Goal: Information Seeking & Learning: Learn about a topic

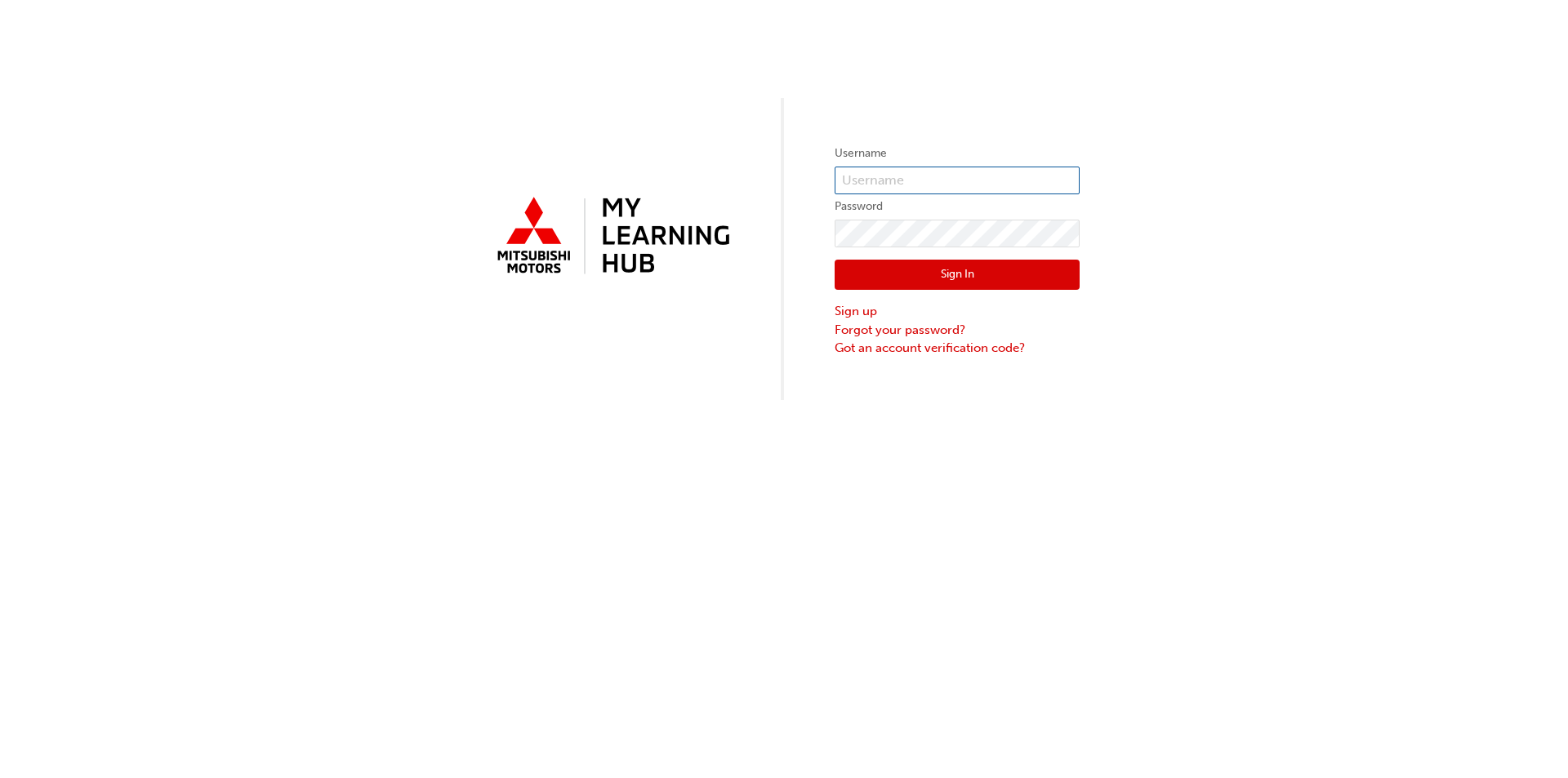
click at [891, 178] on input "text" at bounding box center [957, 181] width 245 height 28
type input "5843209"
click button "Sign In" at bounding box center [957, 275] width 245 height 31
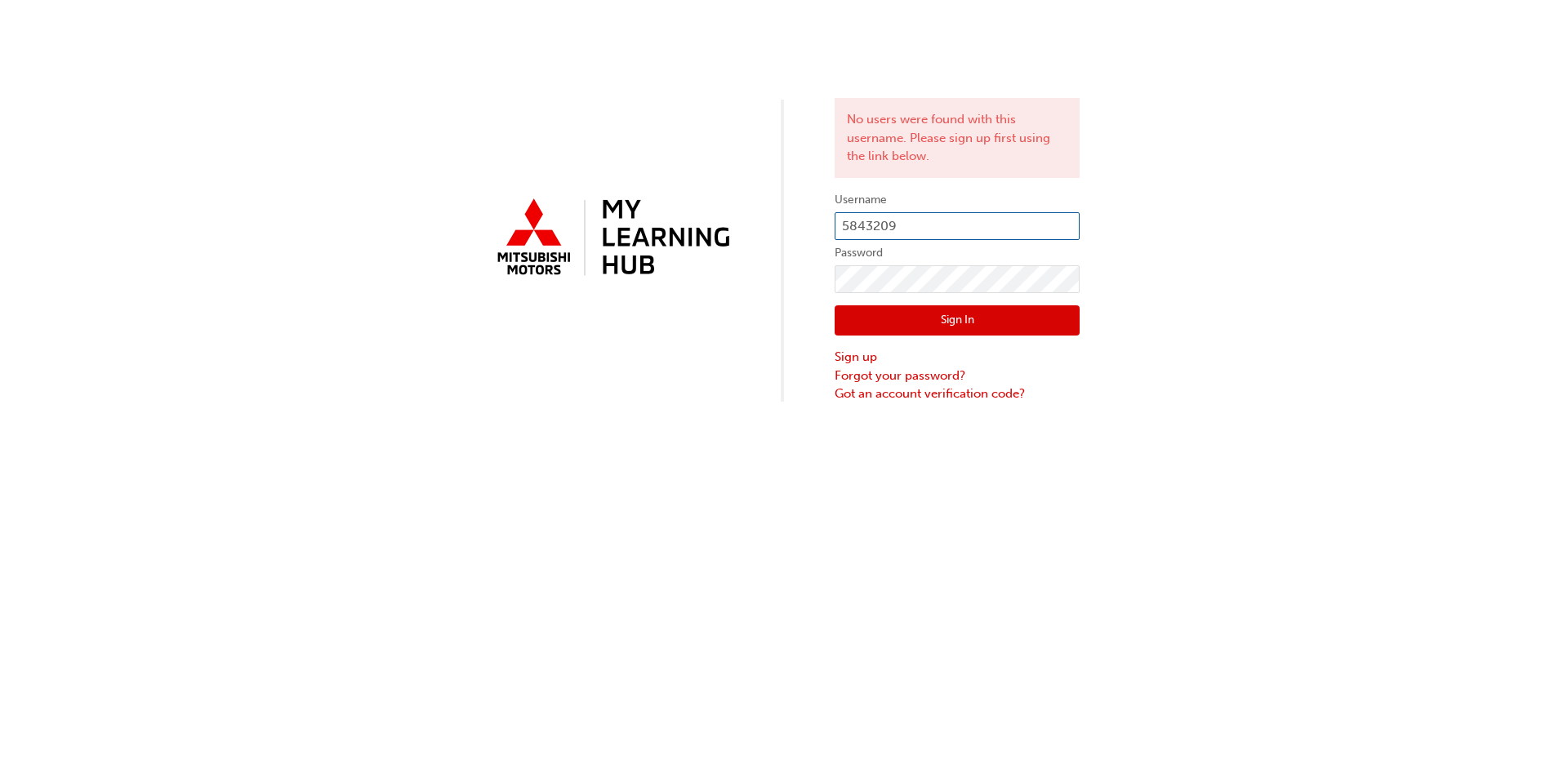
click at [953, 233] on input "5843209" at bounding box center [957, 226] width 245 height 28
type input "[EMAIL_ADDRESS][DOMAIN_NAME]"
click at [951, 330] on button "Sign In" at bounding box center [957, 321] width 245 height 31
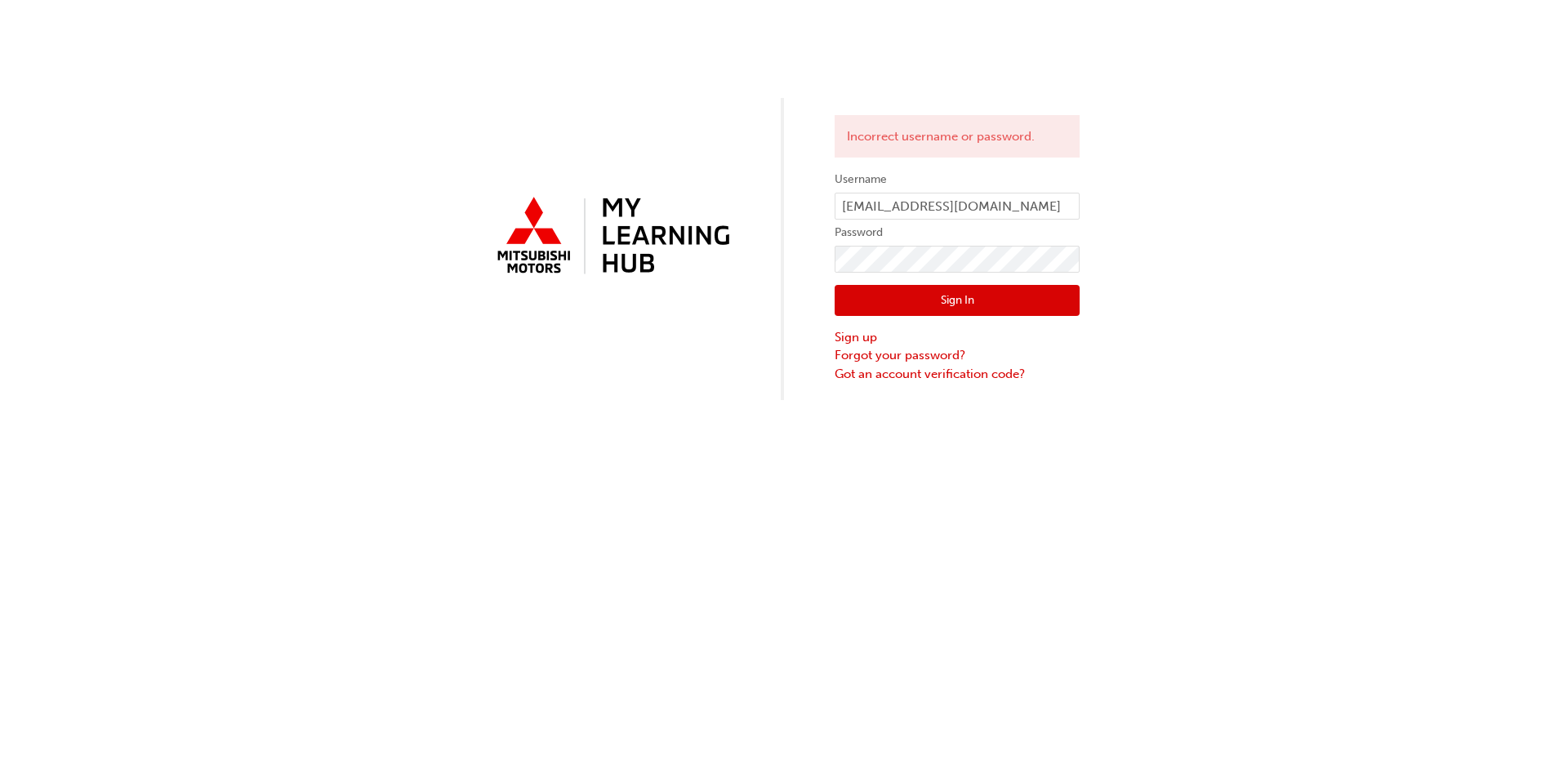
drag, startPoint x: 1228, startPoint y: 187, endPoint x: 1185, endPoint y: 197, distance: 44.1
click at [1228, 187] on div "Incorrect username or password. Username [EMAIL_ADDRESS][DOMAIN_NAME] Password …" at bounding box center [784, 200] width 1568 height 400
click at [1033, 207] on input "[EMAIL_ADDRESS][DOMAIN_NAME]" at bounding box center [957, 206] width 245 height 28
type input "m"
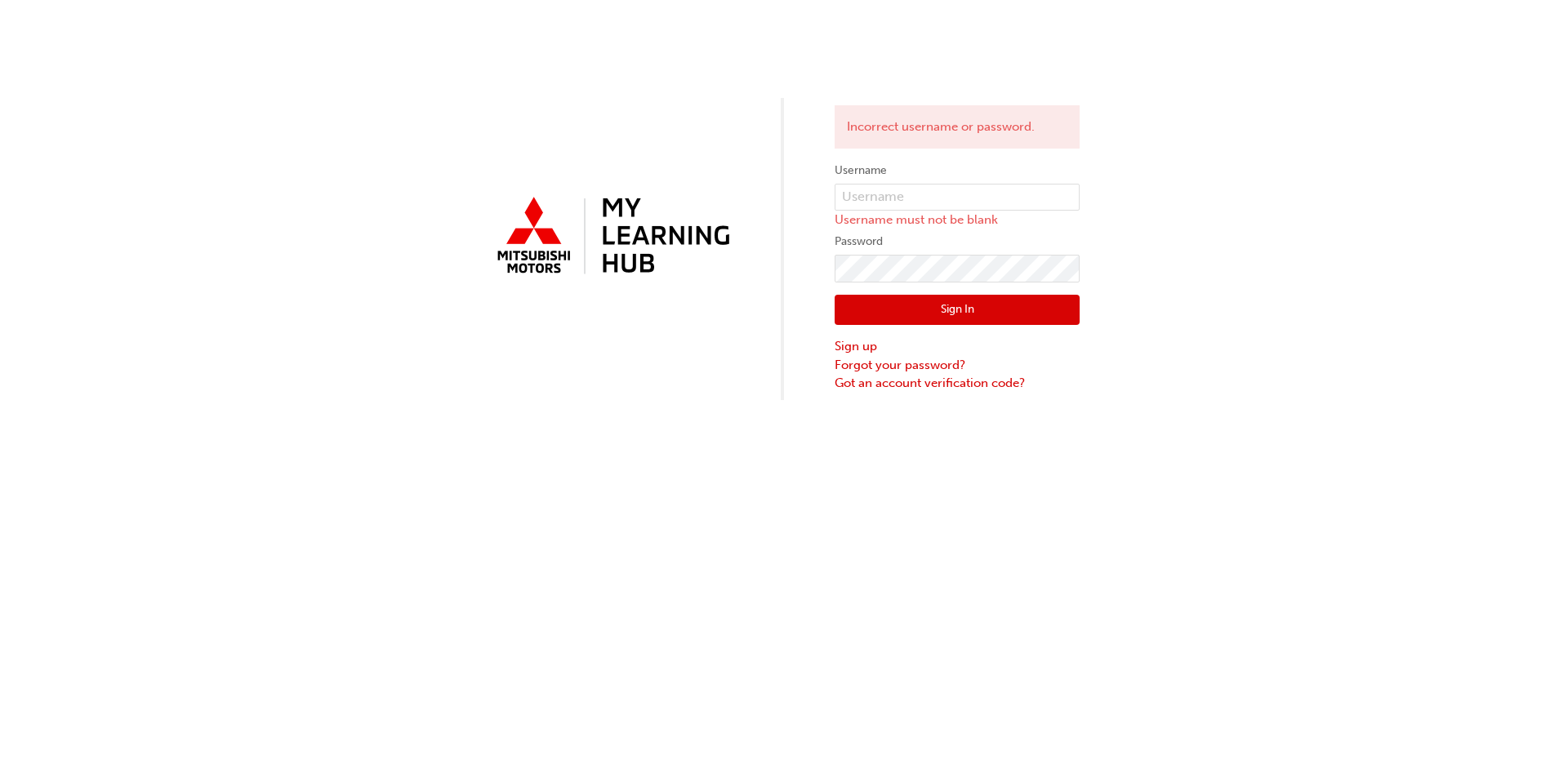
click at [1126, 217] on div "Incorrect username or password. Username Username must not be blank Password Si…" at bounding box center [784, 200] width 1568 height 400
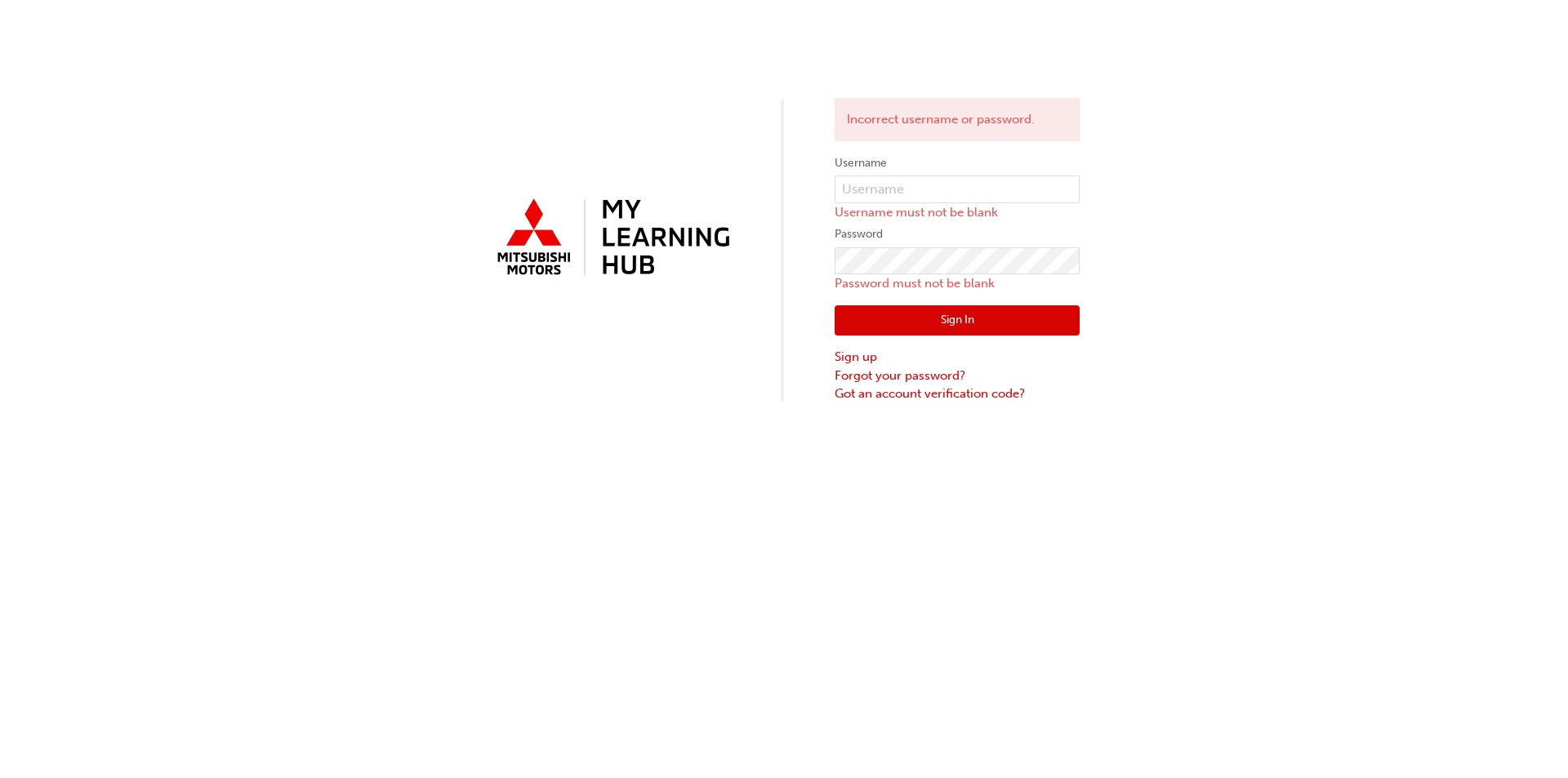
click at [1195, 240] on div "Incorrect username or password. Username Username must not be blank Password Pa…" at bounding box center [784, 202] width 1568 height 403
click at [984, 199] on input "text" at bounding box center [957, 190] width 245 height 28
type input "[EMAIL_ADDRESS][DOMAIN_NAME]"
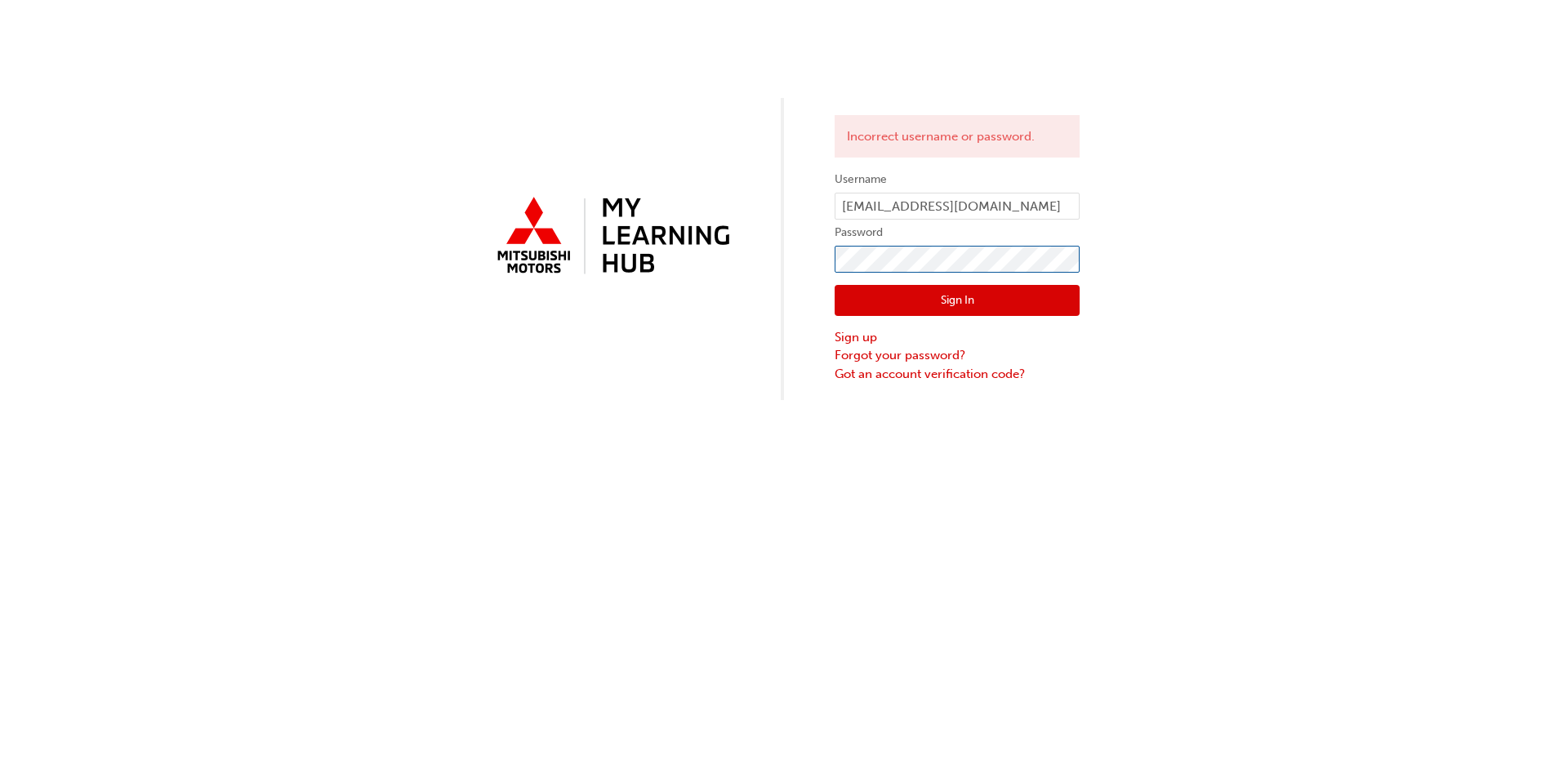
click button "Sign In" at bounding box center [957, 301] width 245 height 31
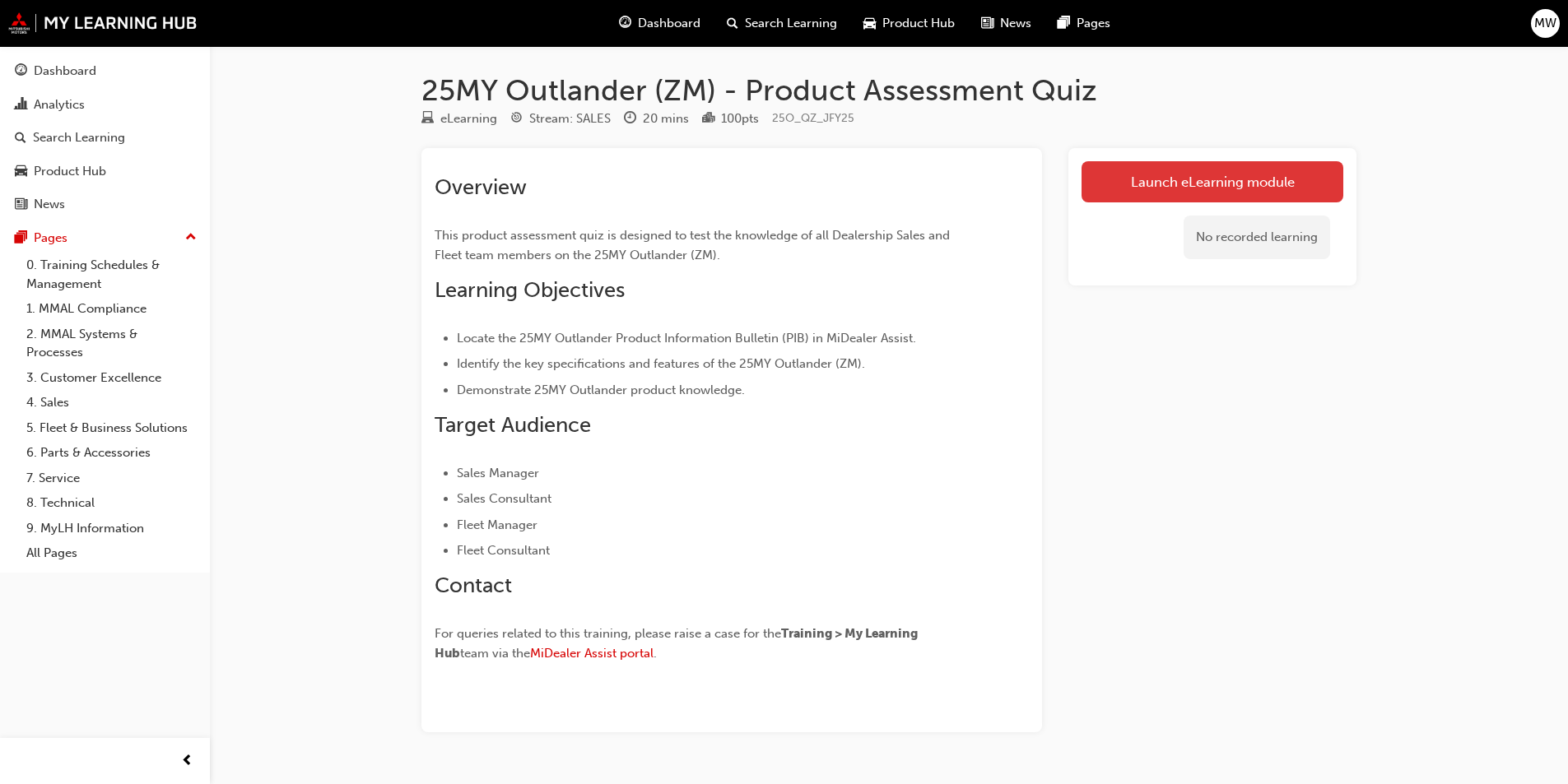
click at [1146, 190] on link "Launch eLearning module" at bounding box center [1212, 181] width 261 height 41
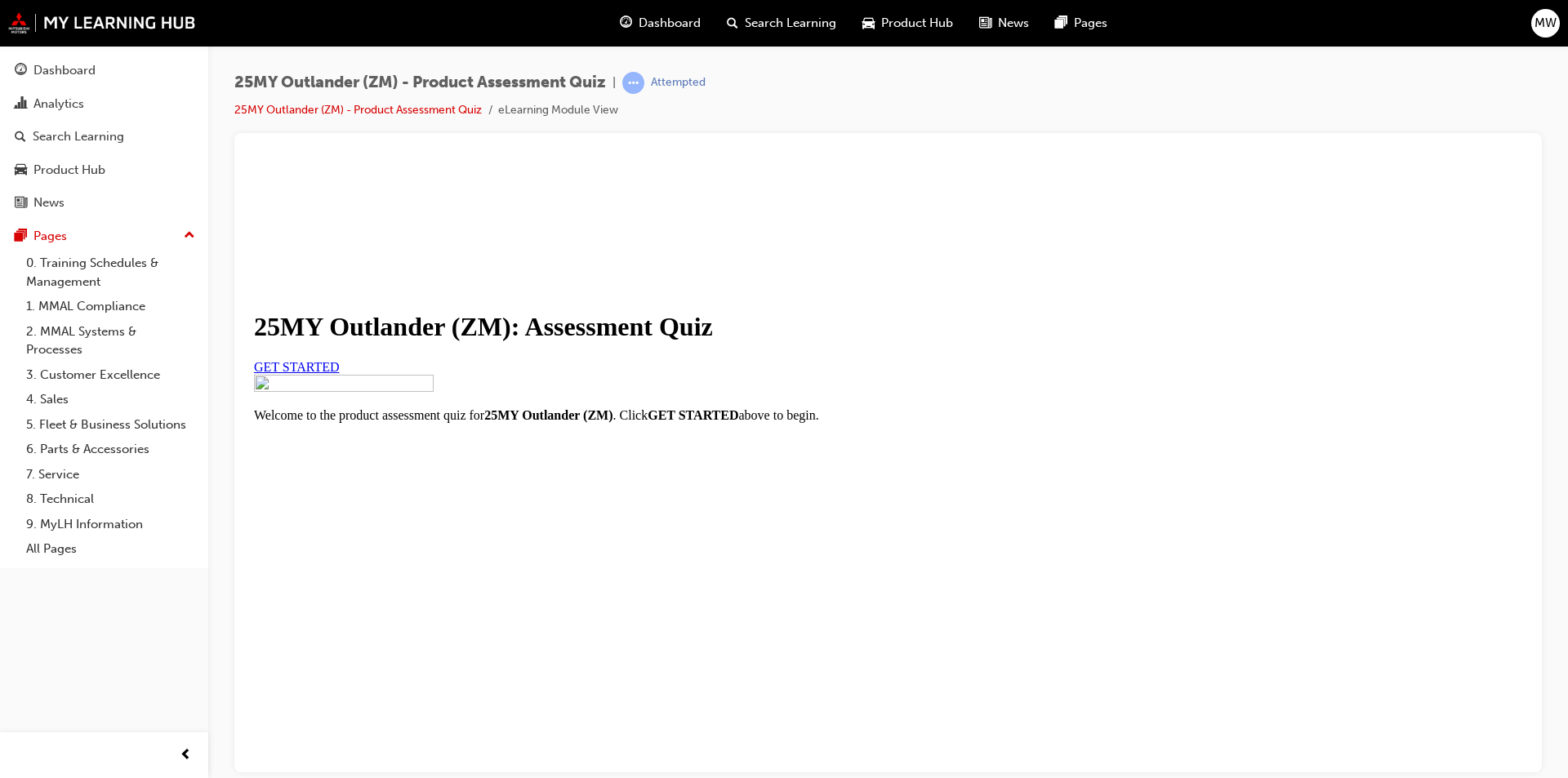
click at [340, 373] on span "GET STARTED" at bounding box center [297, 366] width 86 height 14
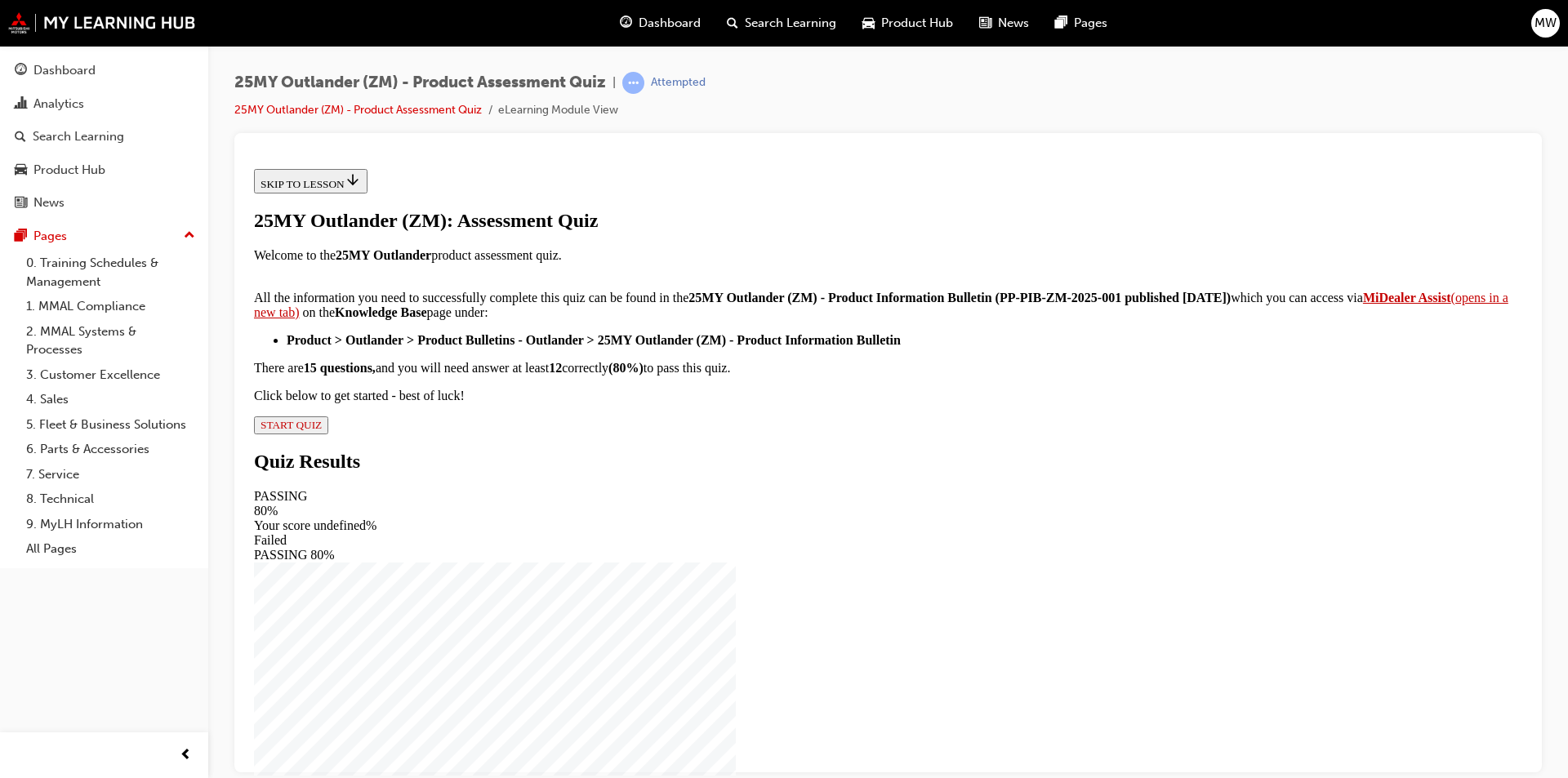
scroll to position [238, 0]
click at [322, 430] on span "START QUIZ" at bounding box center [291, 424] width 61 height 12
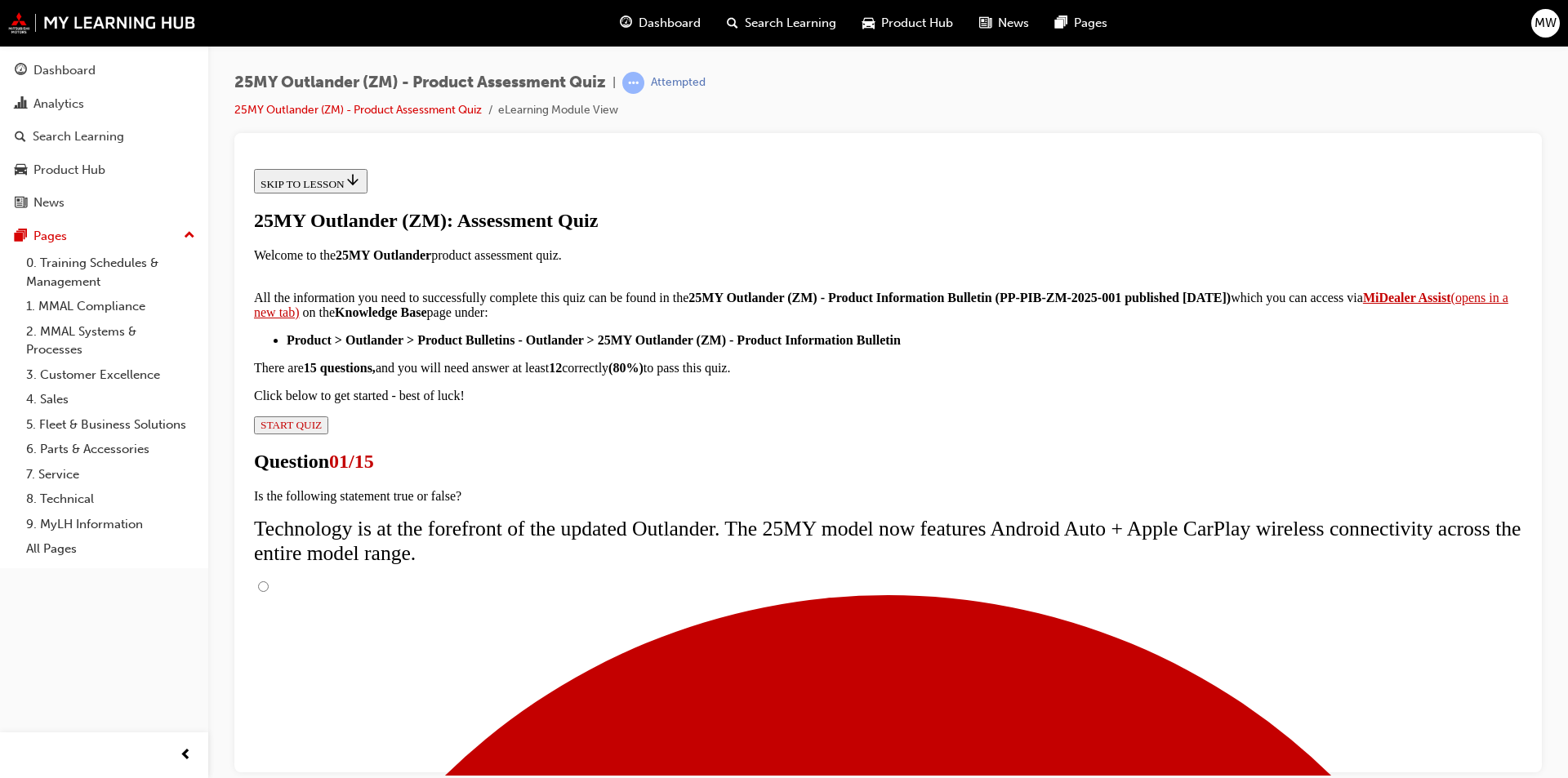
click at [752, 516] on span "Technology is at the forefront of the updated Outlander. The 25MY model now fea…" at bounding box center [886, 540] width 1266 height 48
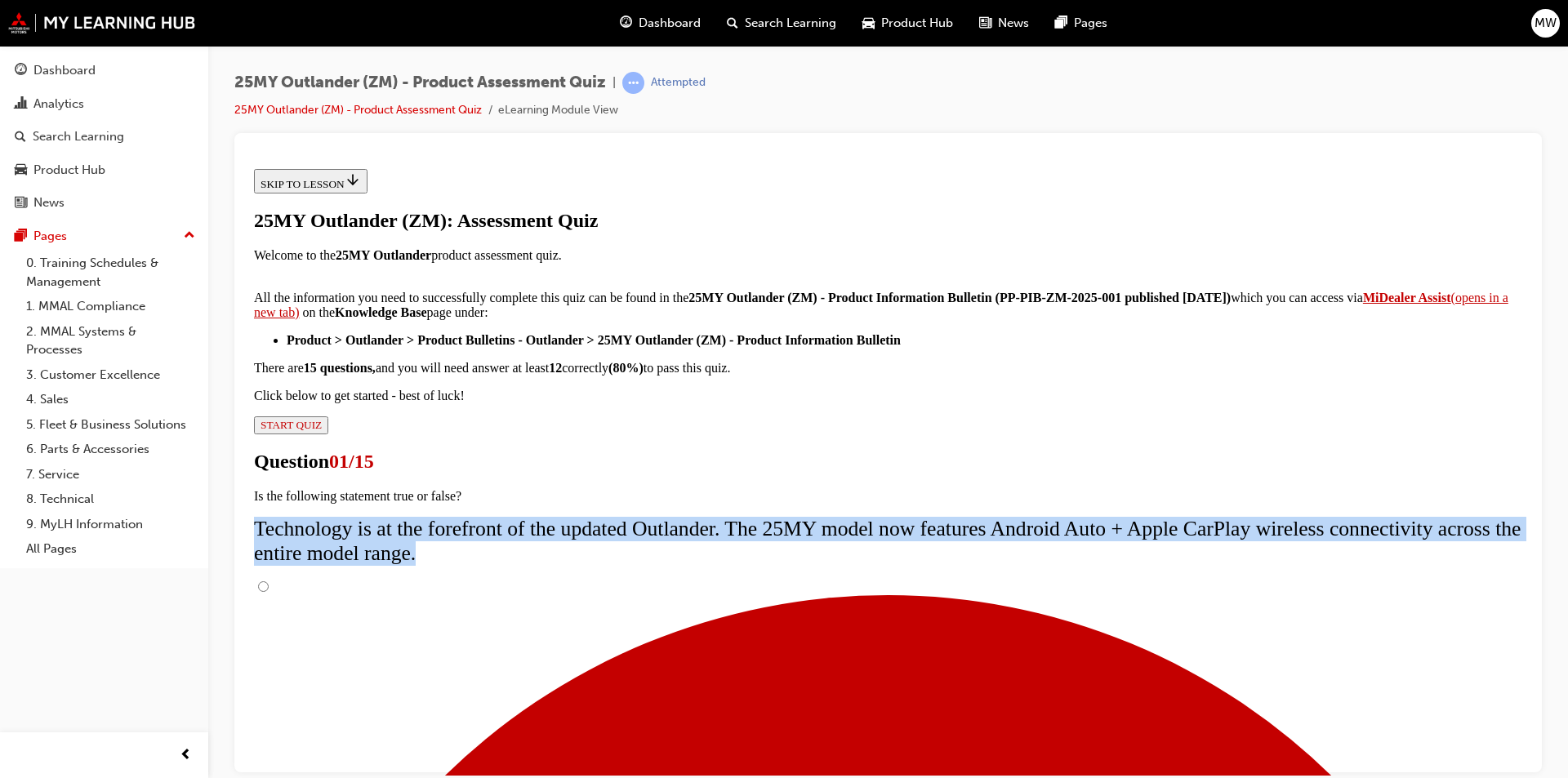
click at [752, 516] on span "Technology is at the forefront of the updated Outlander. The 25MY model now fea…" at bounding box center [886, 540] width 1266 height 48
copy span "Technology is at the forefront of the updated Outlander. The 25MY model now fea…"
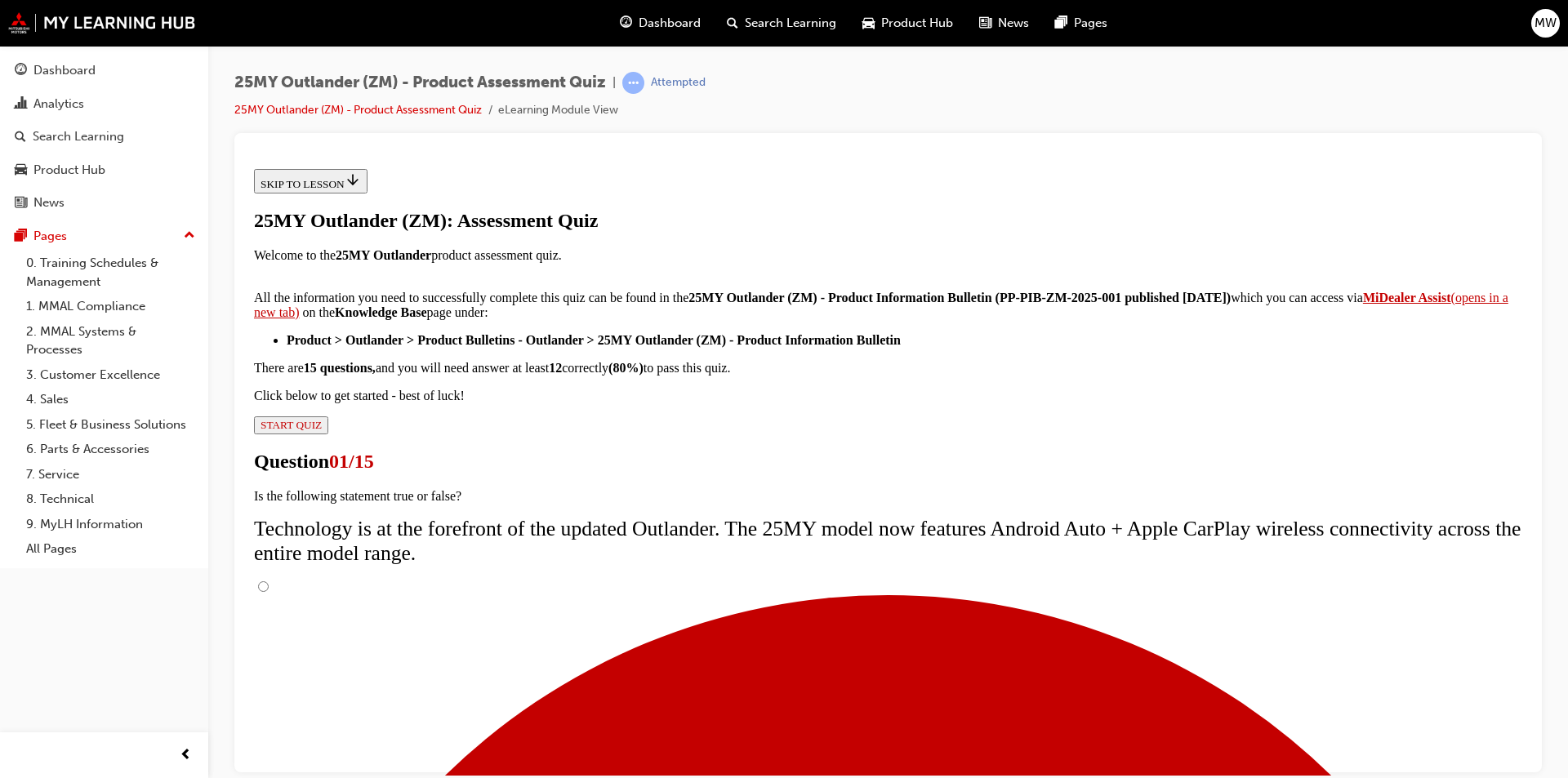
click at [268, 581] on input "True" at bounding box center [263, 586] width 11 height 11
radio input "true"
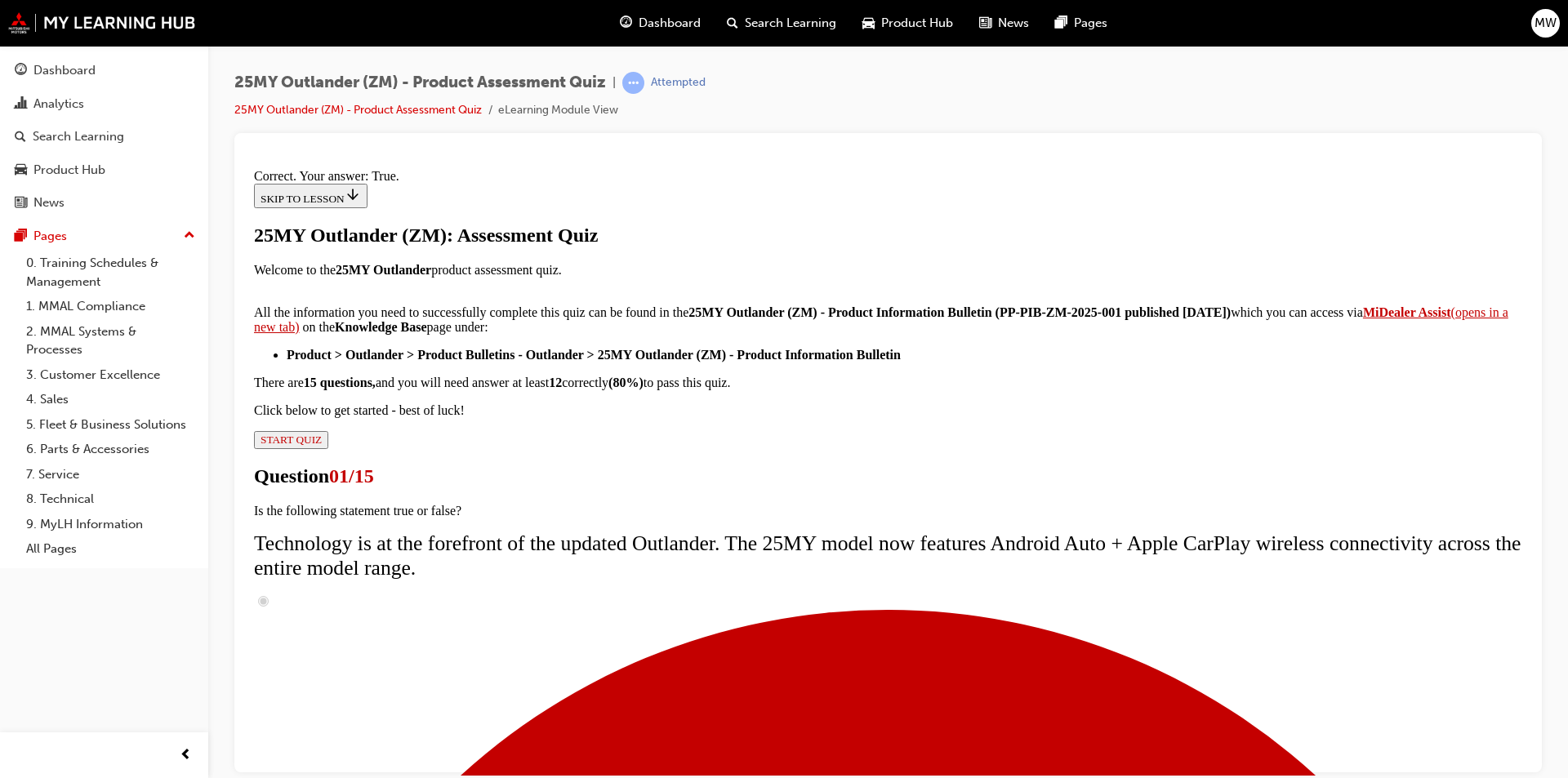
scroll to position [164, 0]
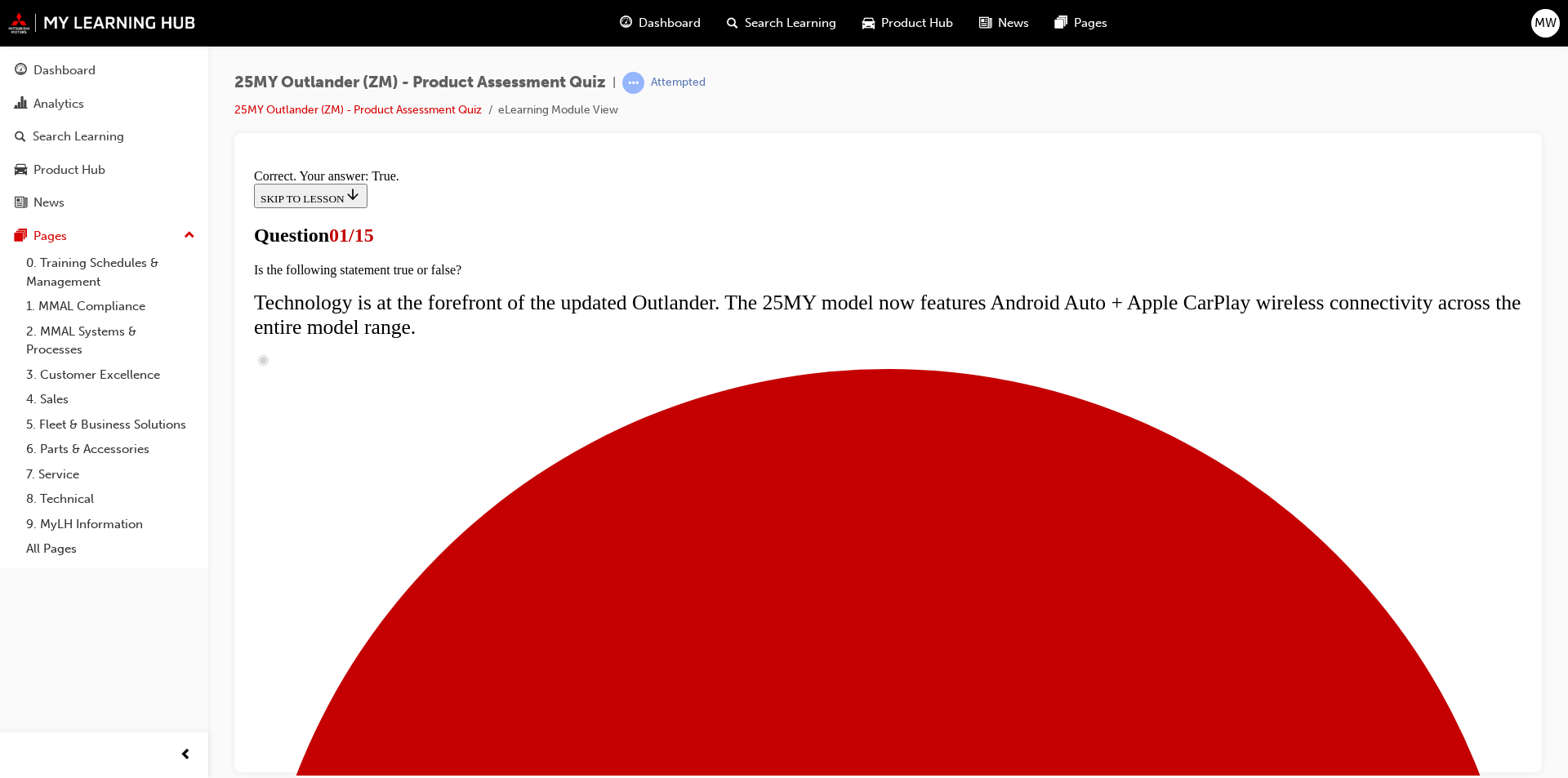
scroll to position [196, 0]
radio input "true"
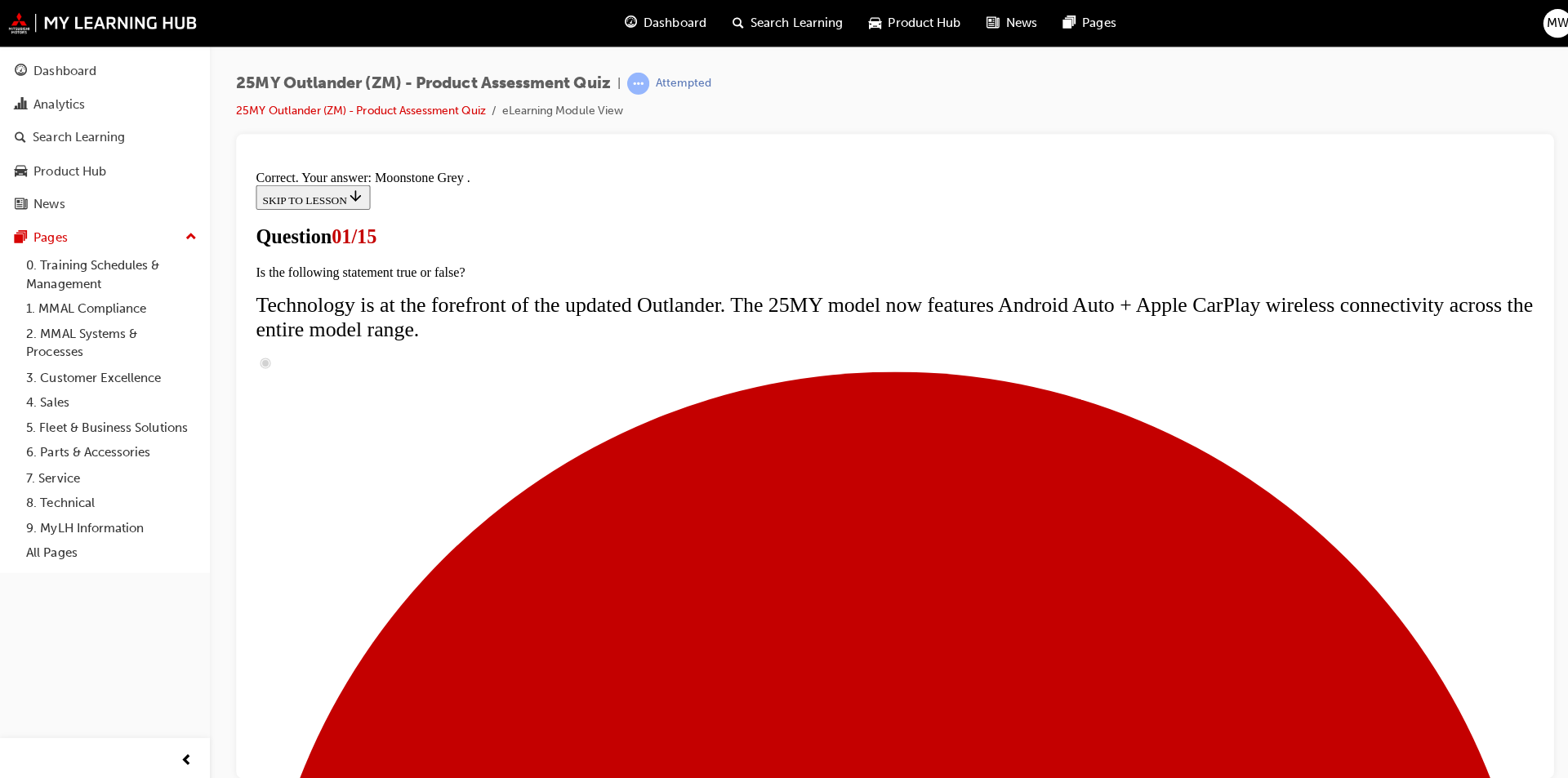
scroll to position [369, 0]
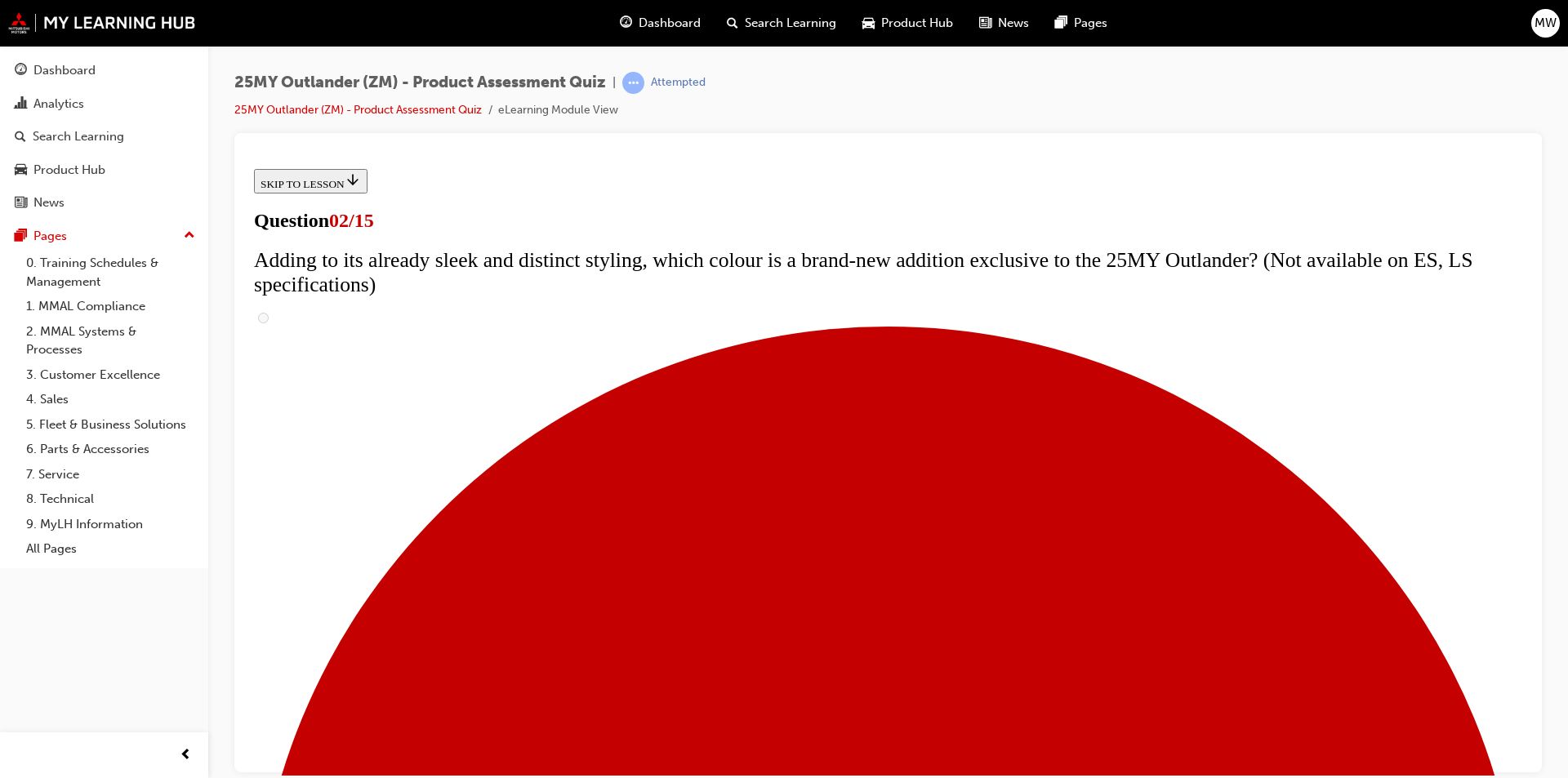
scroll to position [245, 0]
checkbox input "true"
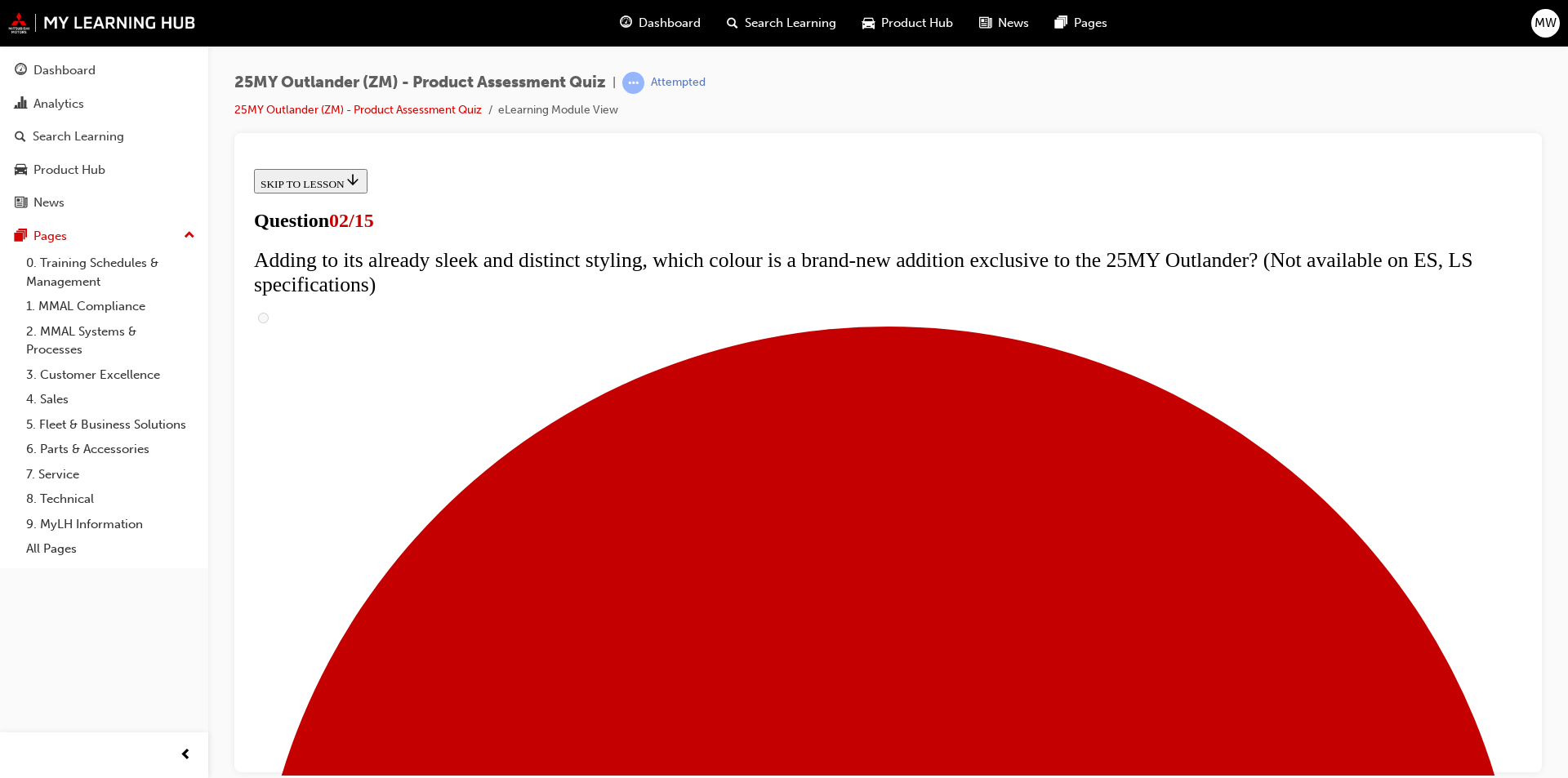
checkbox input "true"
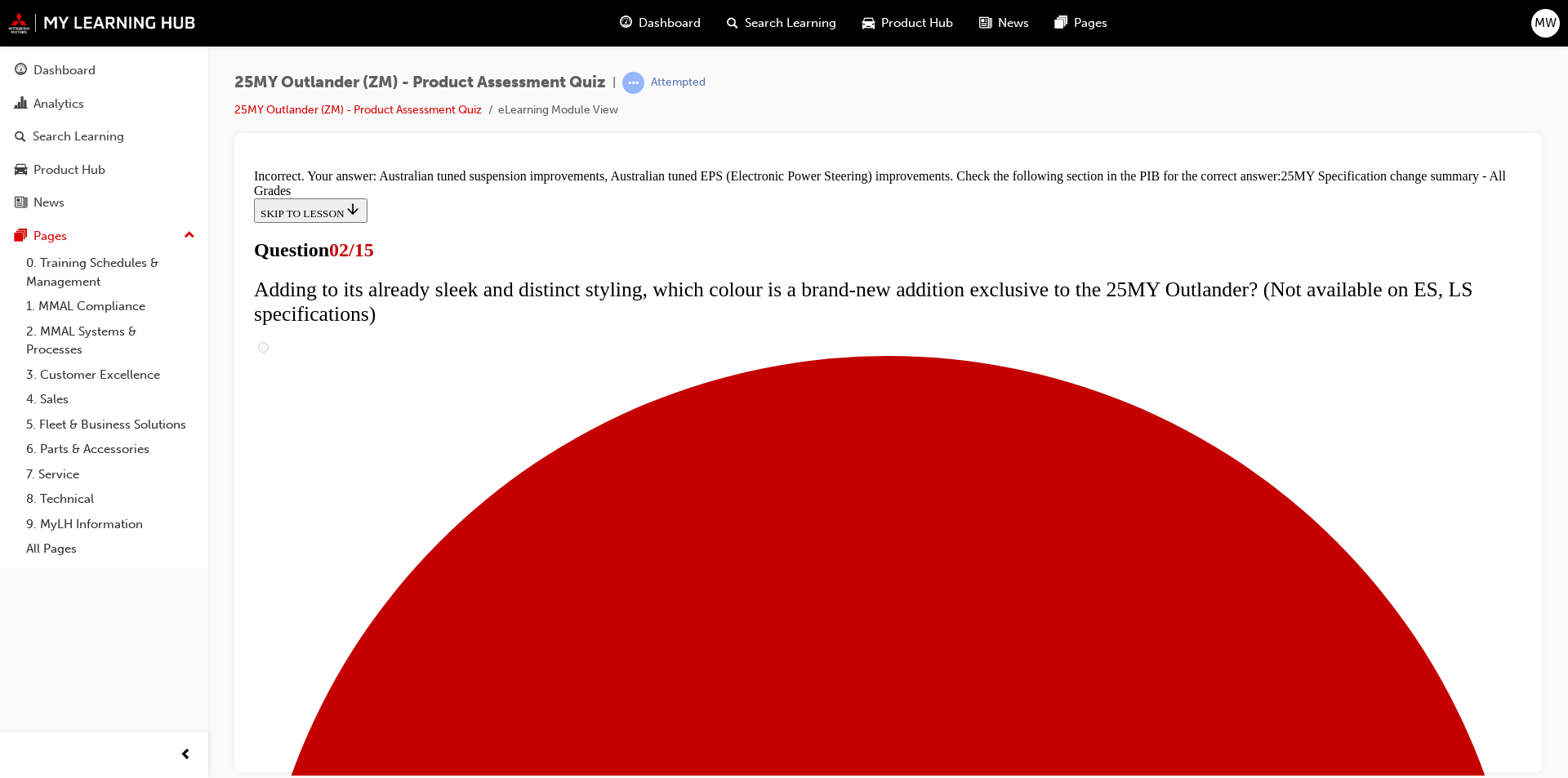
scroll to position [525, 0]
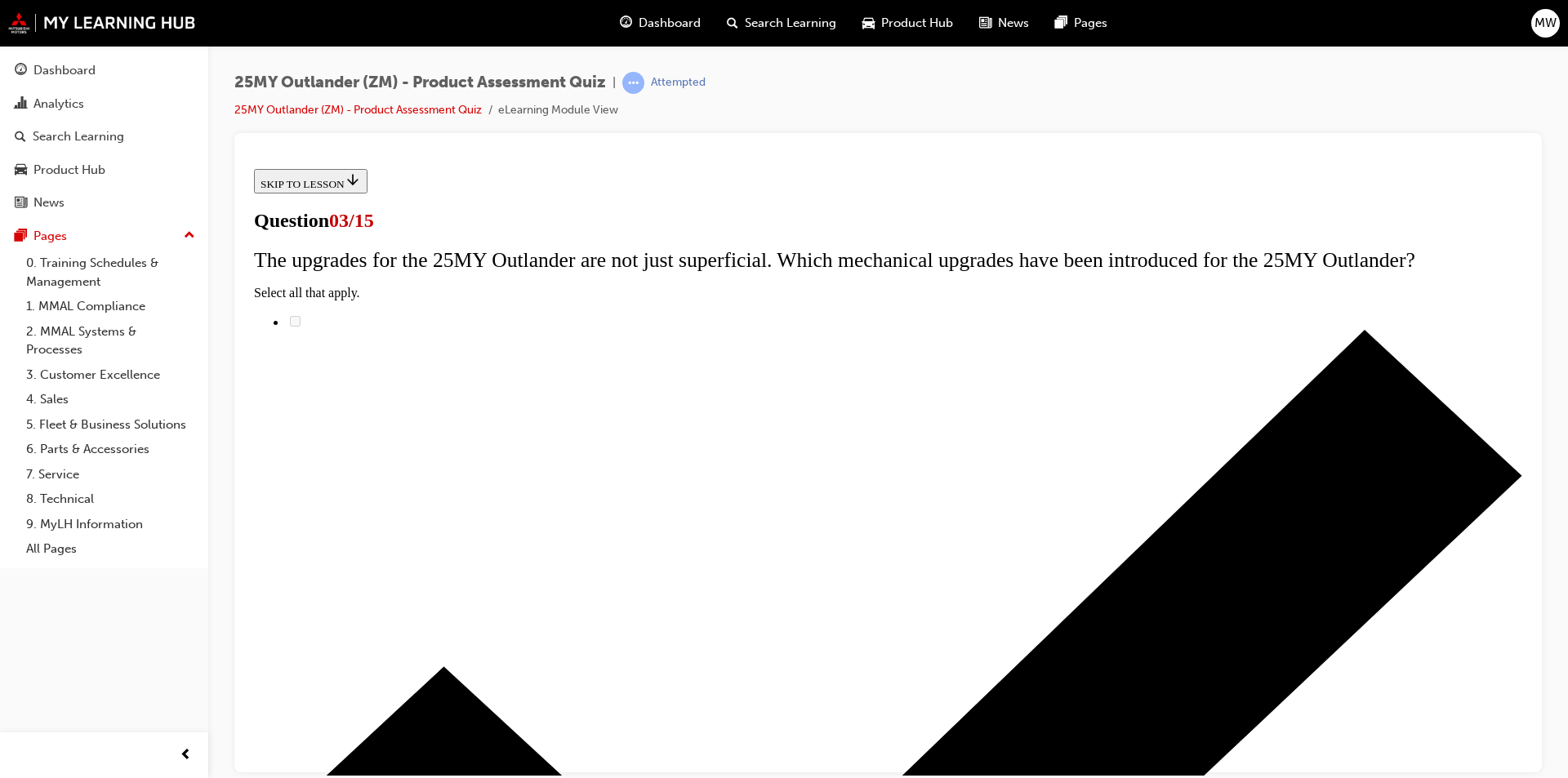
scroll to position [164, 0]
radio input "true"
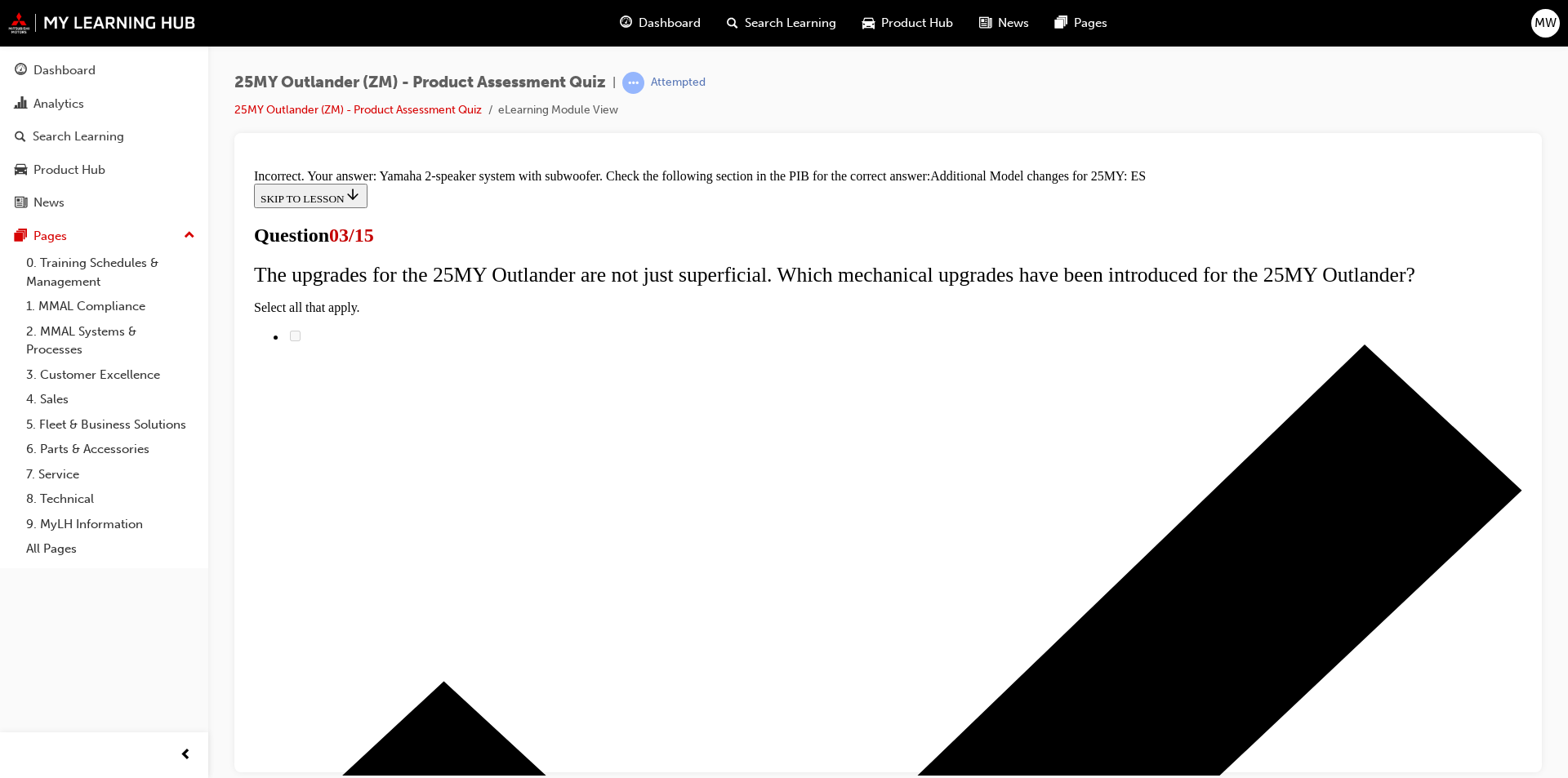
scroll to position [339, 0]
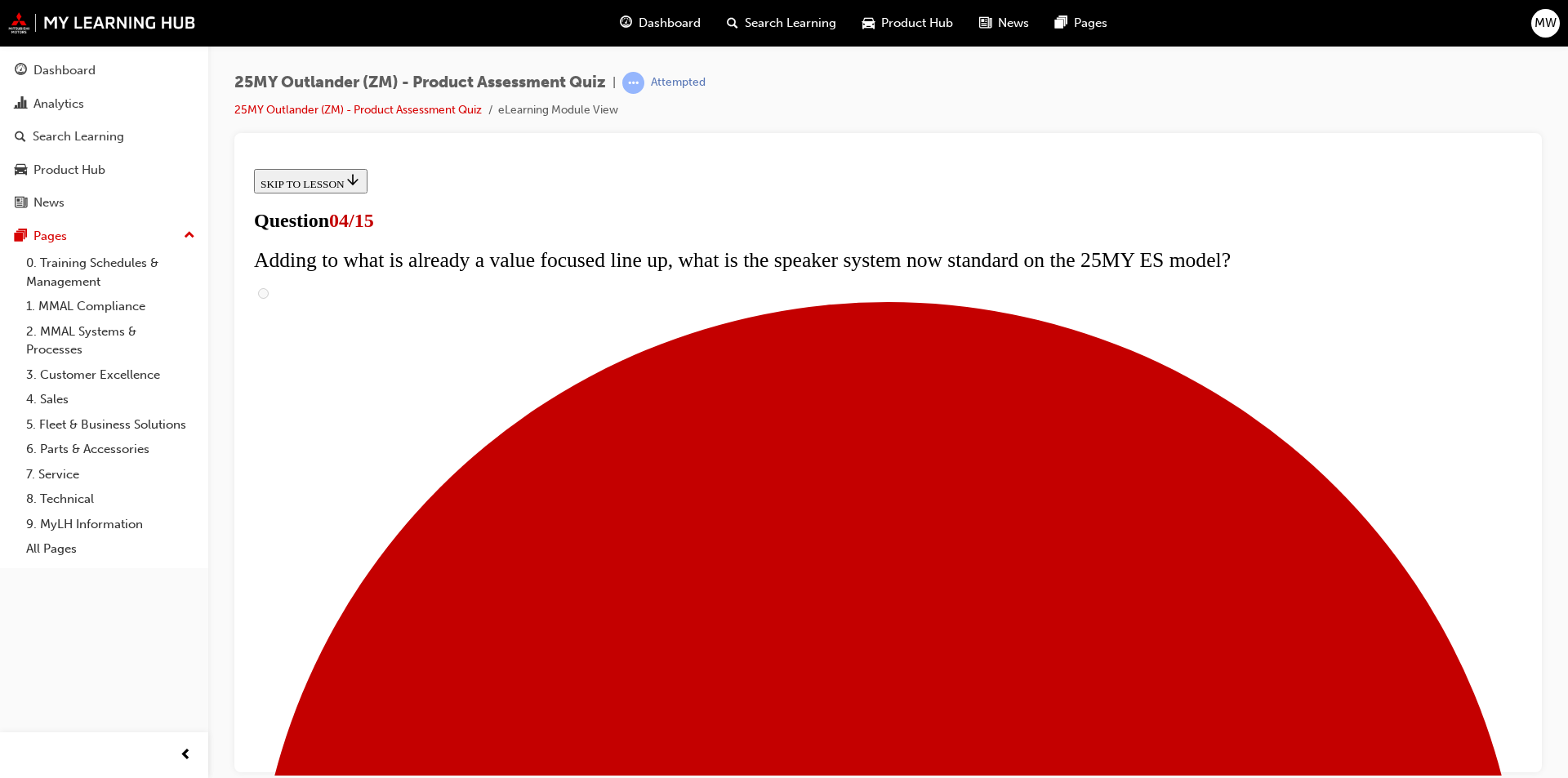
scroll to position [245, 0]
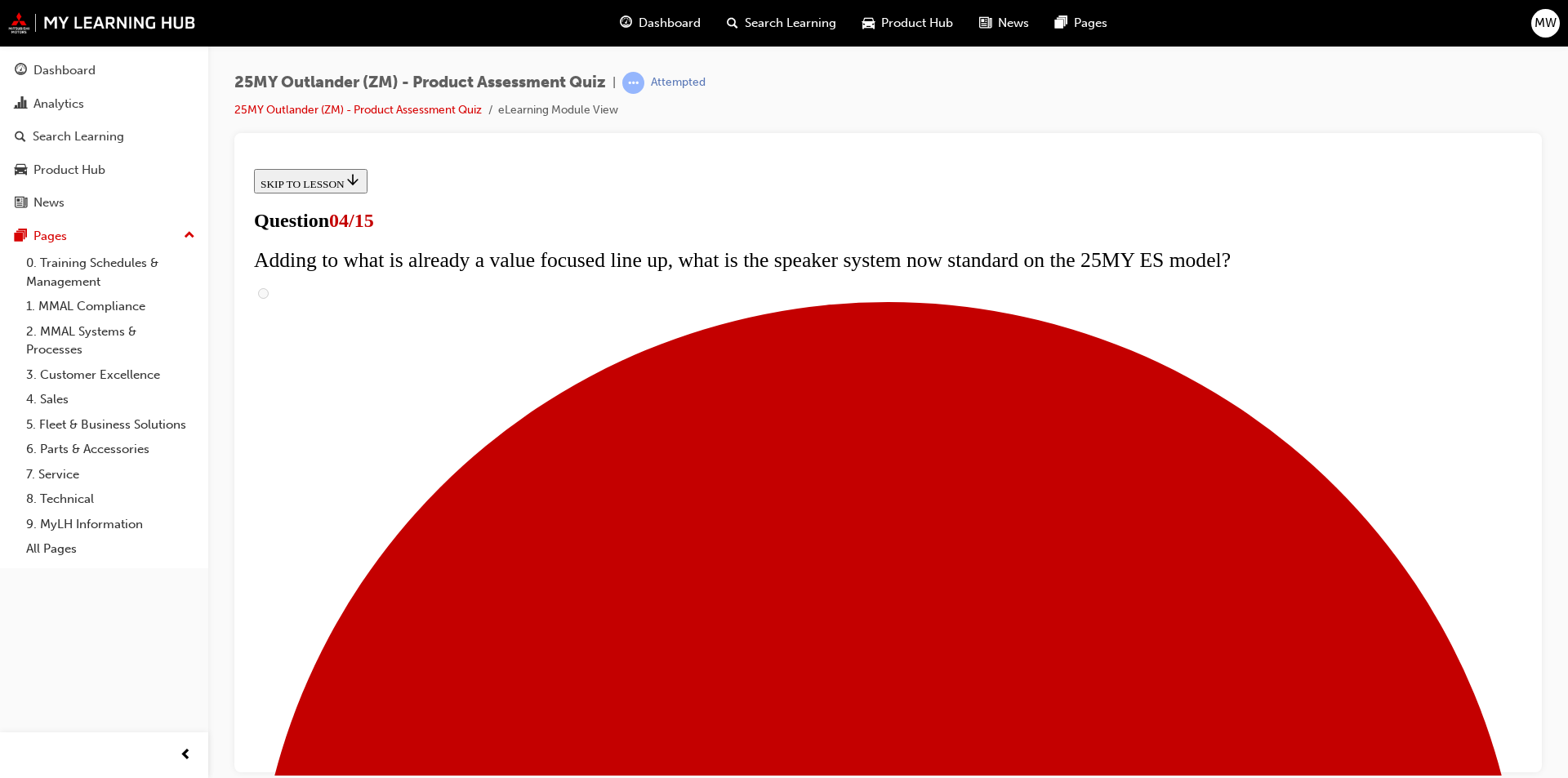
checkbox input "false"
checkbox input "true"
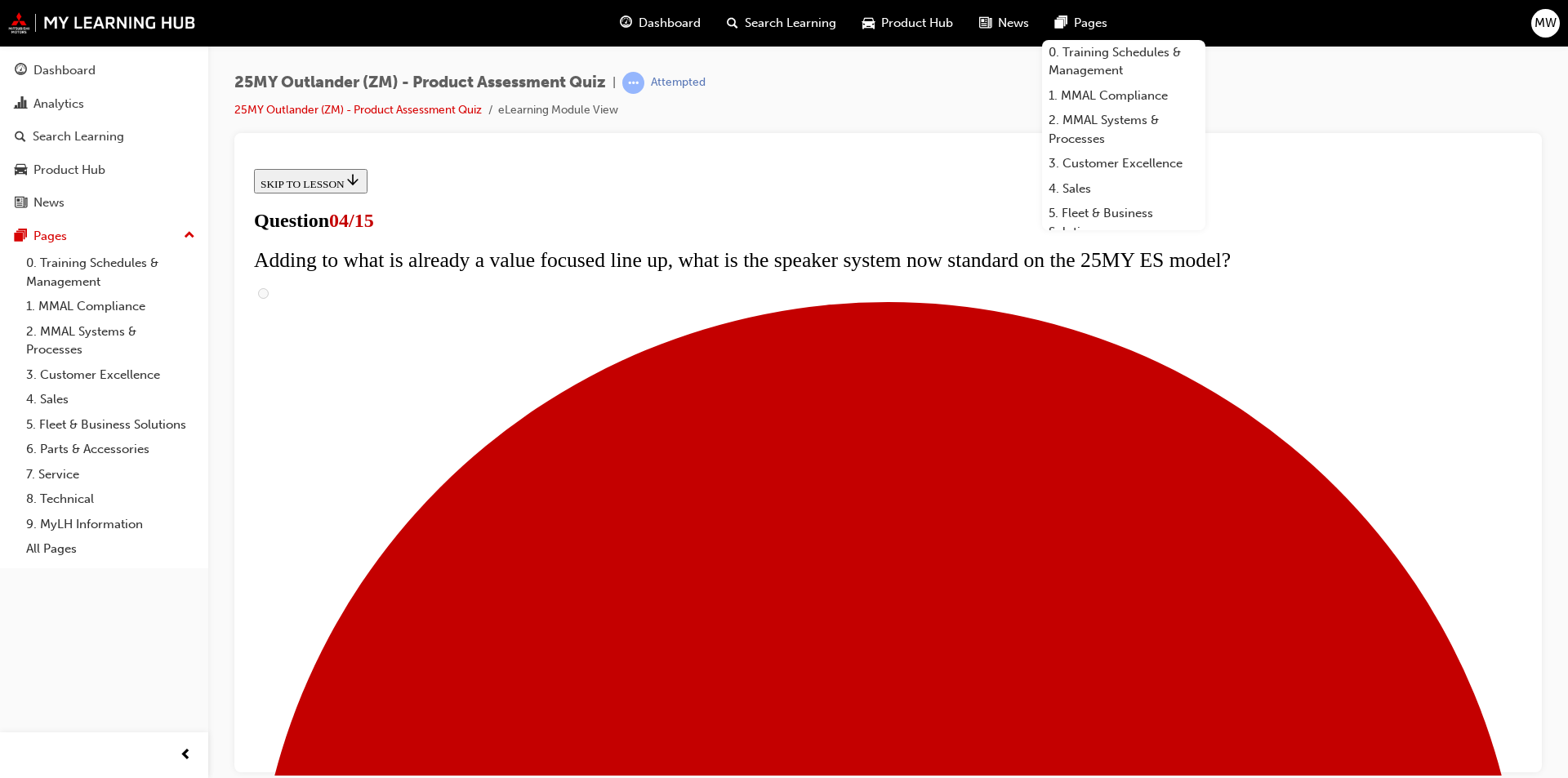
scroll to position [326, 0]
checkbox input "true"
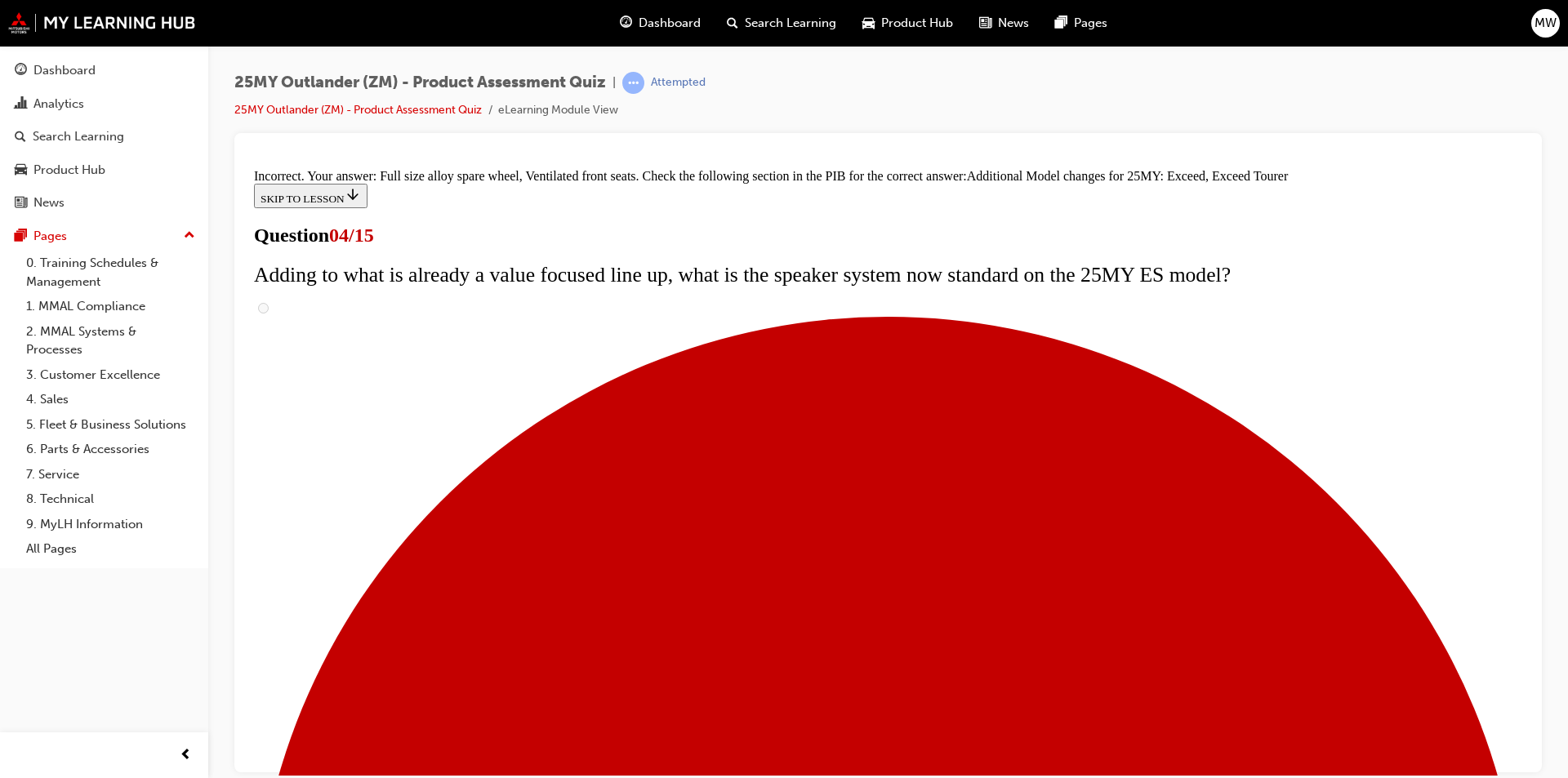
scroll to position [591, 0]
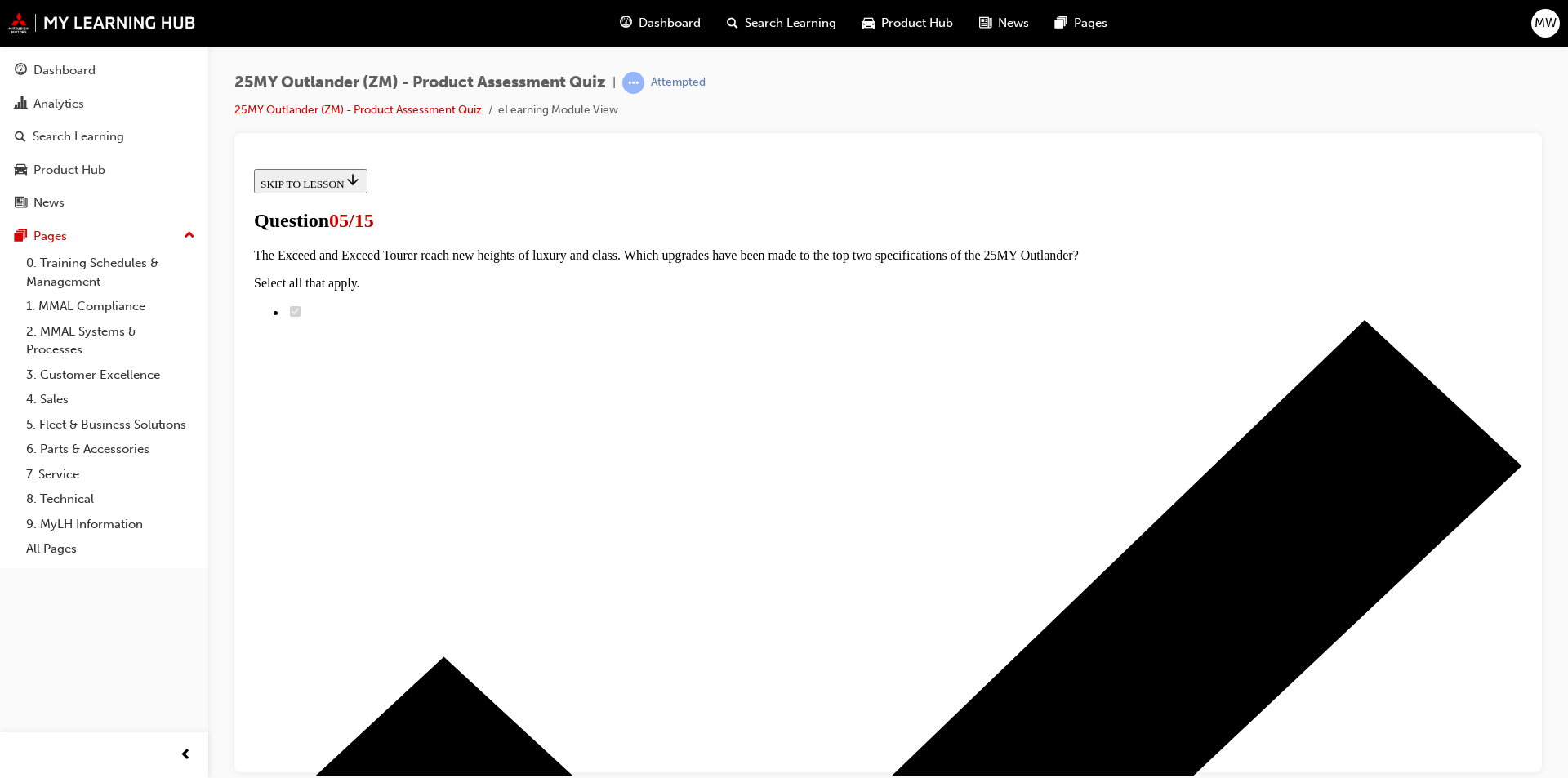
scroll to position [245, 0]
radio input "true"
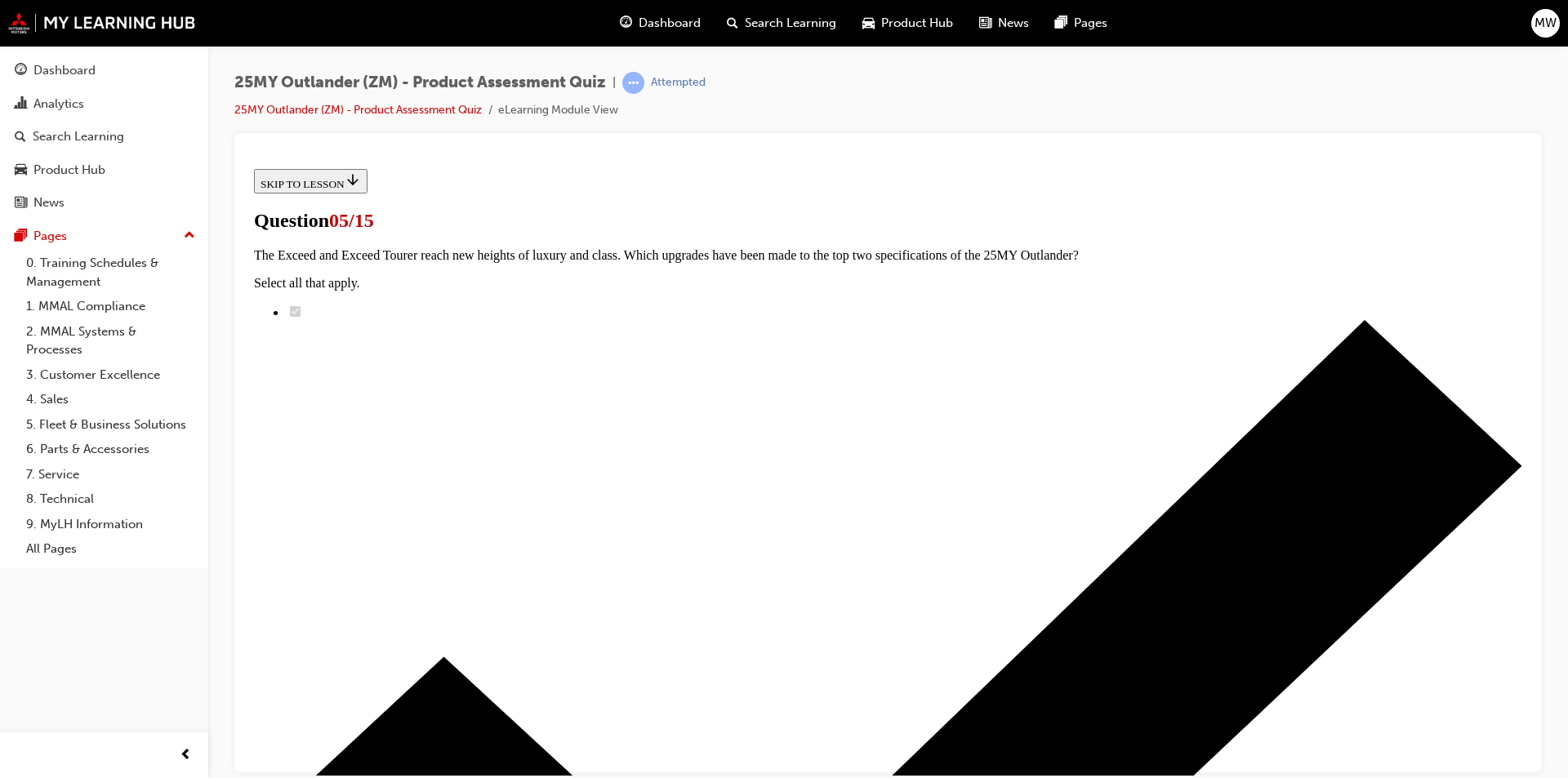
radio input "true"
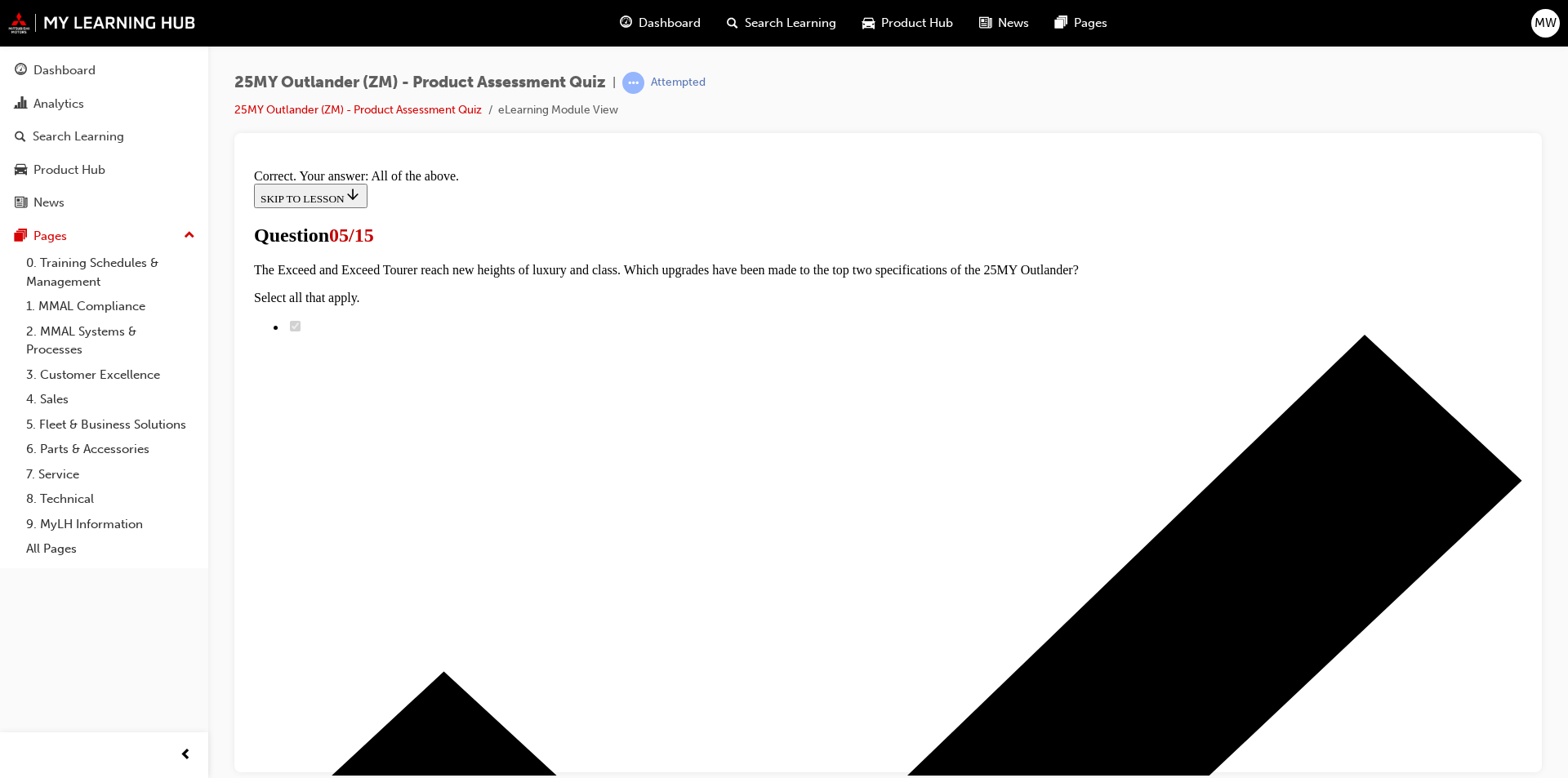
scroll to position [369, 0]
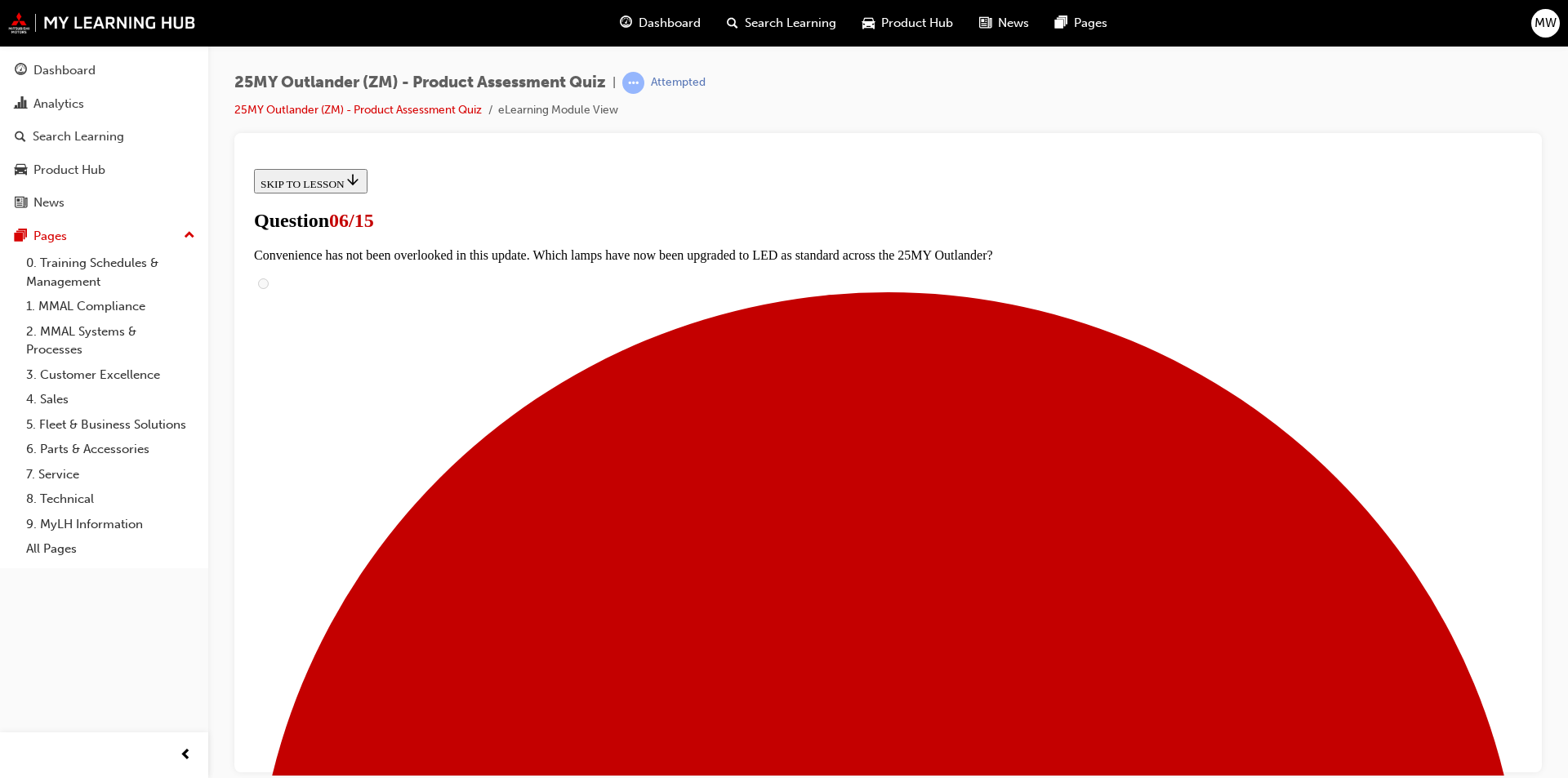
scroll to position [472, 0]
radio input "true"
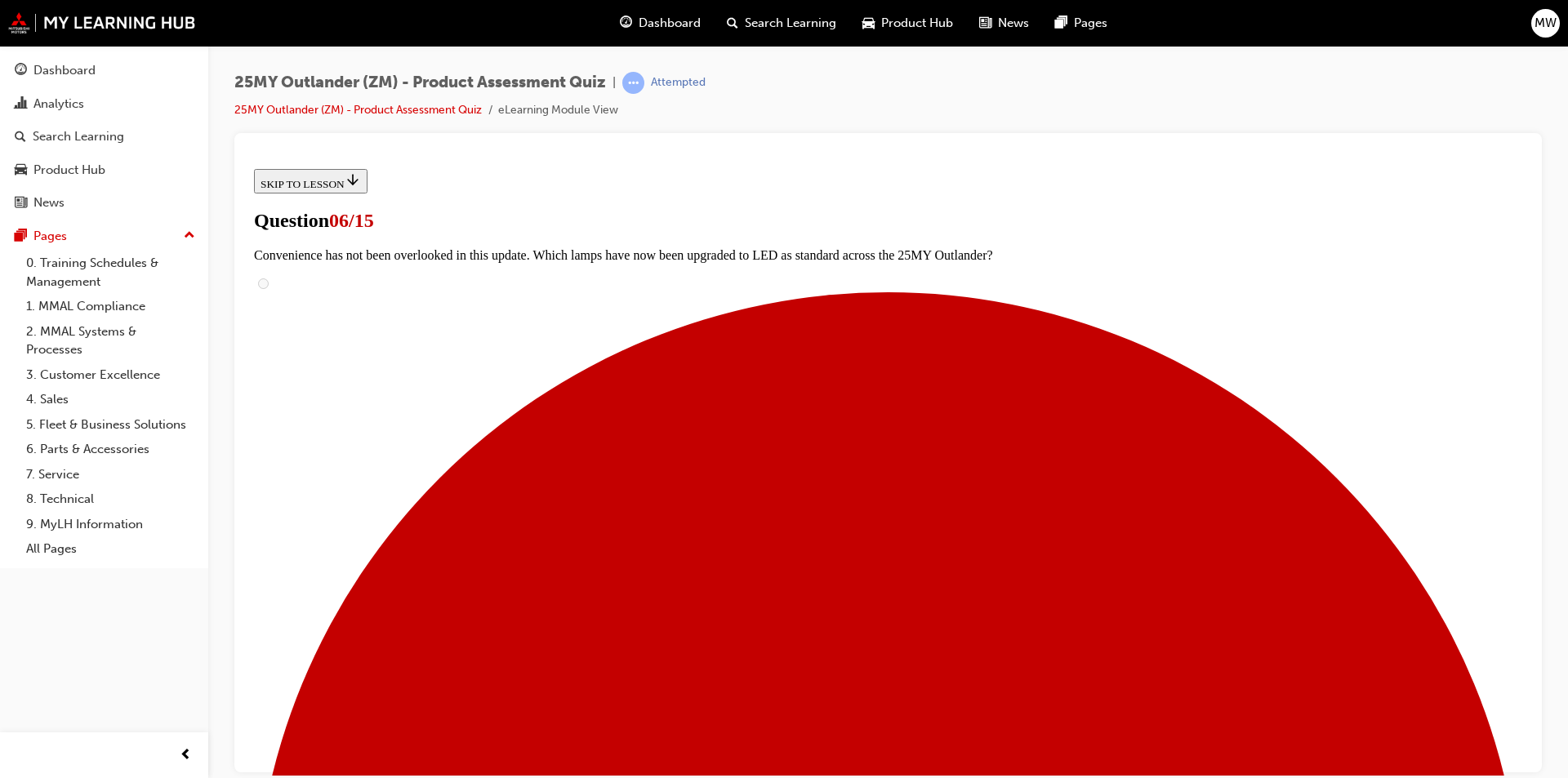
radio input "true"
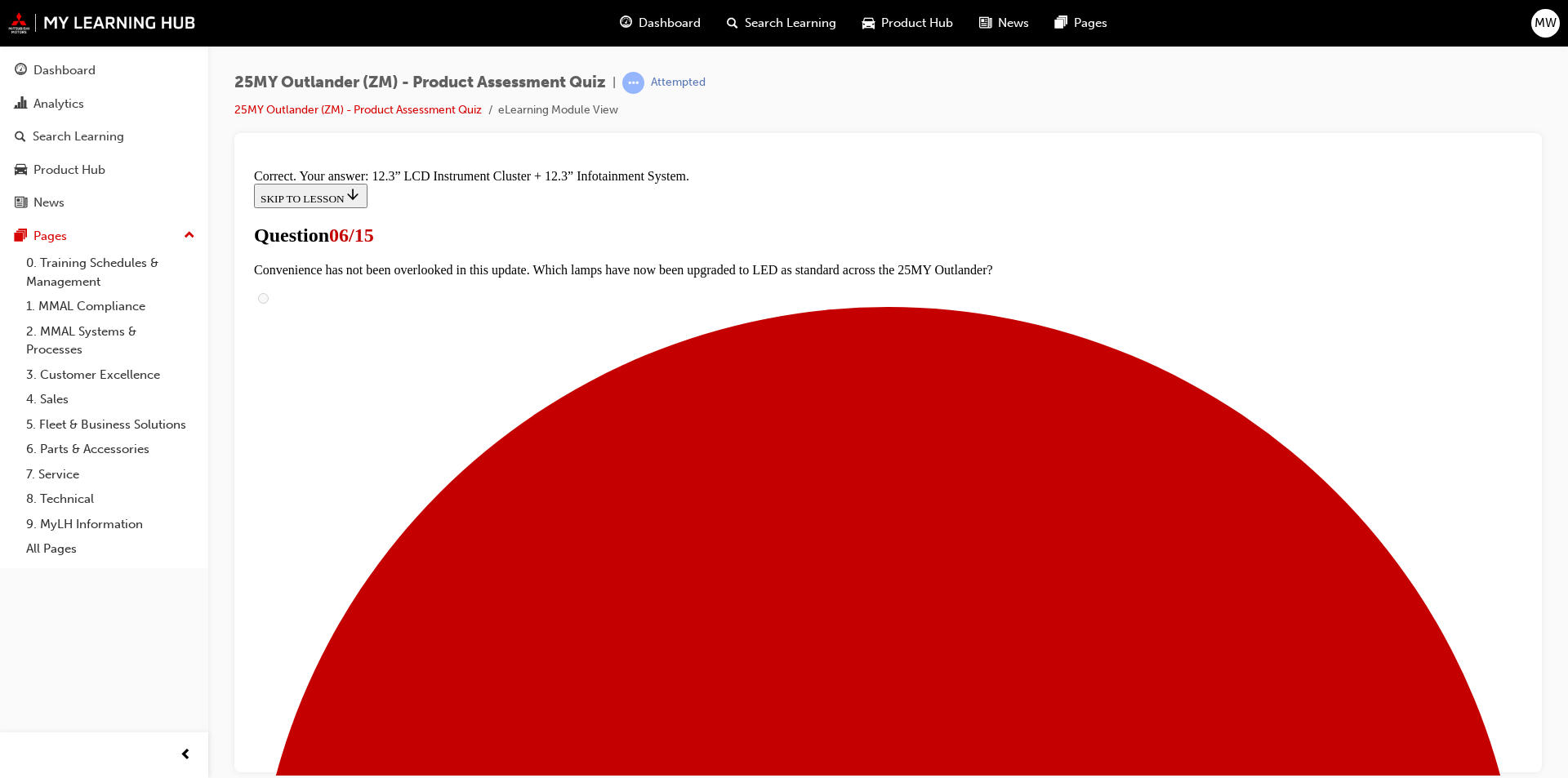
scroll to position [524, 0]
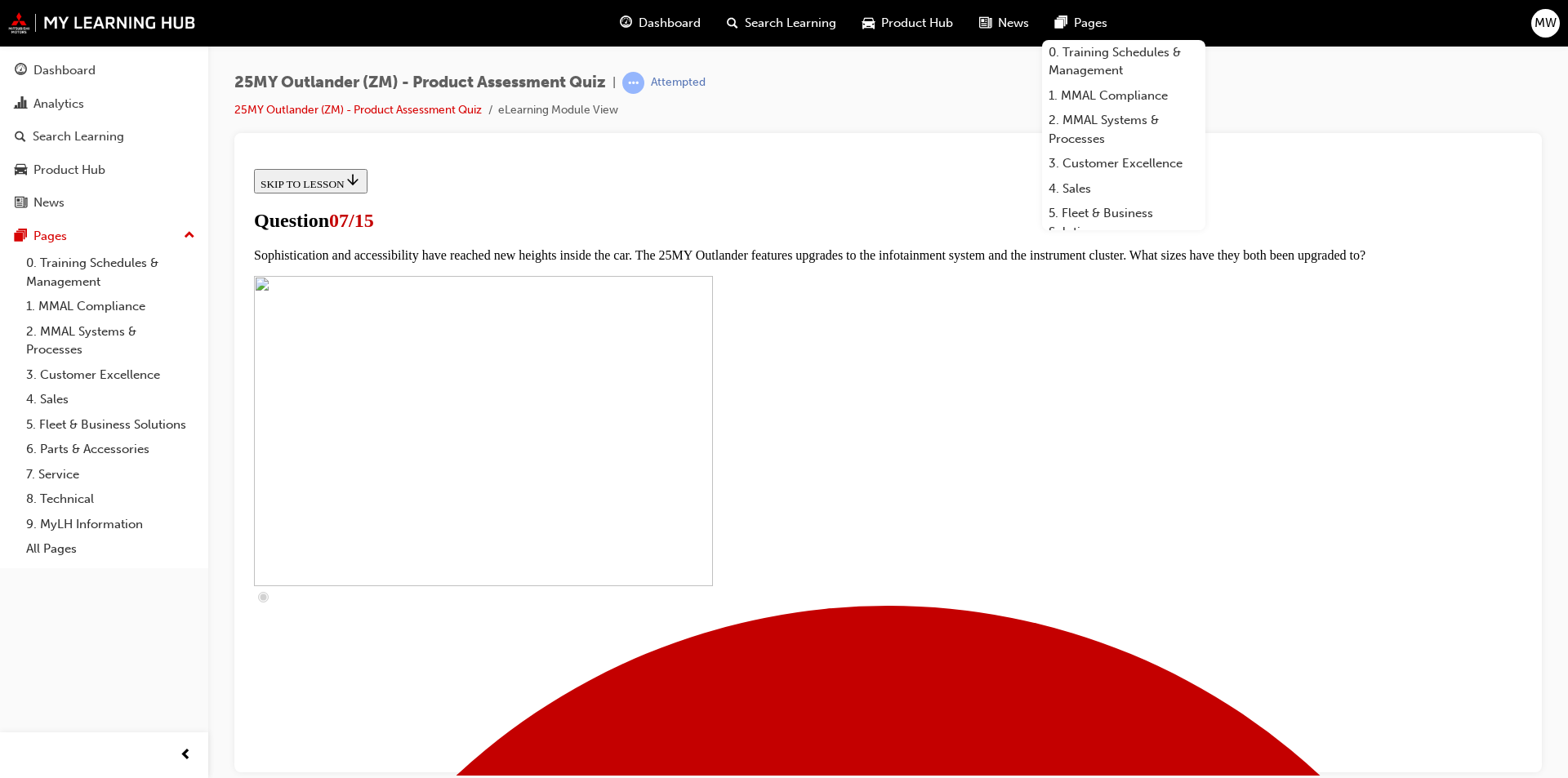
scroll to position [572, 0]
checkbox input "true"
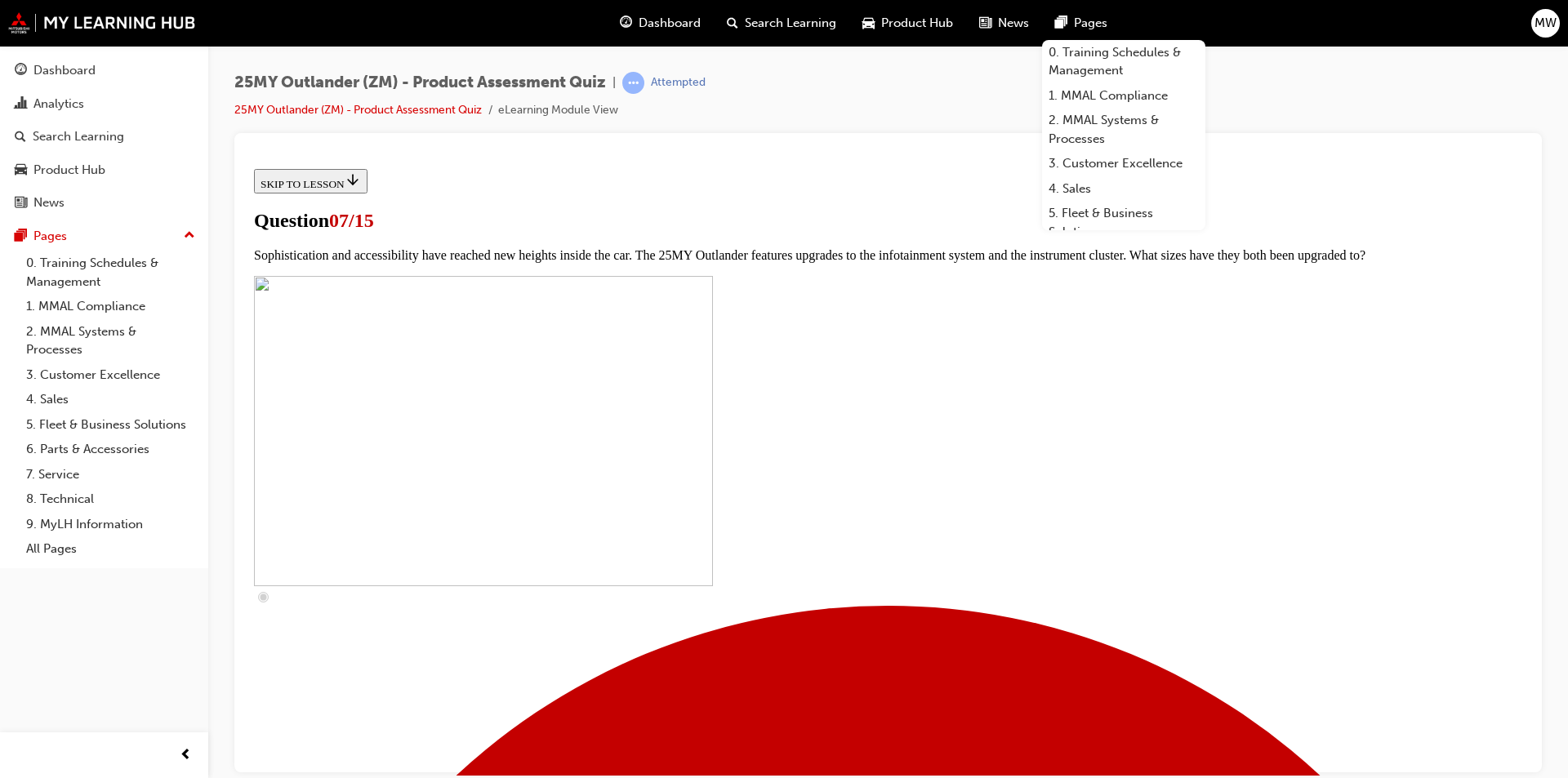
checkbox input "true"
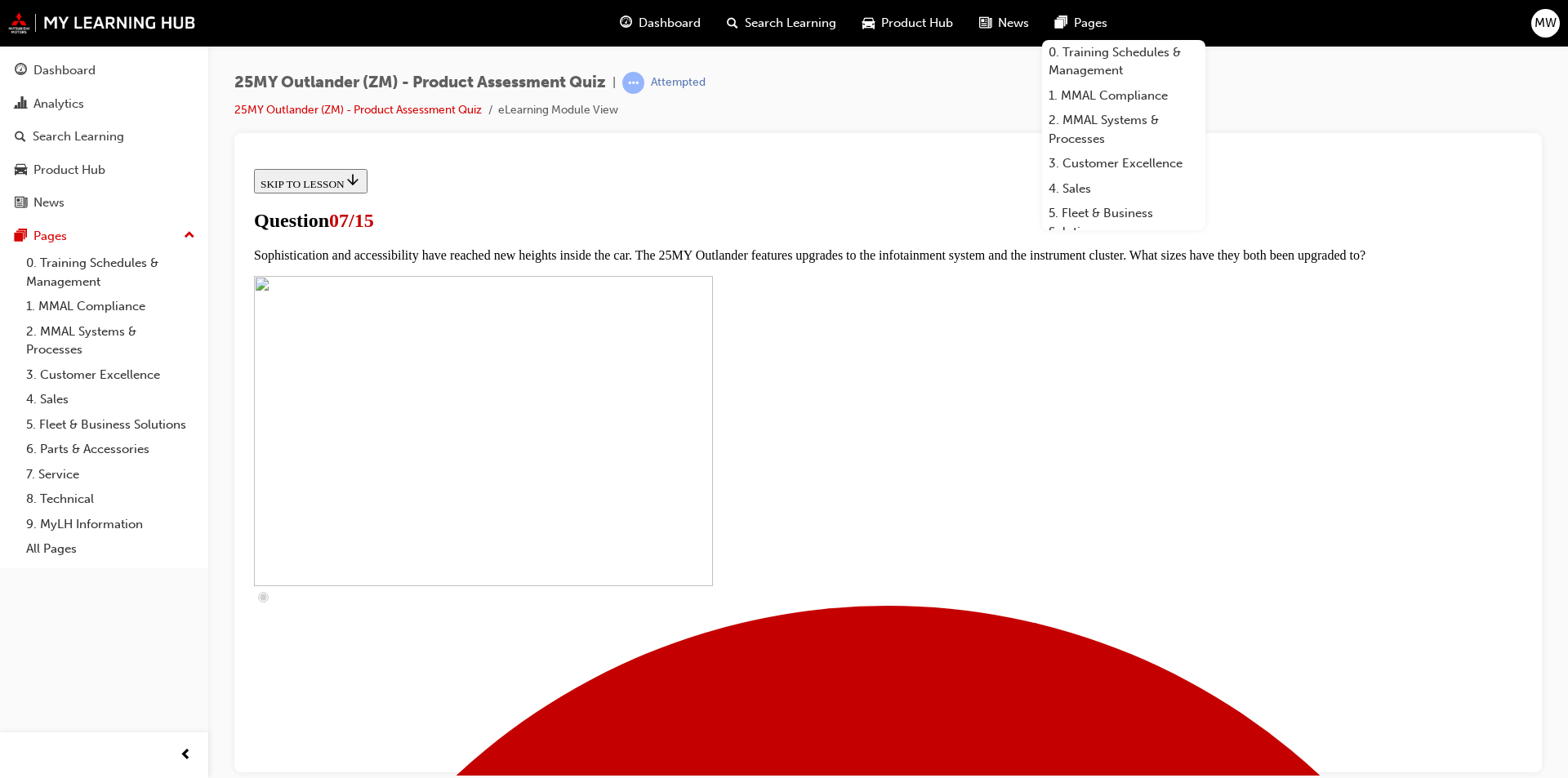
checkbox input "true"
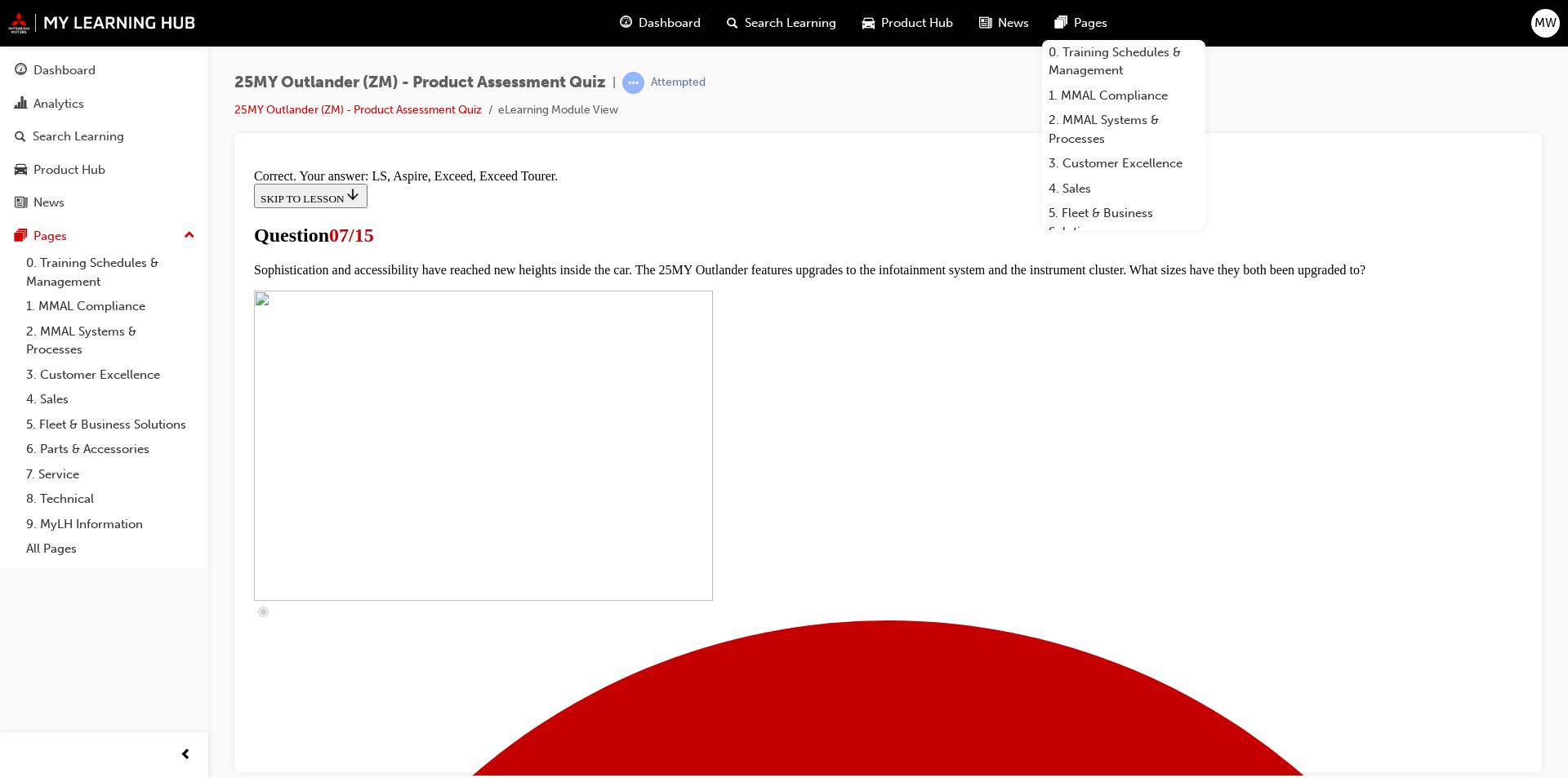
scroll to position [709, 0]
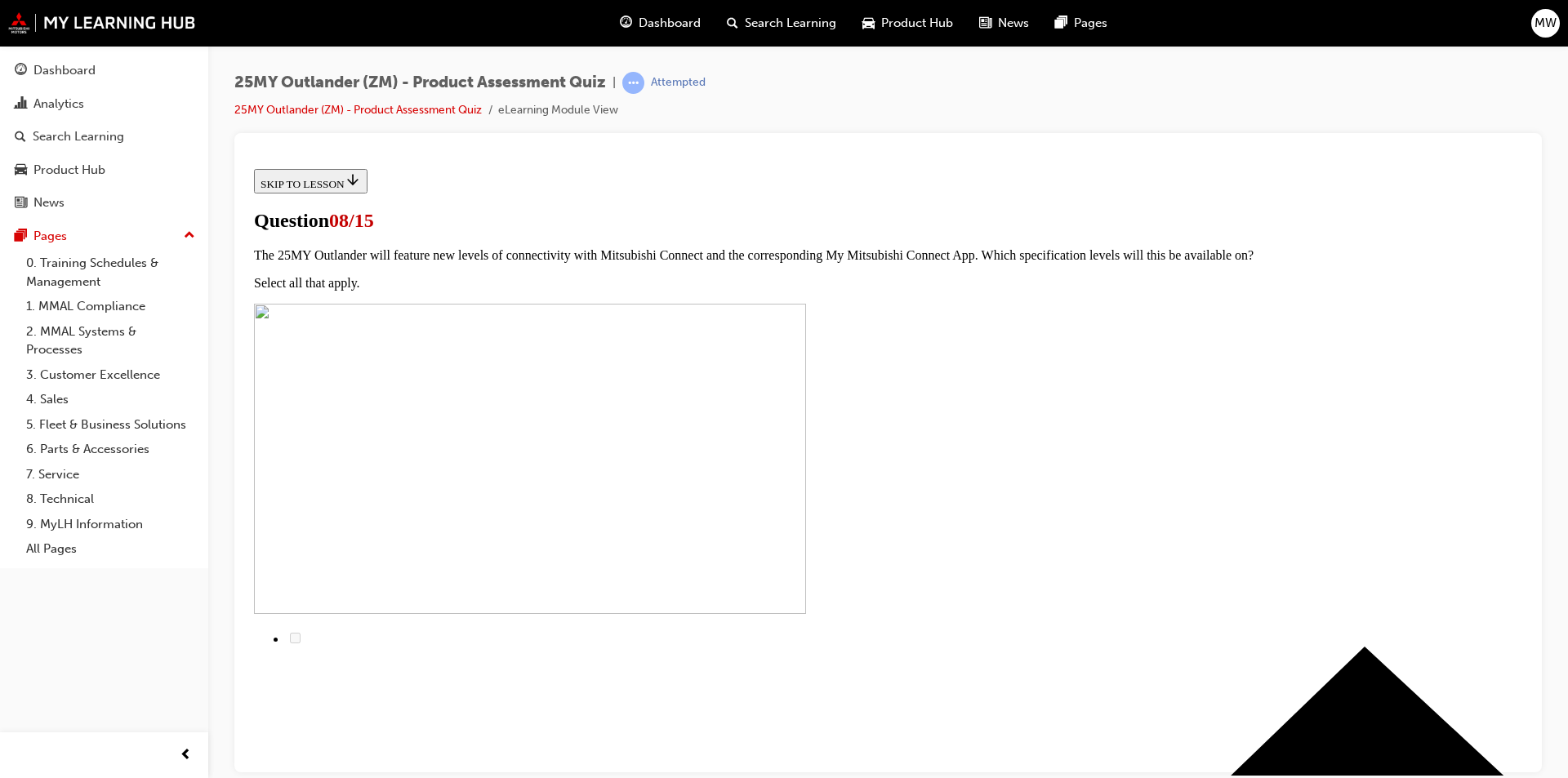
scroll to position [82, 0]
radio input "true"
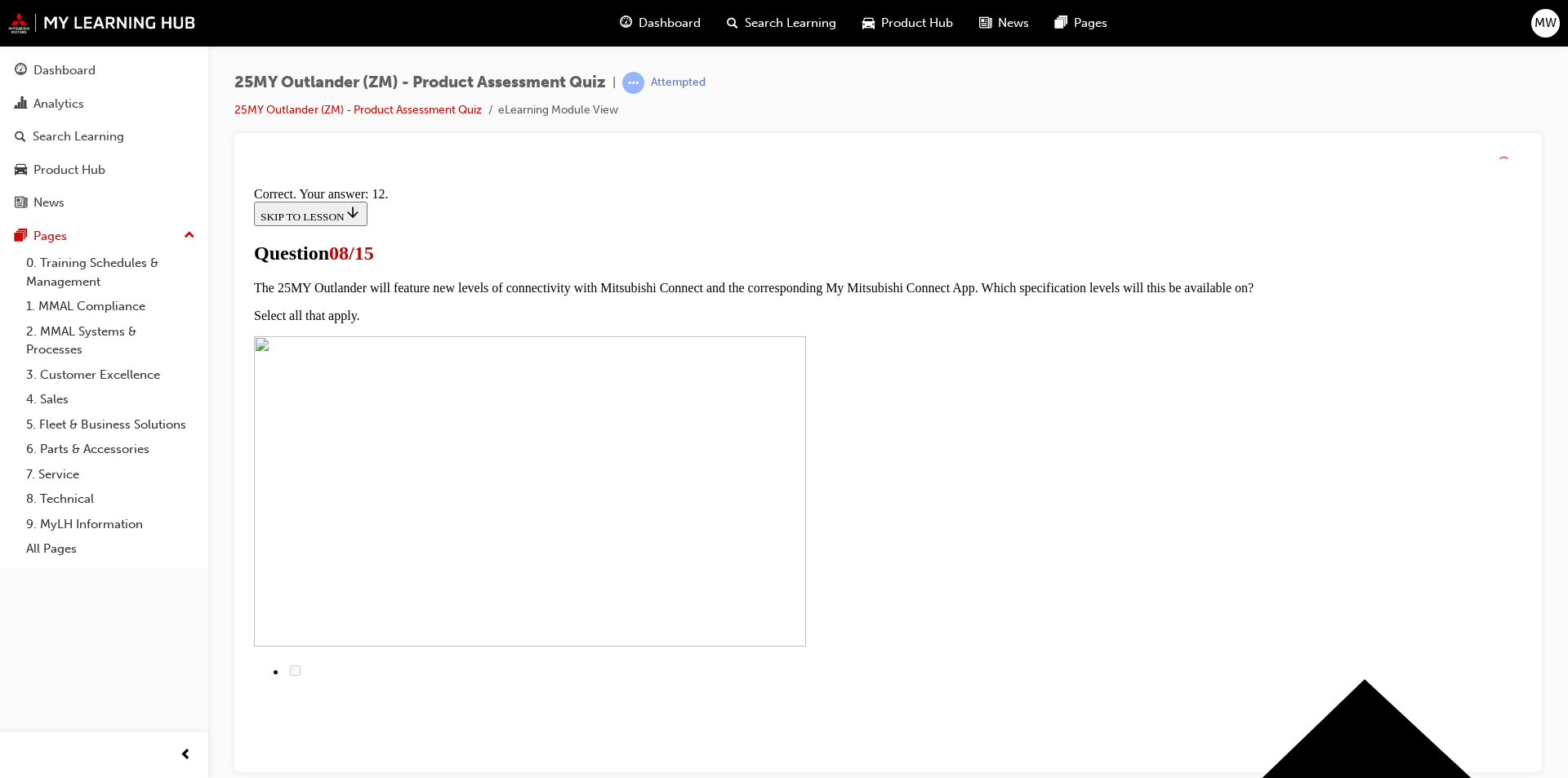
scroll to position [239, 0]
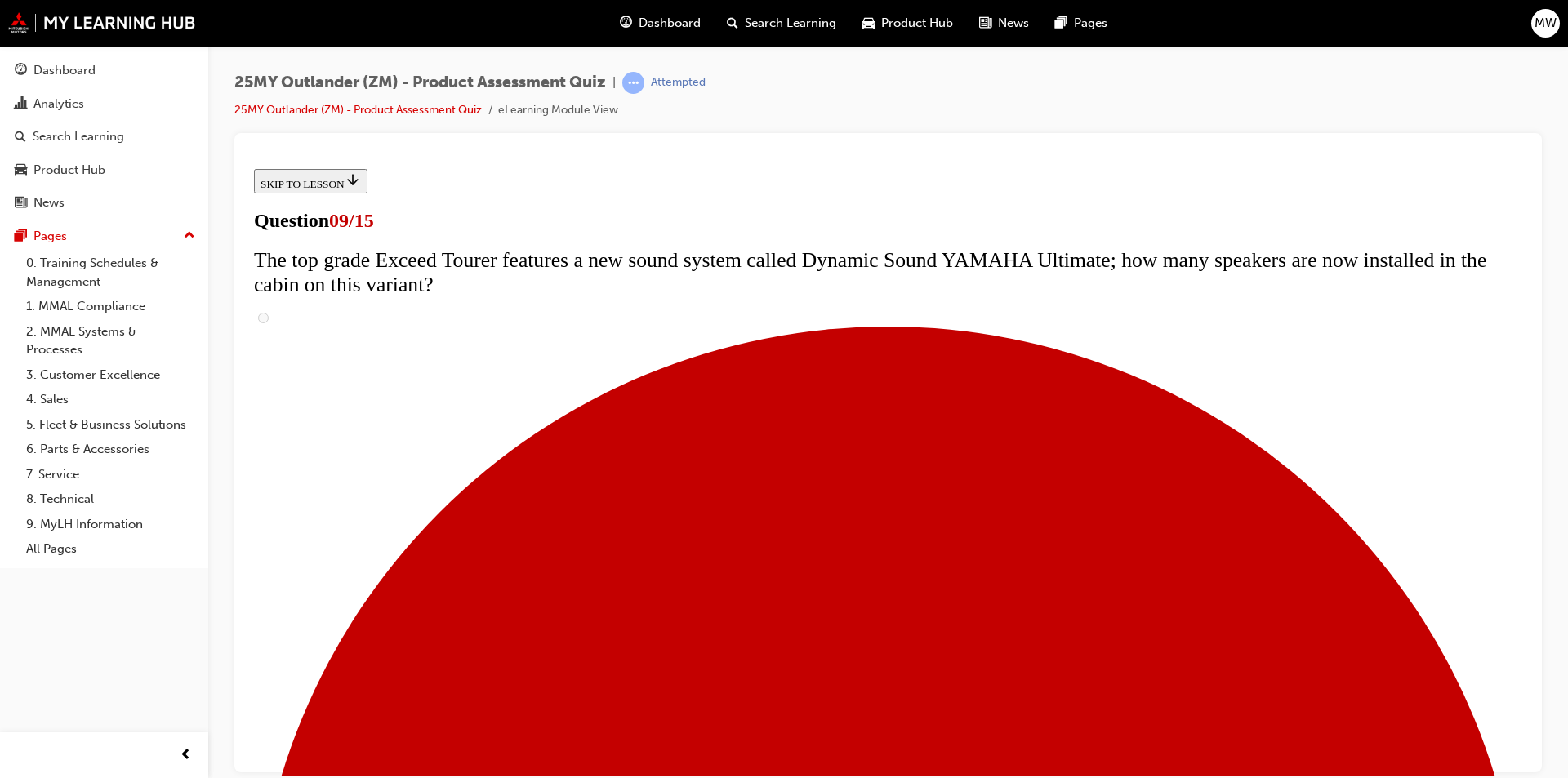
scroll to position [771, 0]
radio input "true"
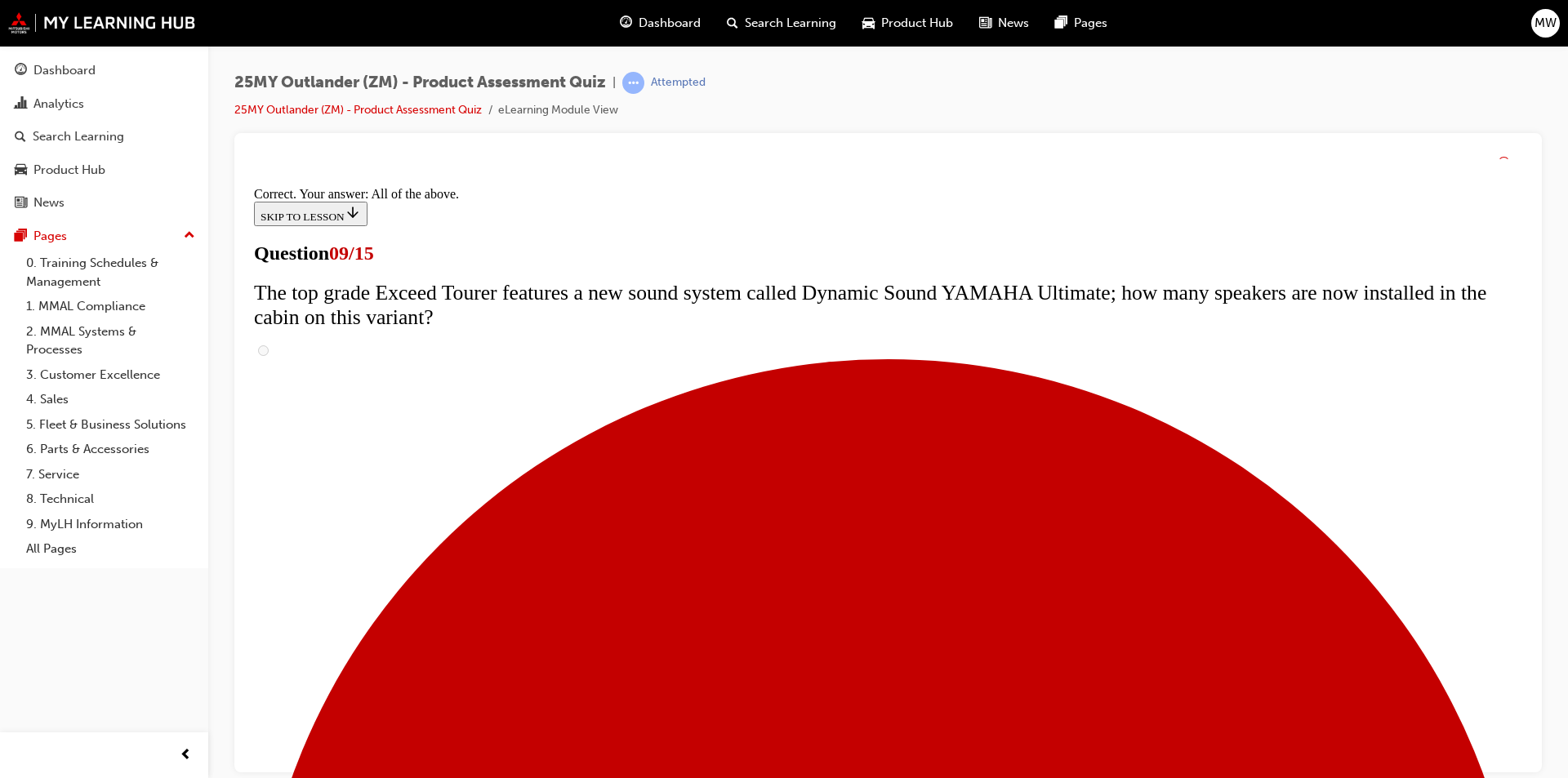
scroll to position [823, 0]
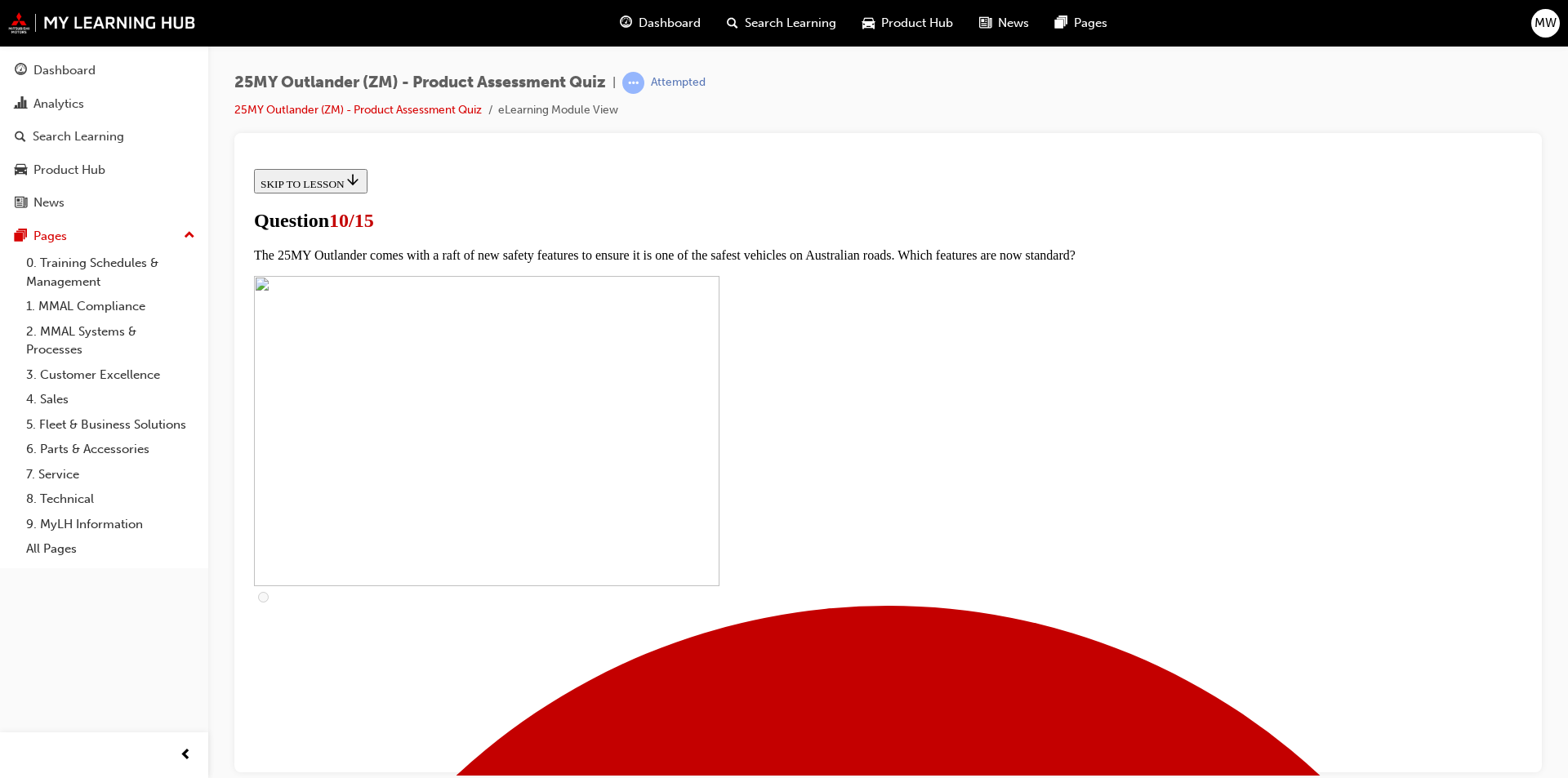
scroll to position [326, 0]
checkbox input "true"
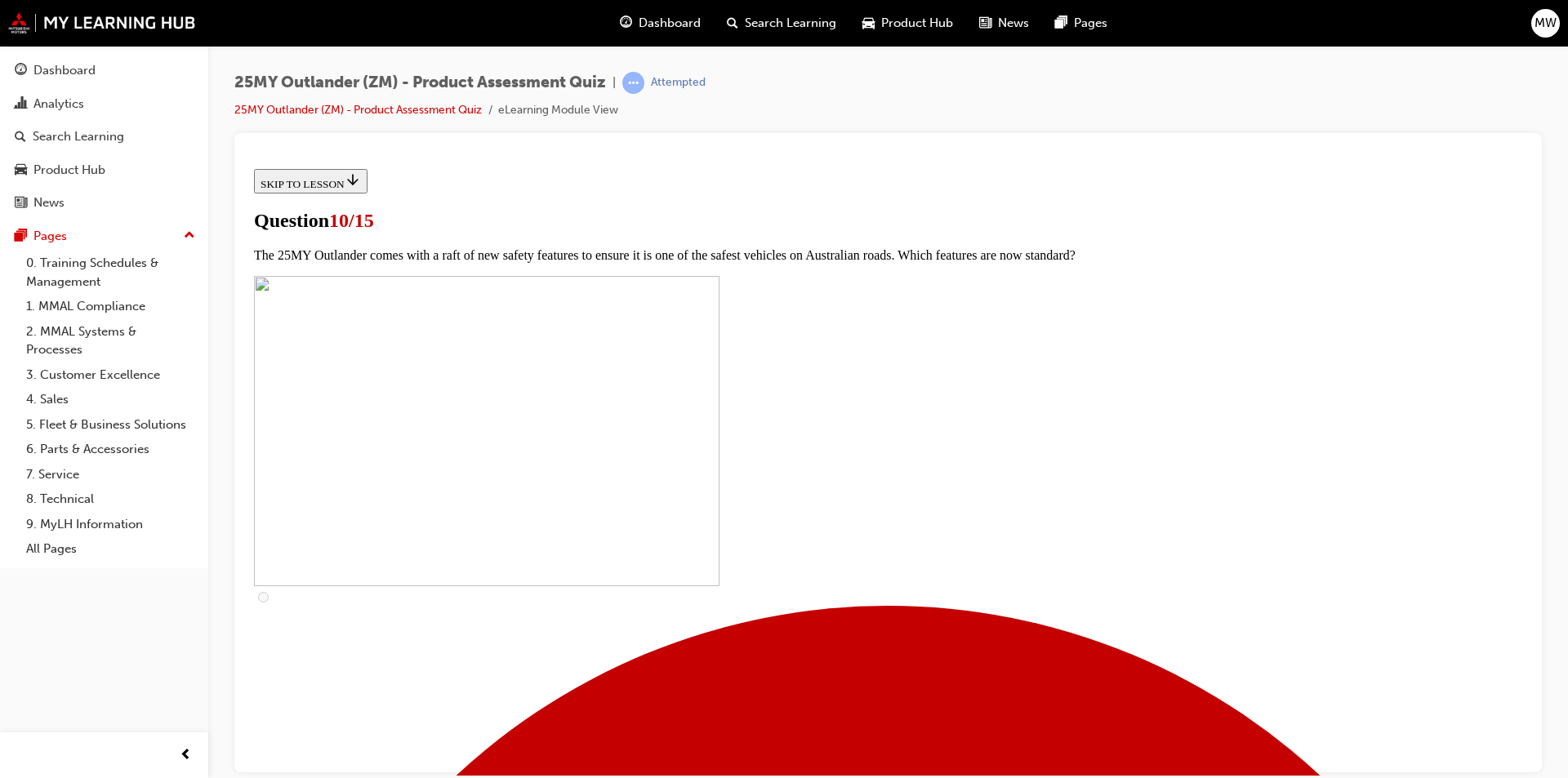
checkbox input "true"
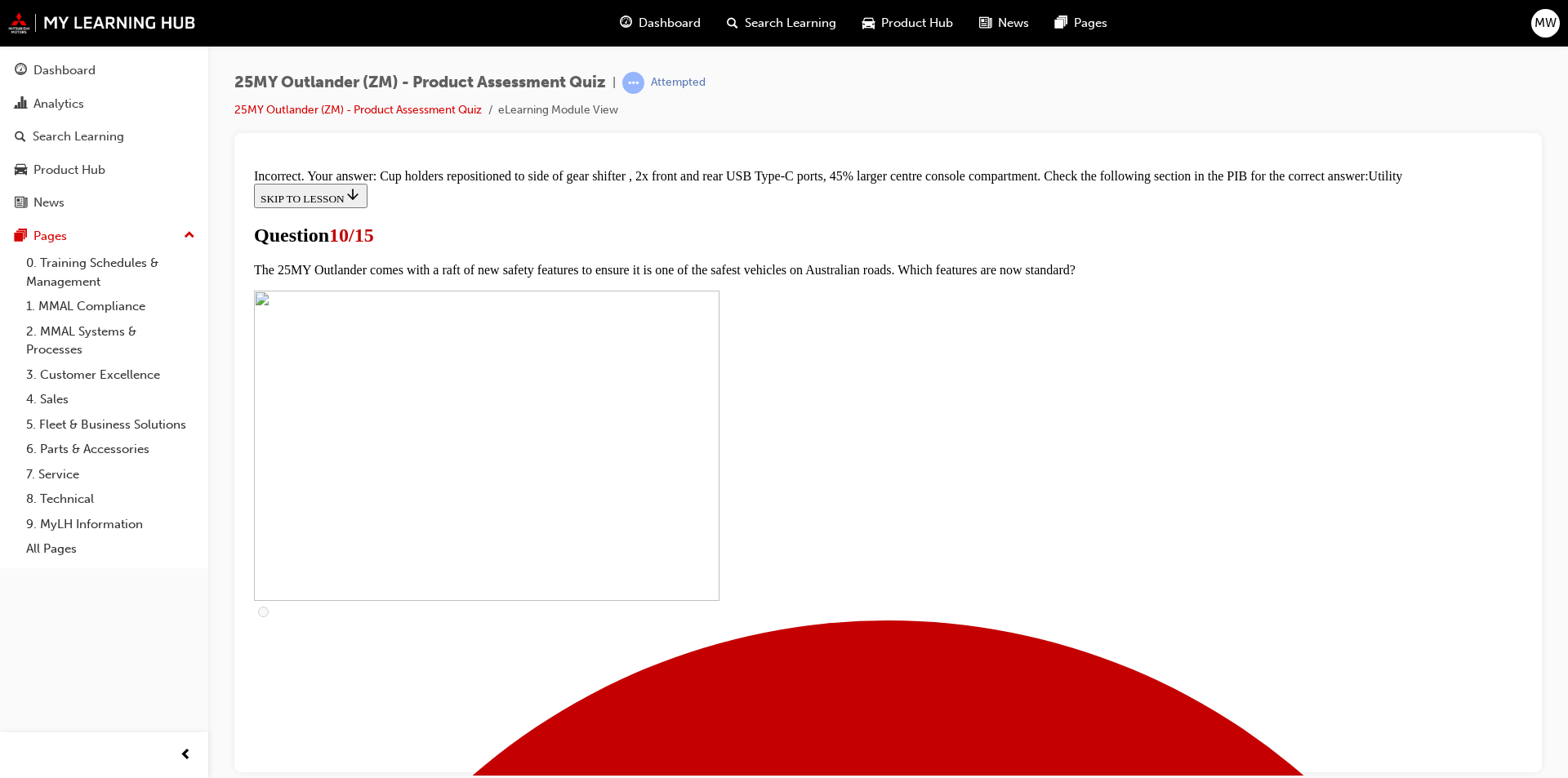
scroll to position [770, 0]
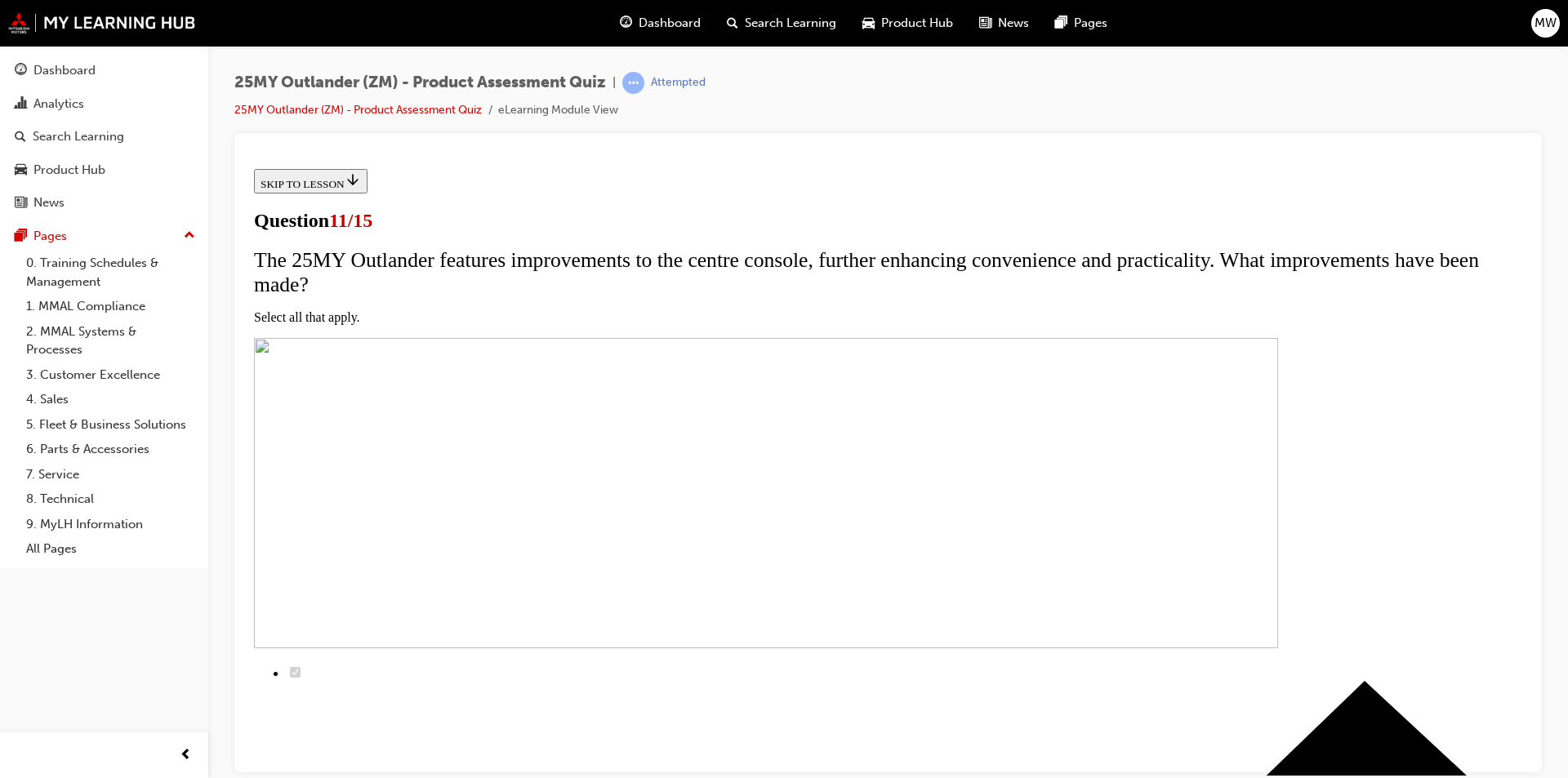
scroll to position [82, 0]
checkbox input "true"
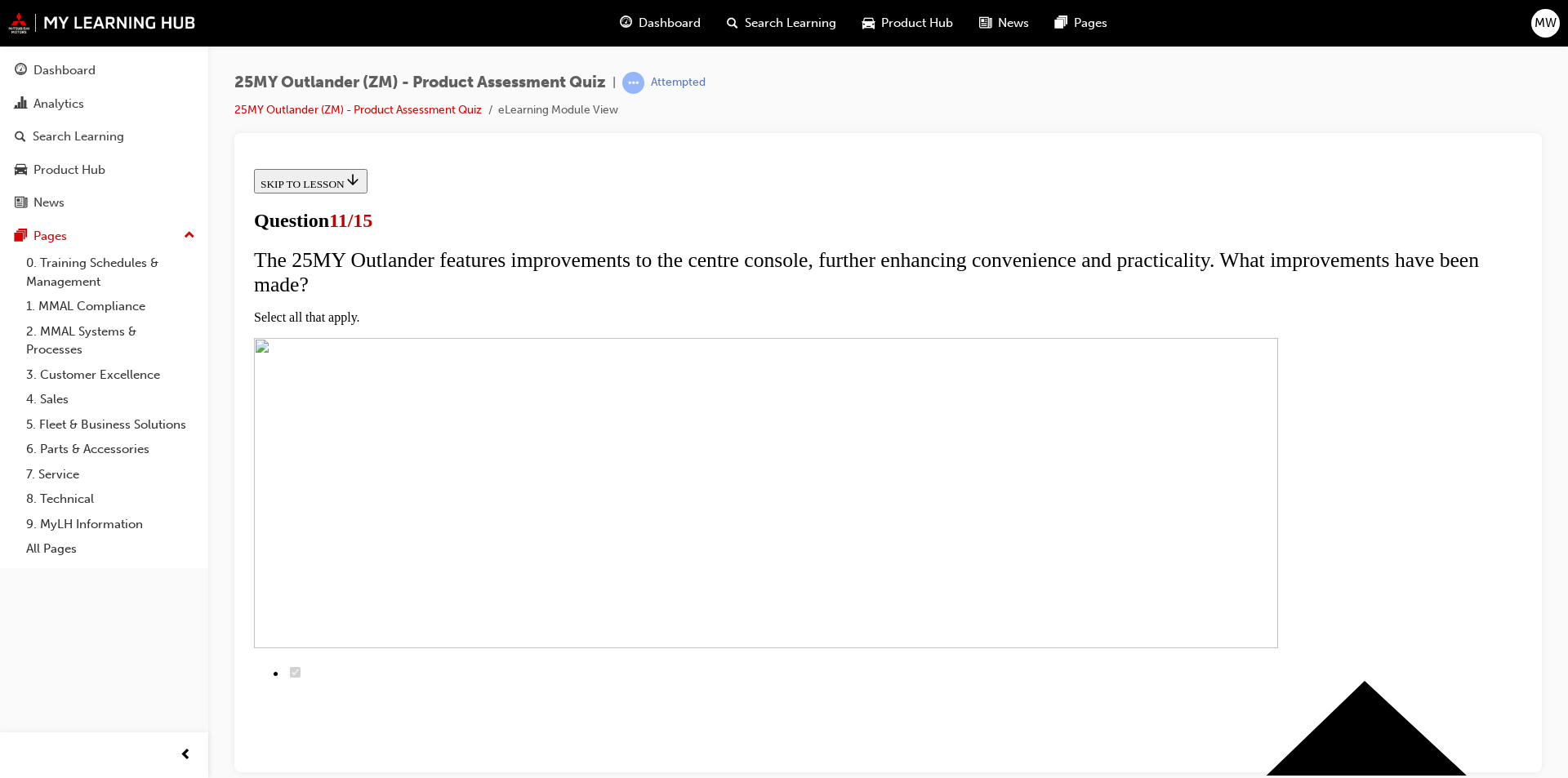
checkbox input "true"
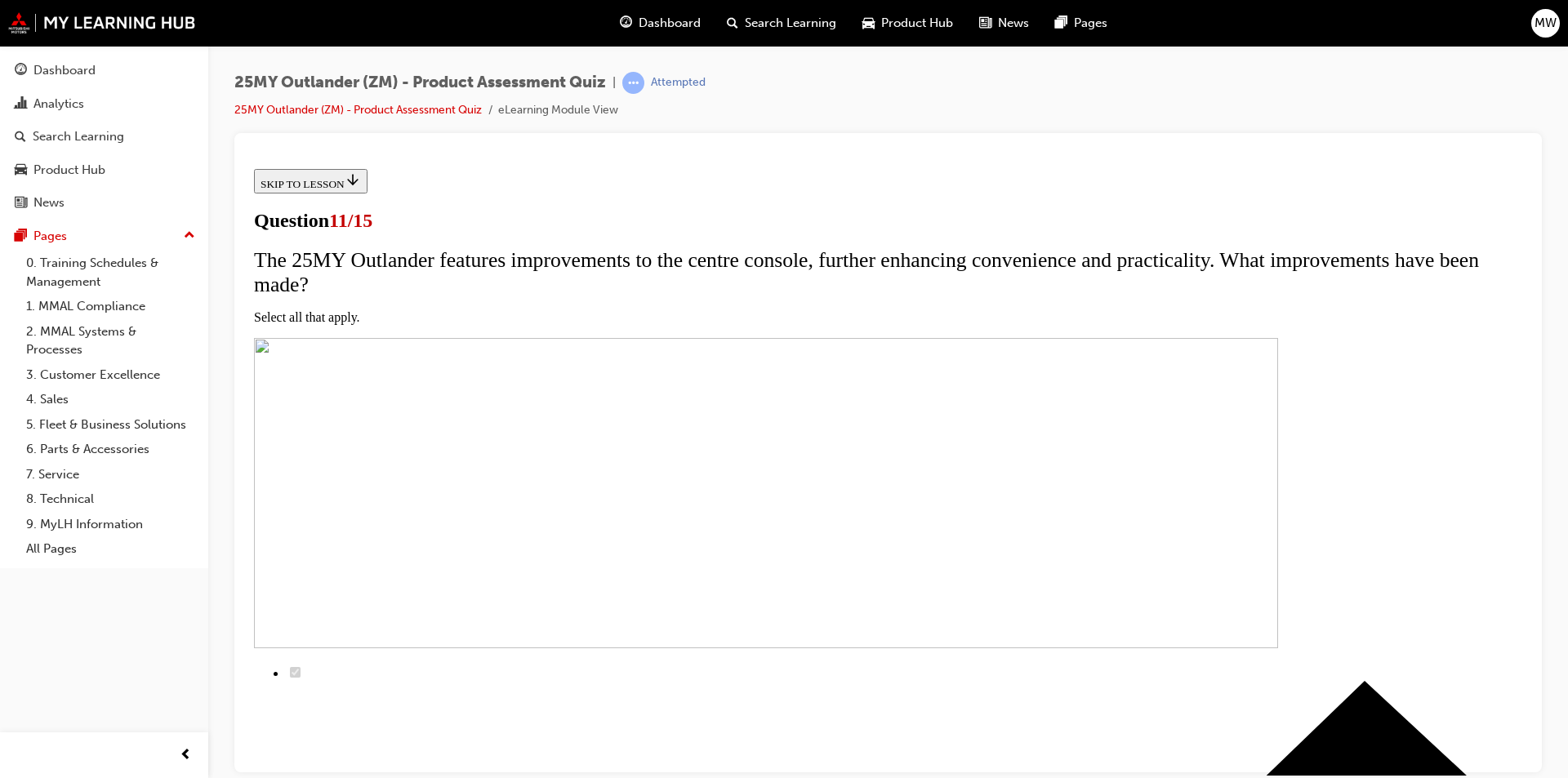
checkbox input "true"
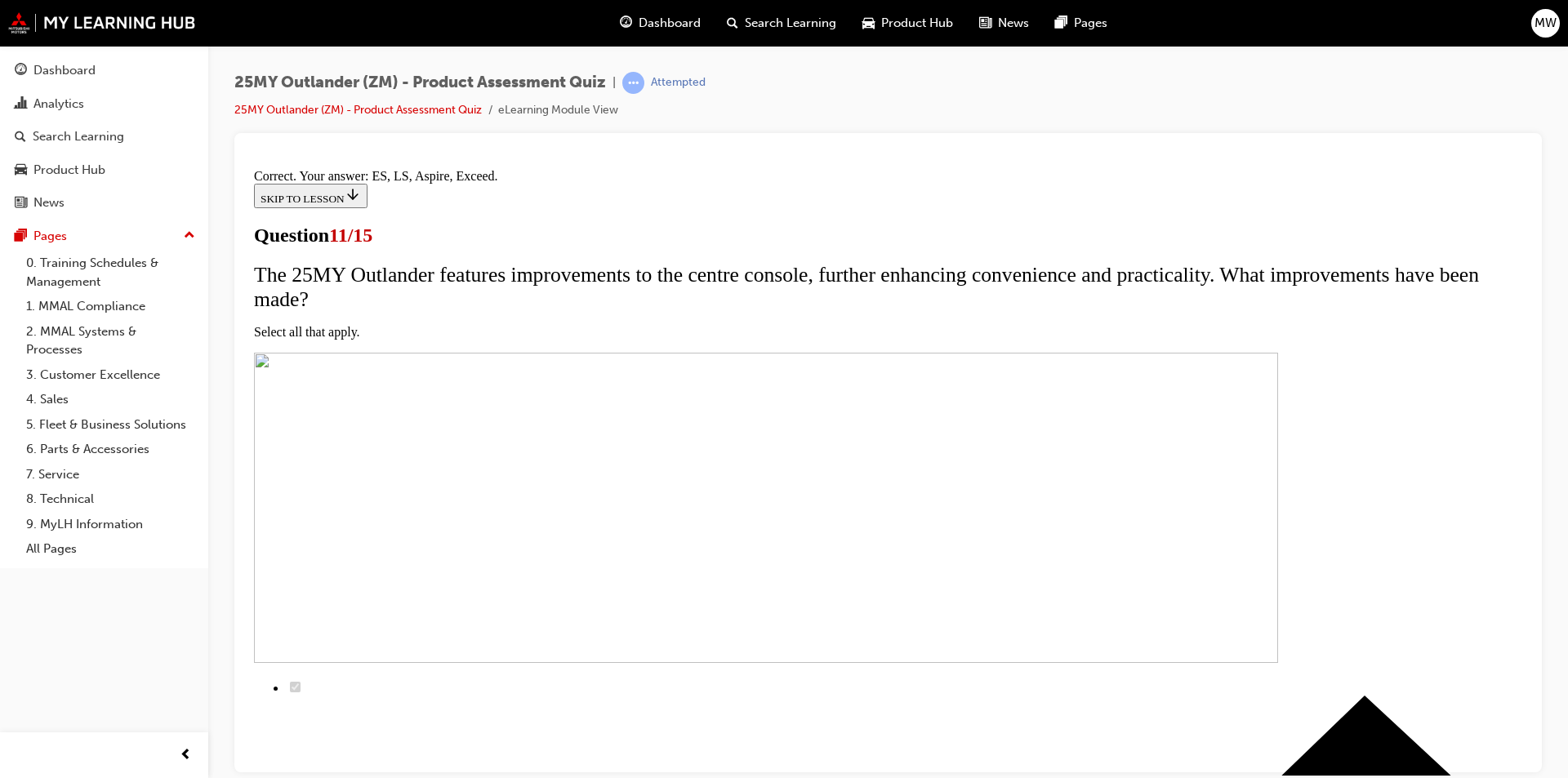
scroll to position [359, 0]
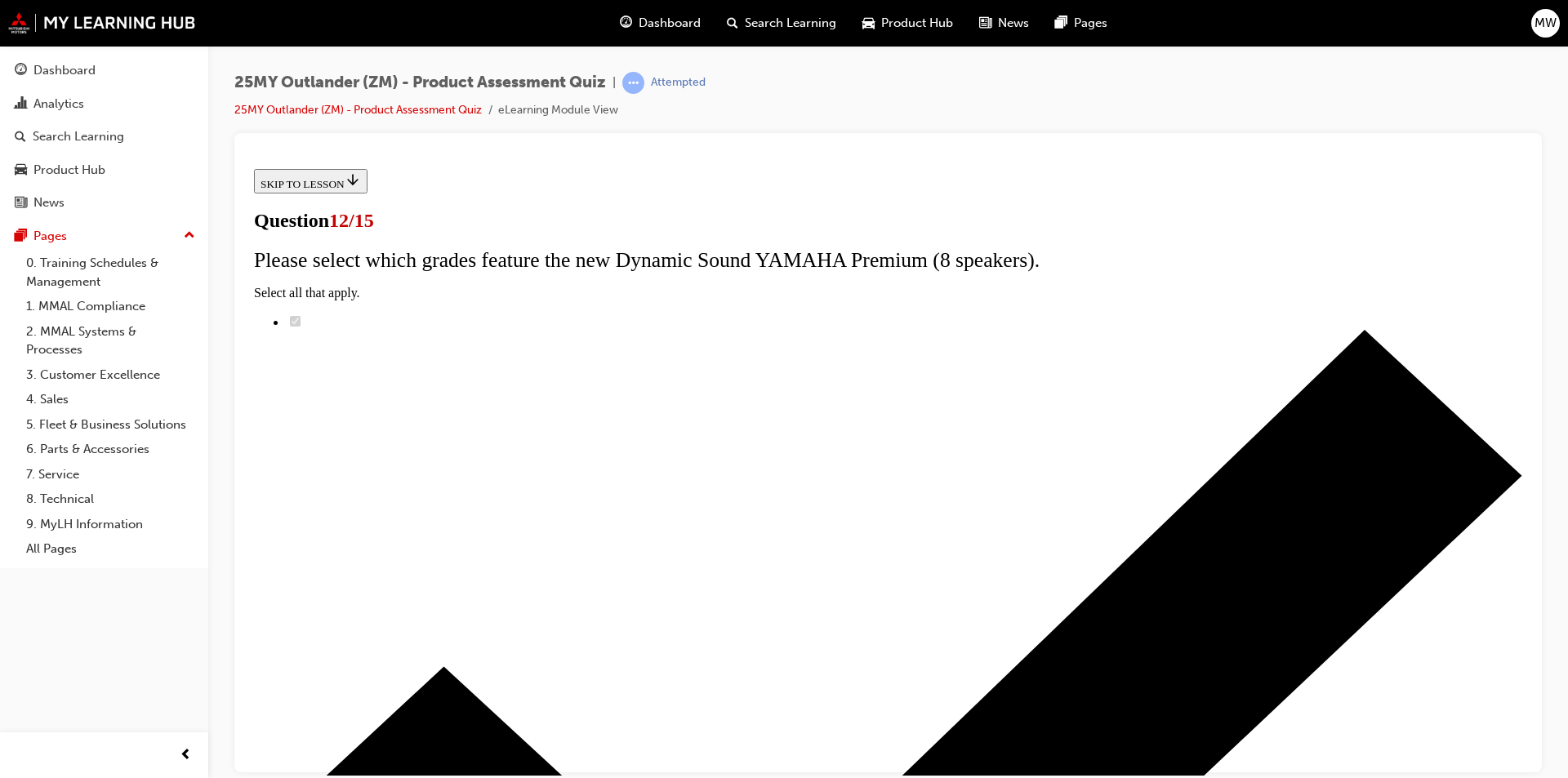
radio input "true"
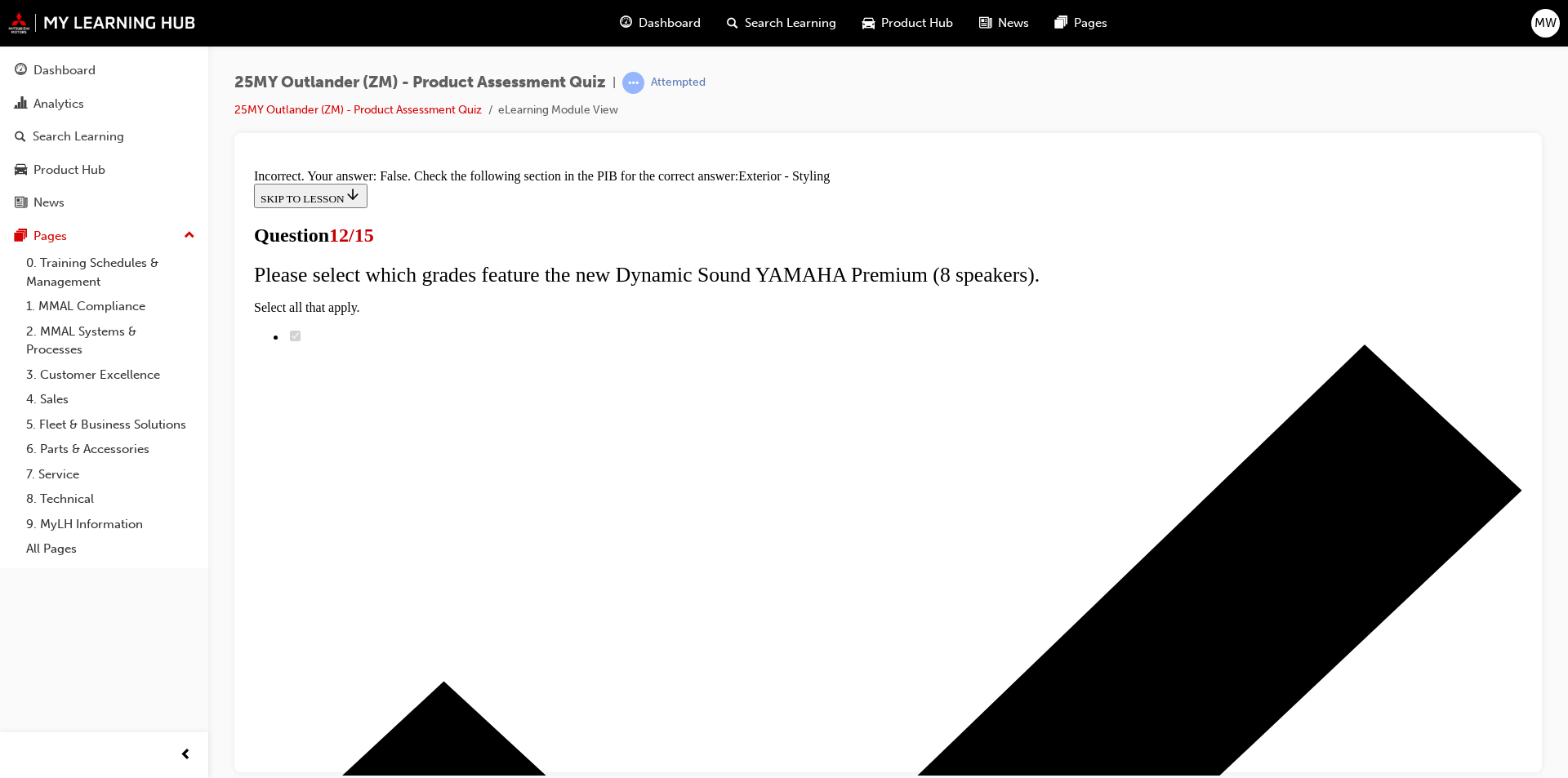
scroll to position [263, 0]
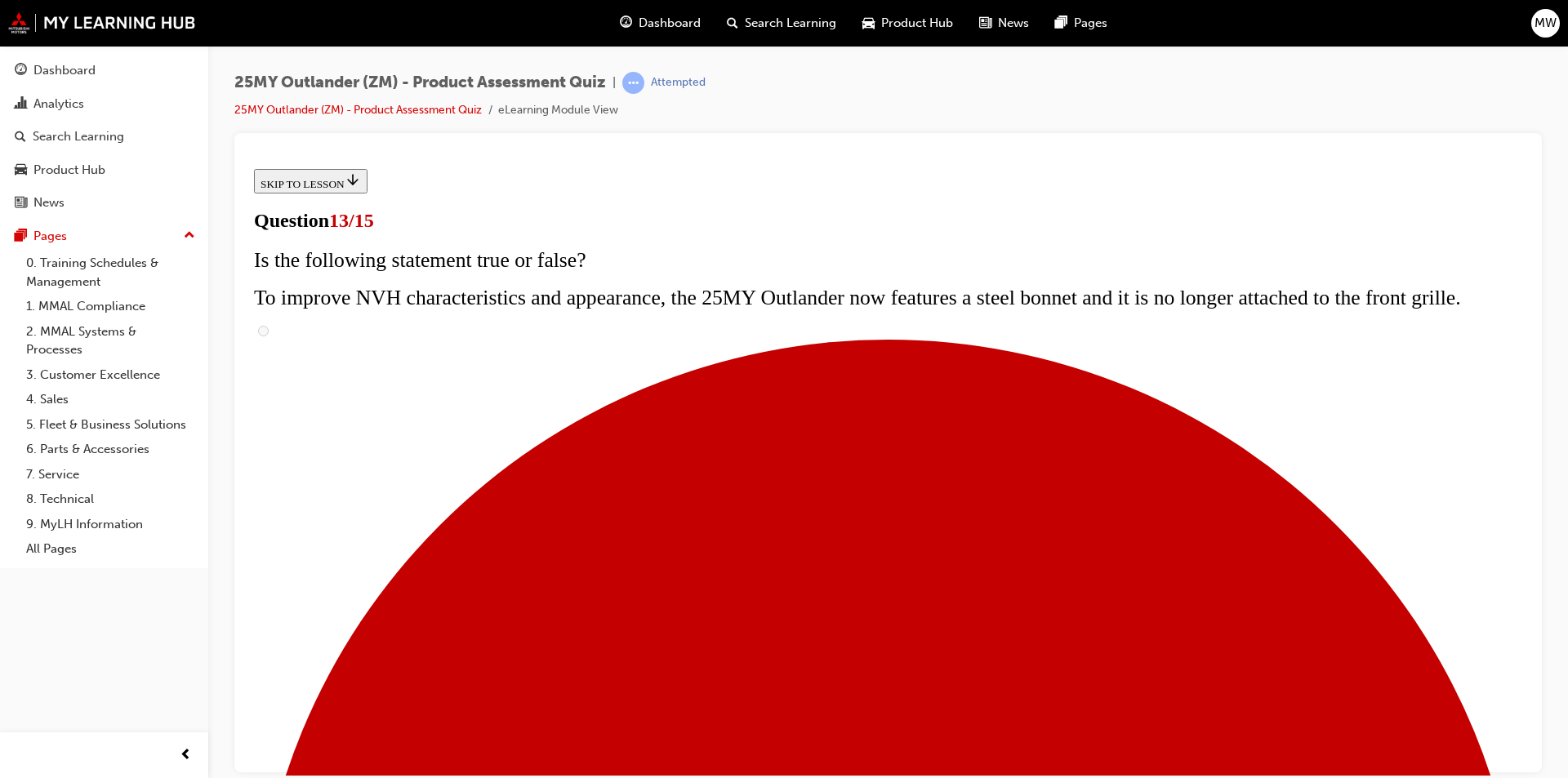
scroll to position [245, 0]
radio input "true"
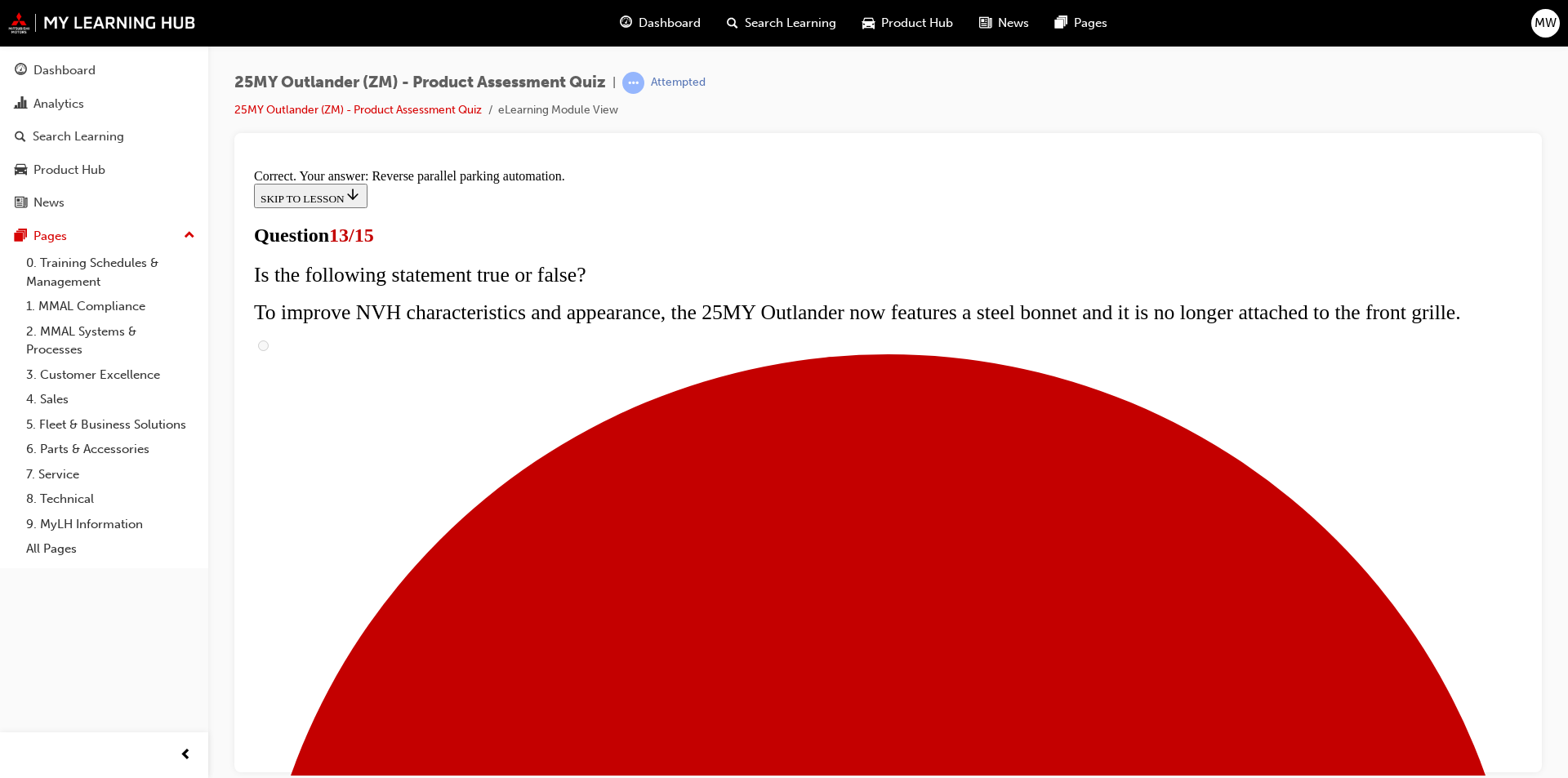
scroll to position [396, 0]
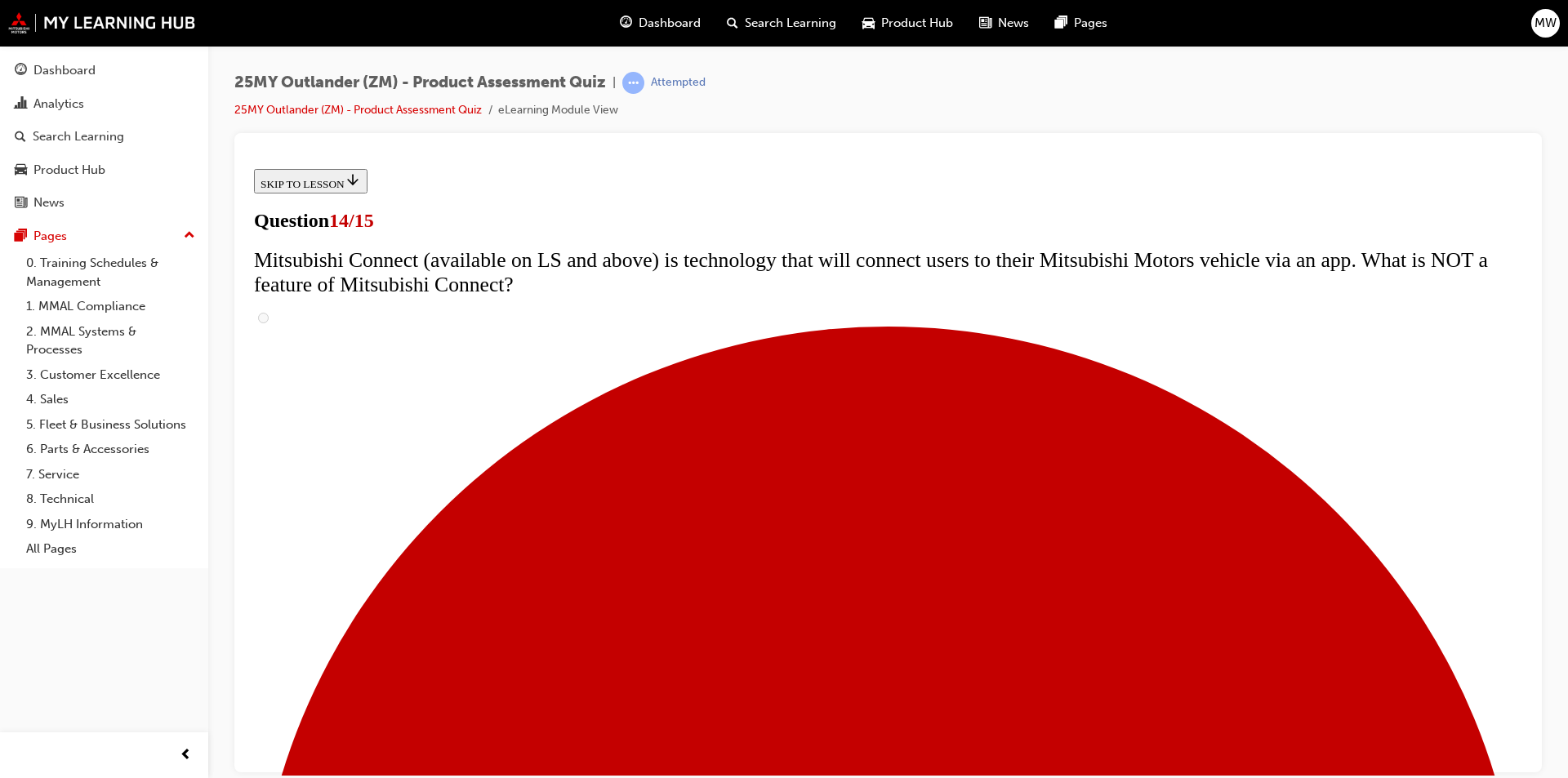
scroll to position [490, 0]
radio input "true"
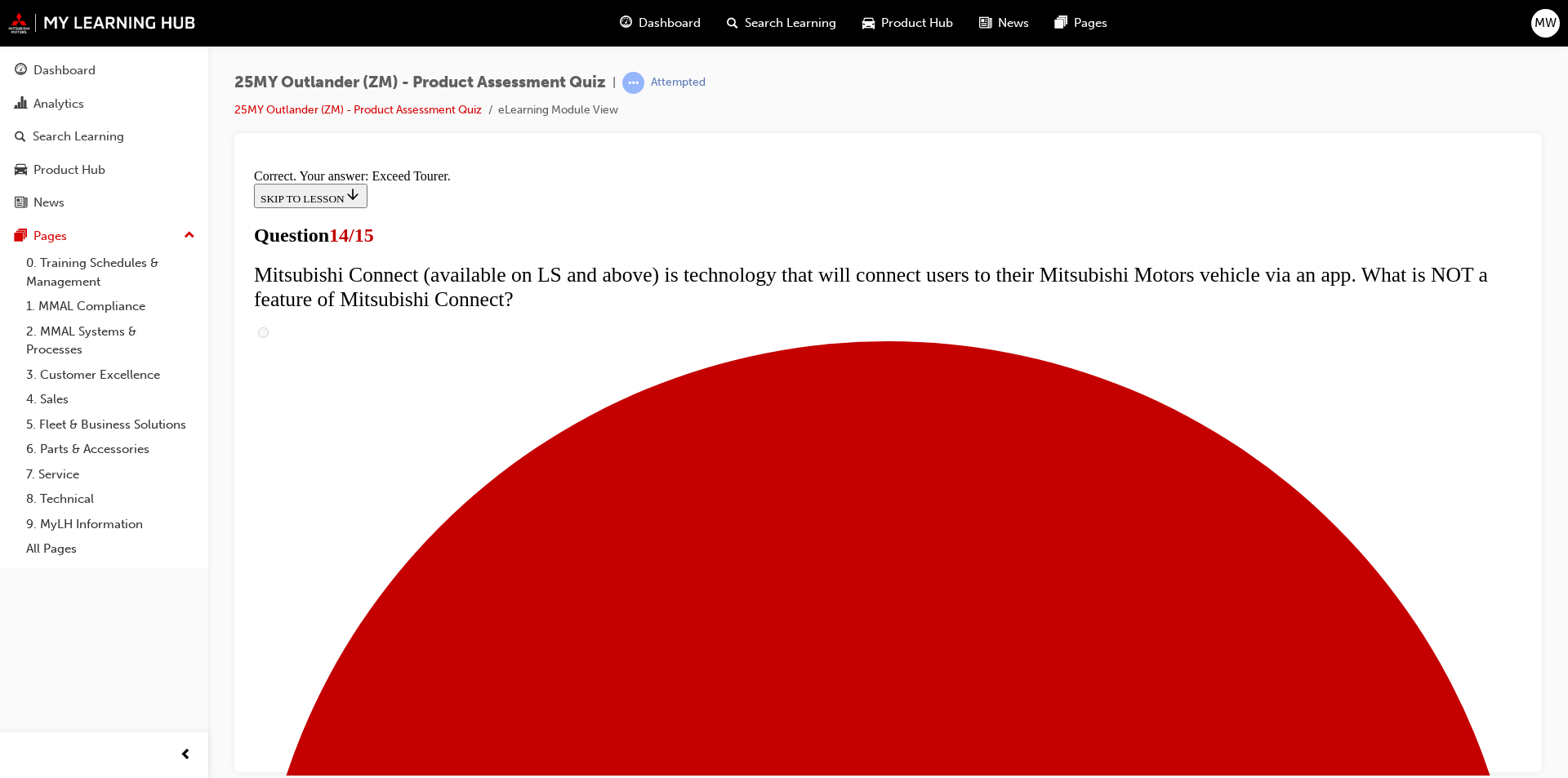
scroll to position [654, 0]
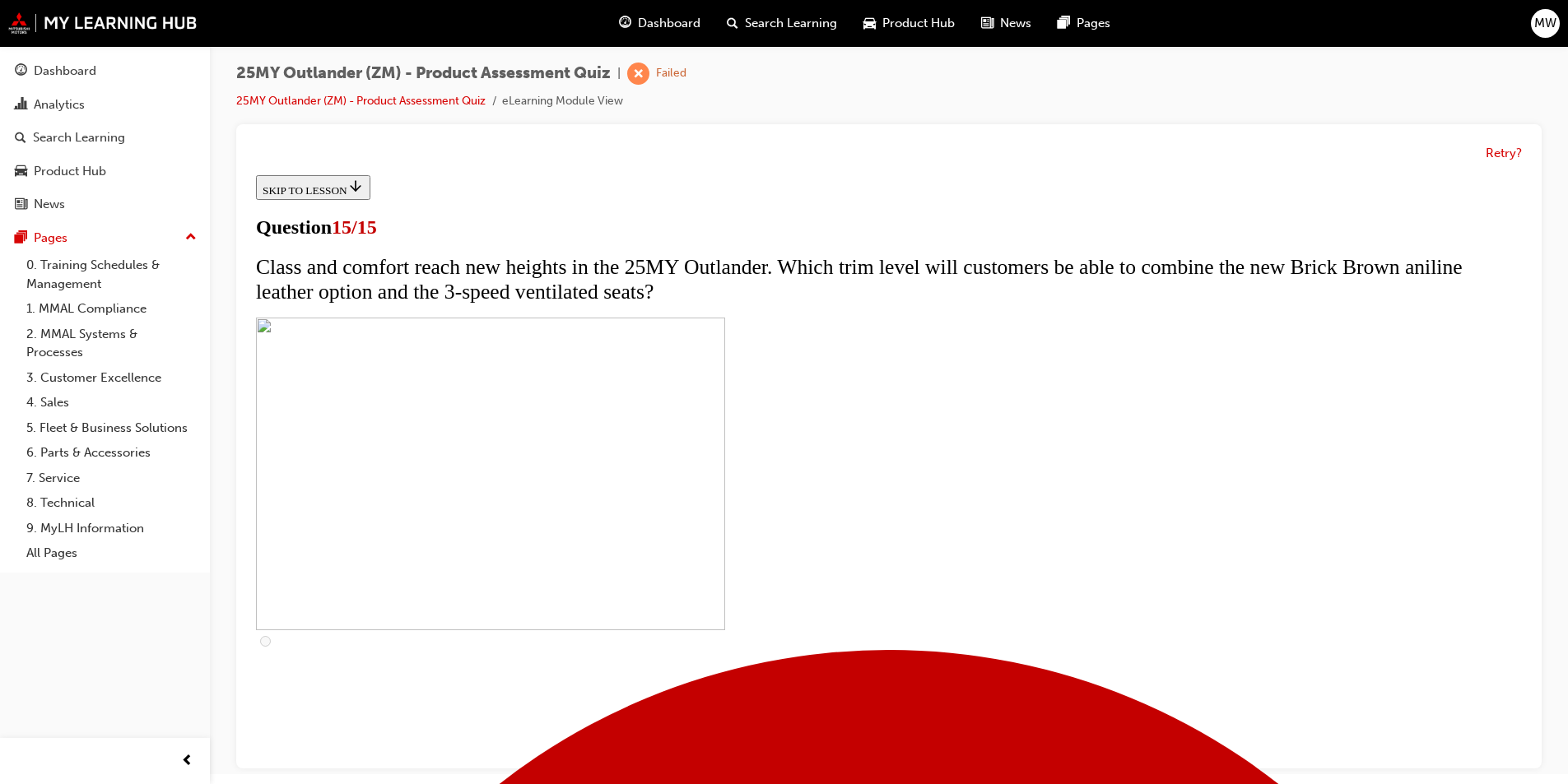
scroll to position [12, 0]
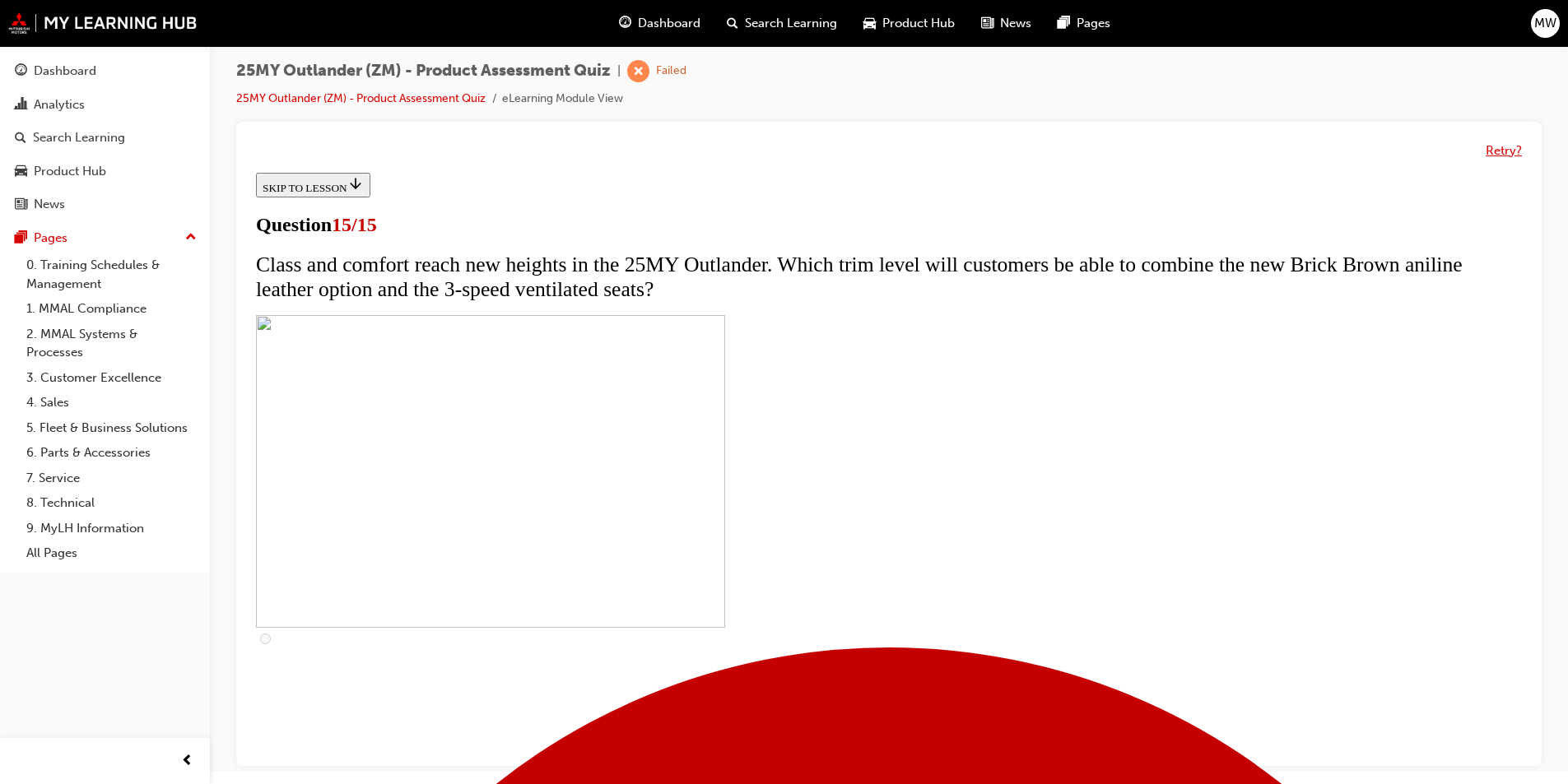
click at [1504, 154] on button "Retry?" at bounding box center [1503, 151] width 36 height 19
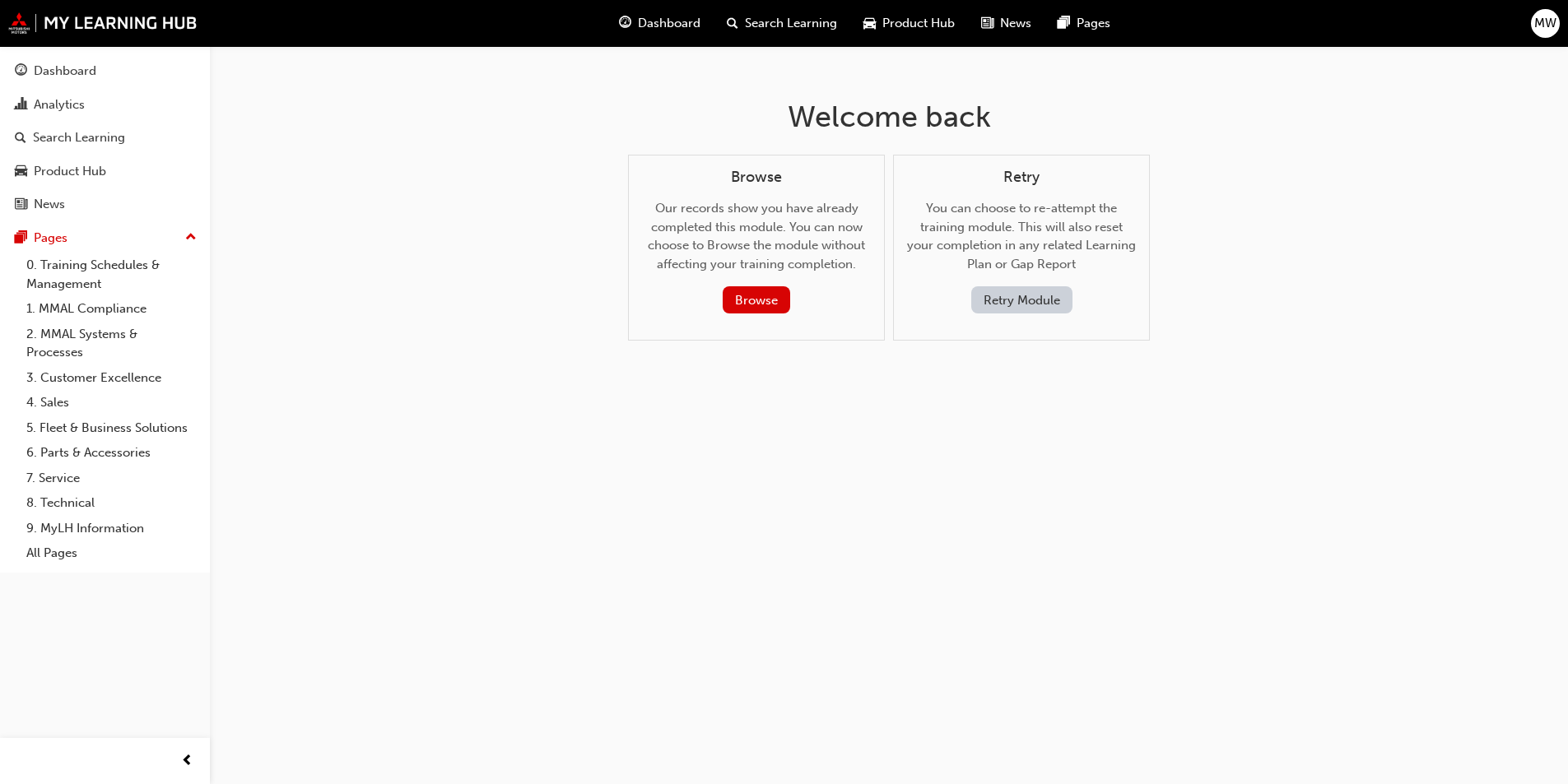
scroll to position [0, 0]
click at [1037, 300] on button "Retry Module" at bounding box center [1028, 300] width 102 height 27
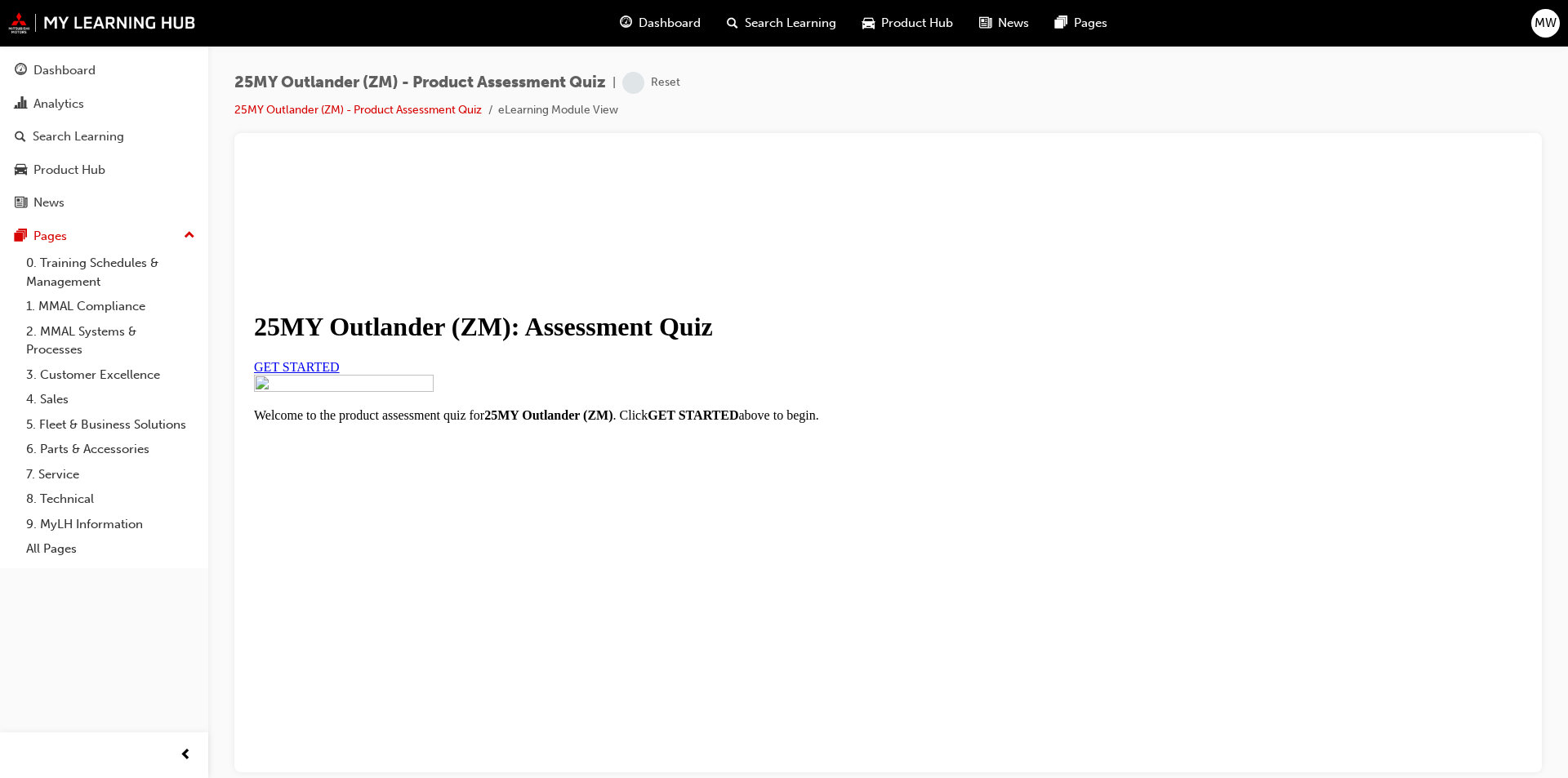
scroll to position [158, 0]
click at [340, 359] on link "GET STARTED" at bounding box center [297, 366] width 86 height 14
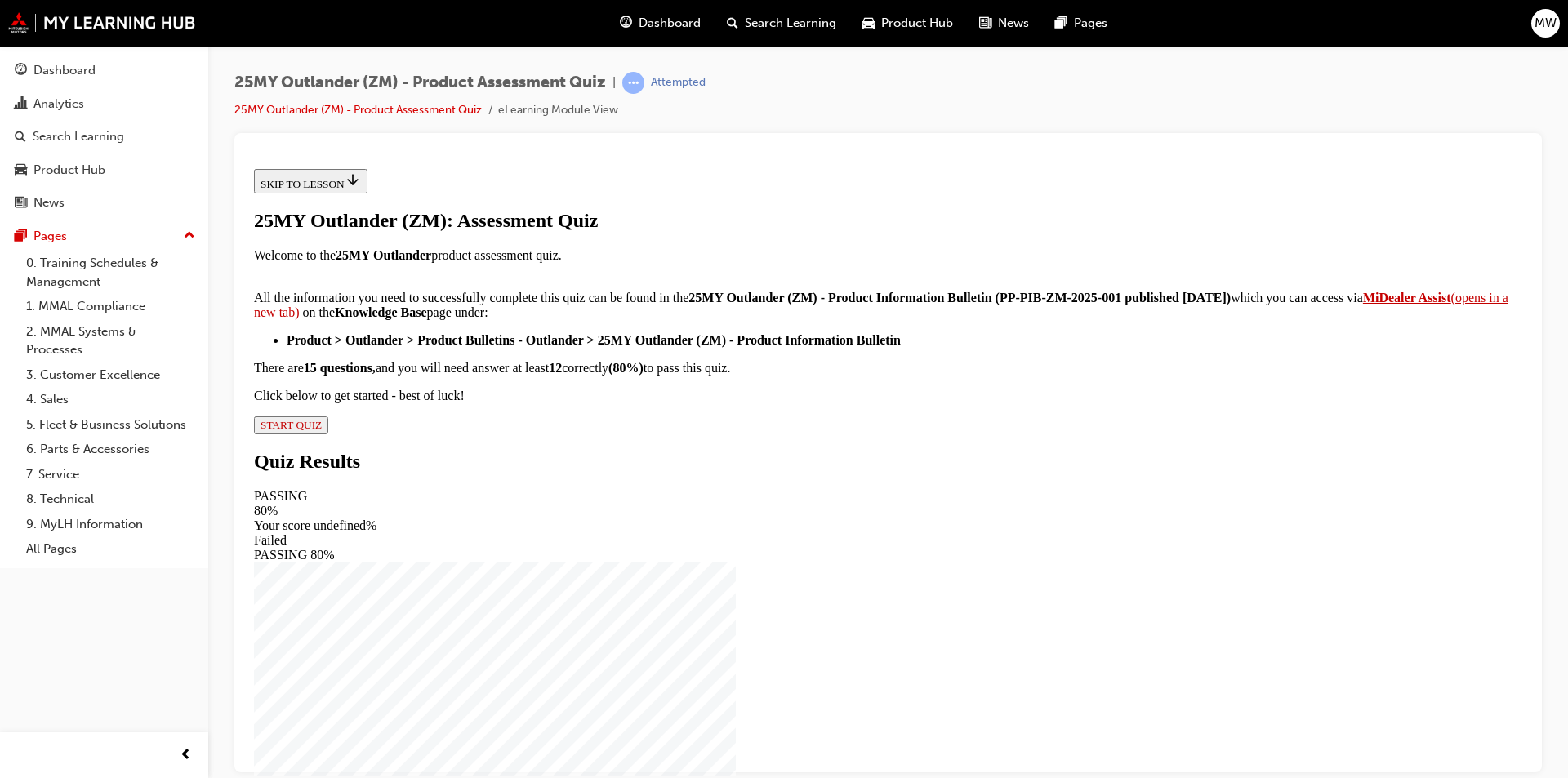
scroll to position [238, 0]
click at [695, 434] on div "25MY Outlander (ZM): Assessment Quiz Welcome to the 25MY Outlander product asse…" at bounding box center [887, 321] width 1268 height 225
click at [666, 434] on div "25MY Outlander (ZM): Assessment Quiz Welcome to the 25MY Outlander product asse…" at bounding box center [887, 321] width 1268 height 225
click at [322, 430] on span "START QUIZ" at bounding box center [291, 424] width 61 height 12
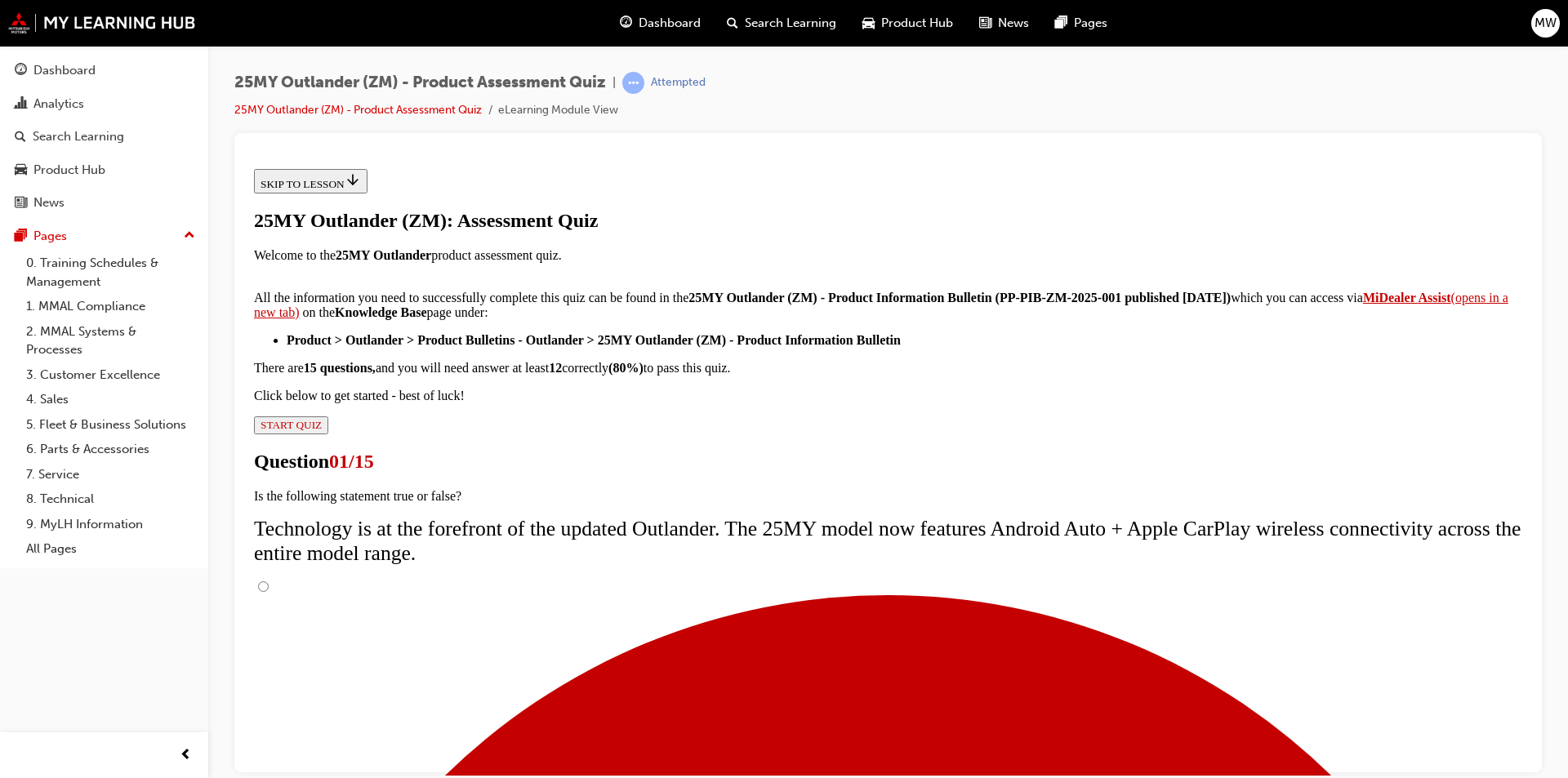
scroll to position [111, 0]
click at [268, 581] on input "True" at bounding box center [263, 586] width 11 height 11
radio input "true"
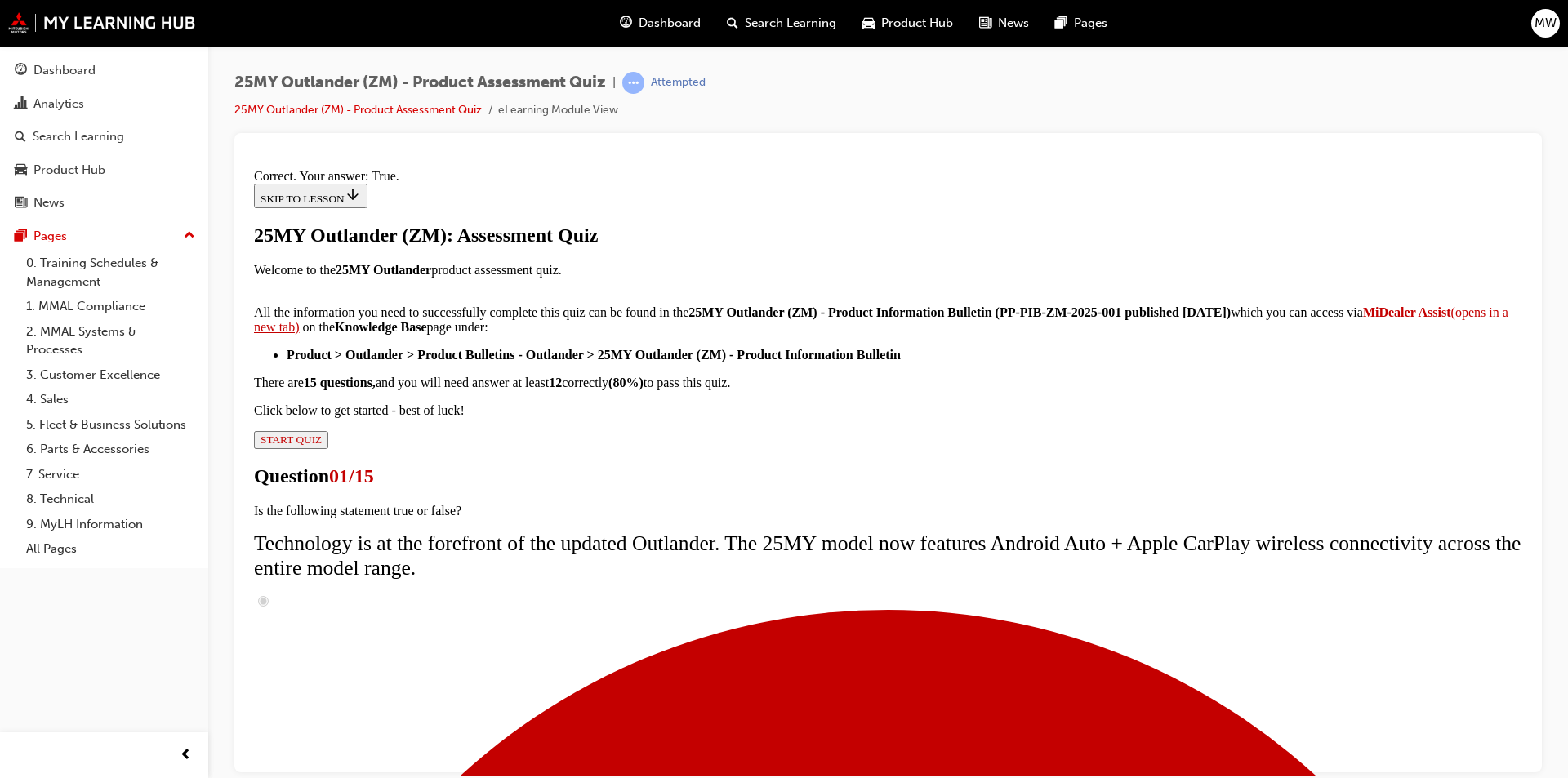
scroll to position [164, 0]
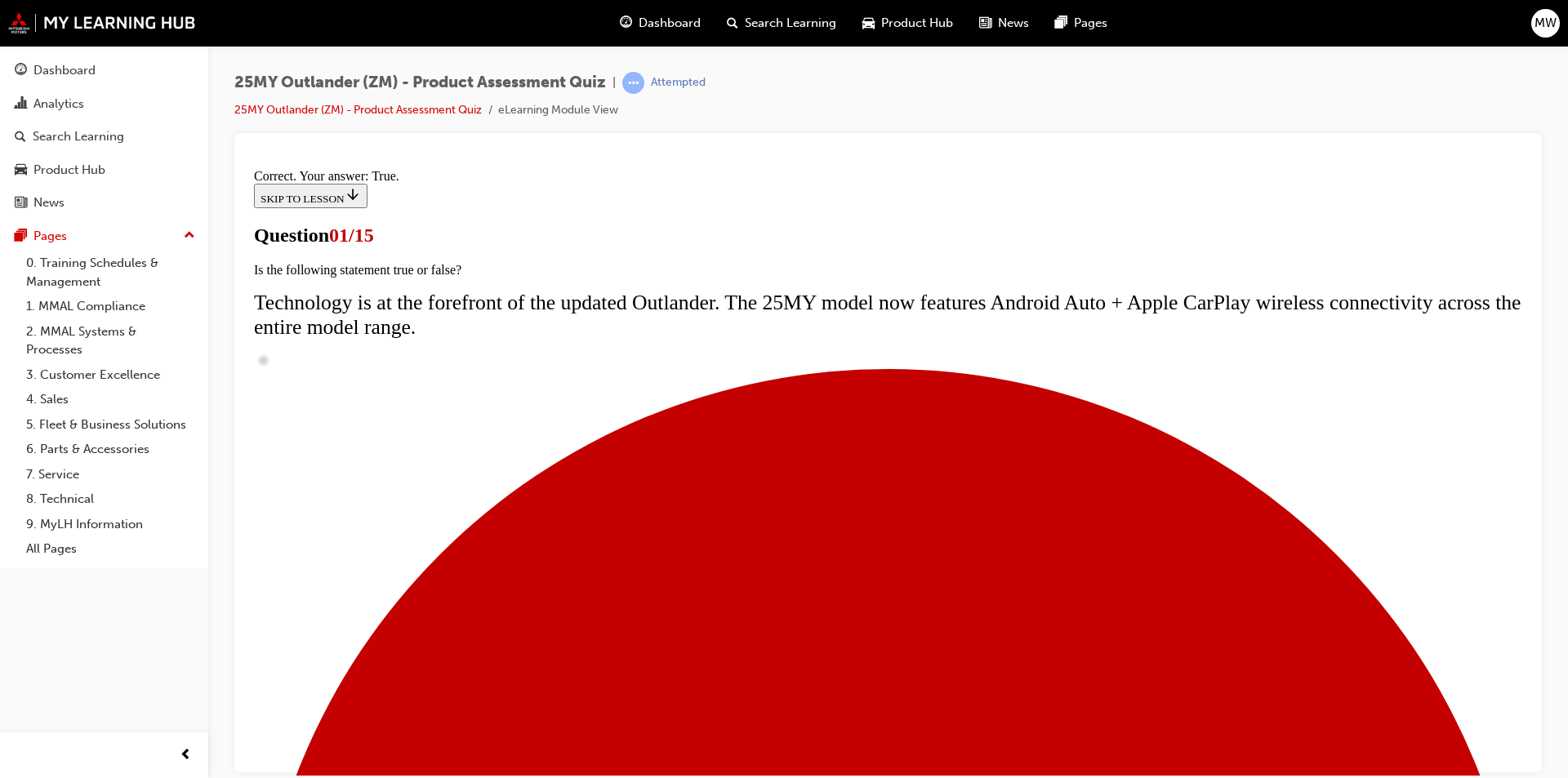
scroll to position [277, 0]
radio input "true"
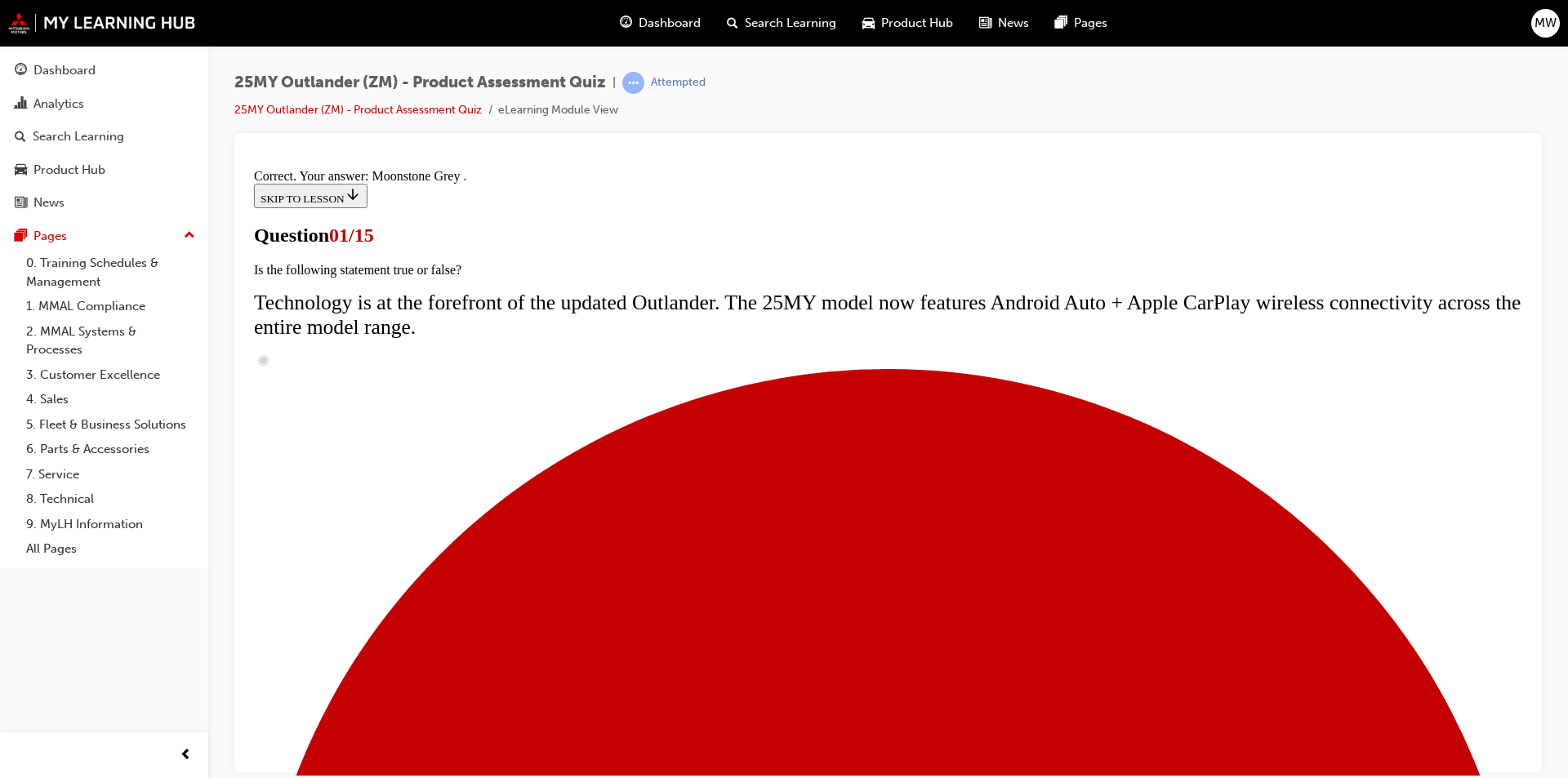
scroll to position [369, 0]
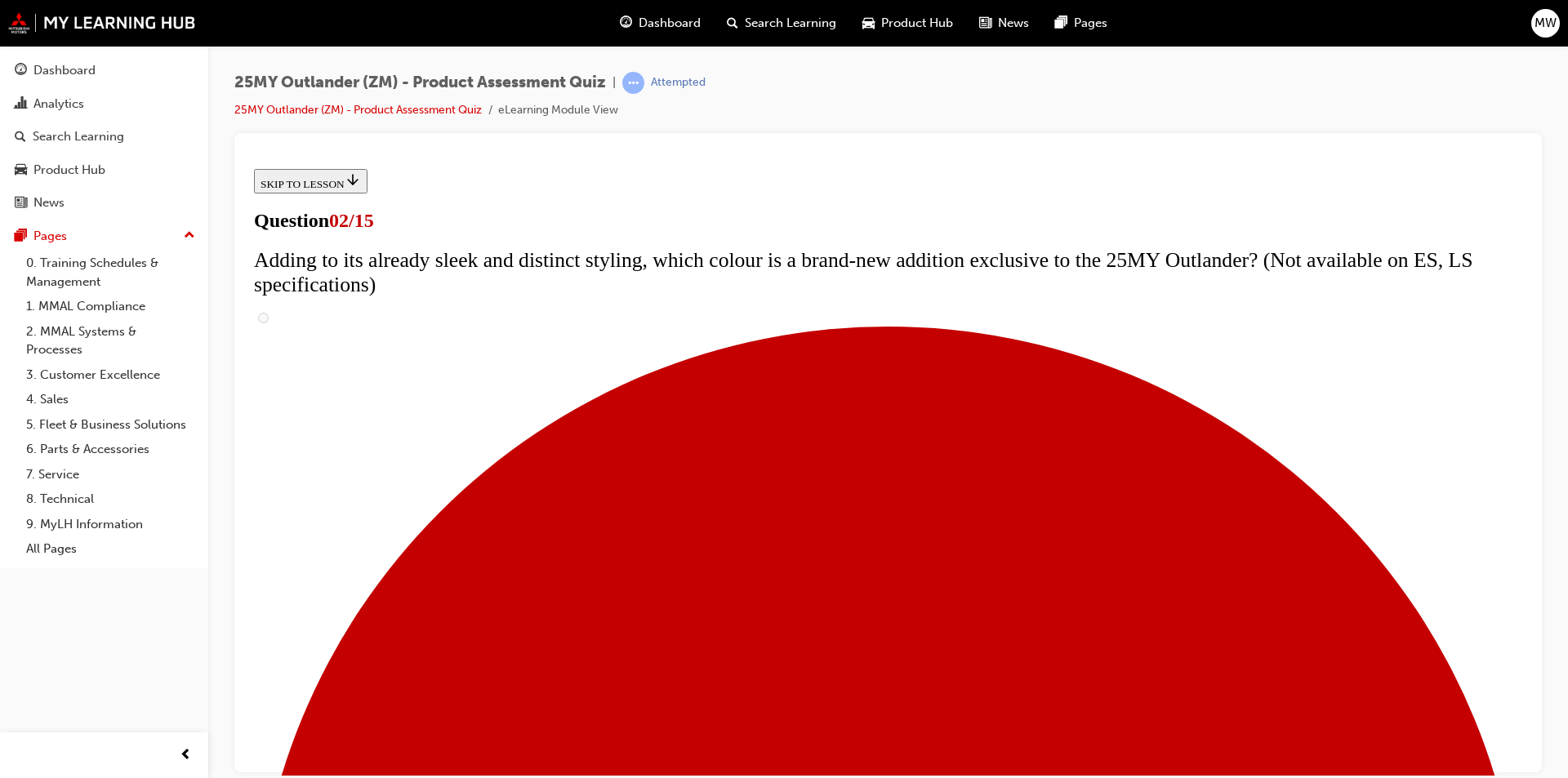
scroll to position [245, 0]
checkbox input "true"
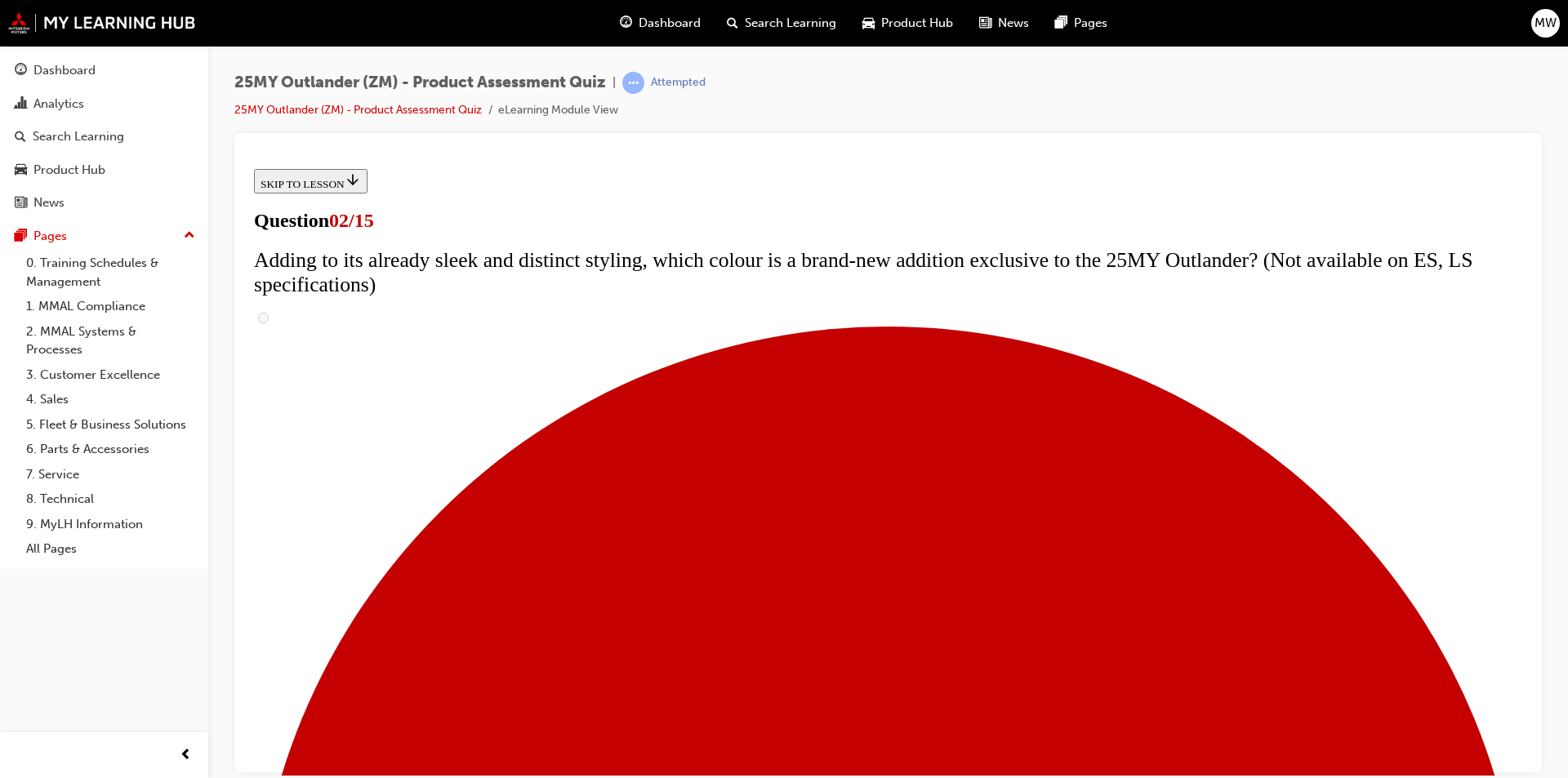
checkbox input "true"
drag, startPoint x: 974, startPoint y: 358, endPoint x: 650, endPoint y: 316, distance: 326.7
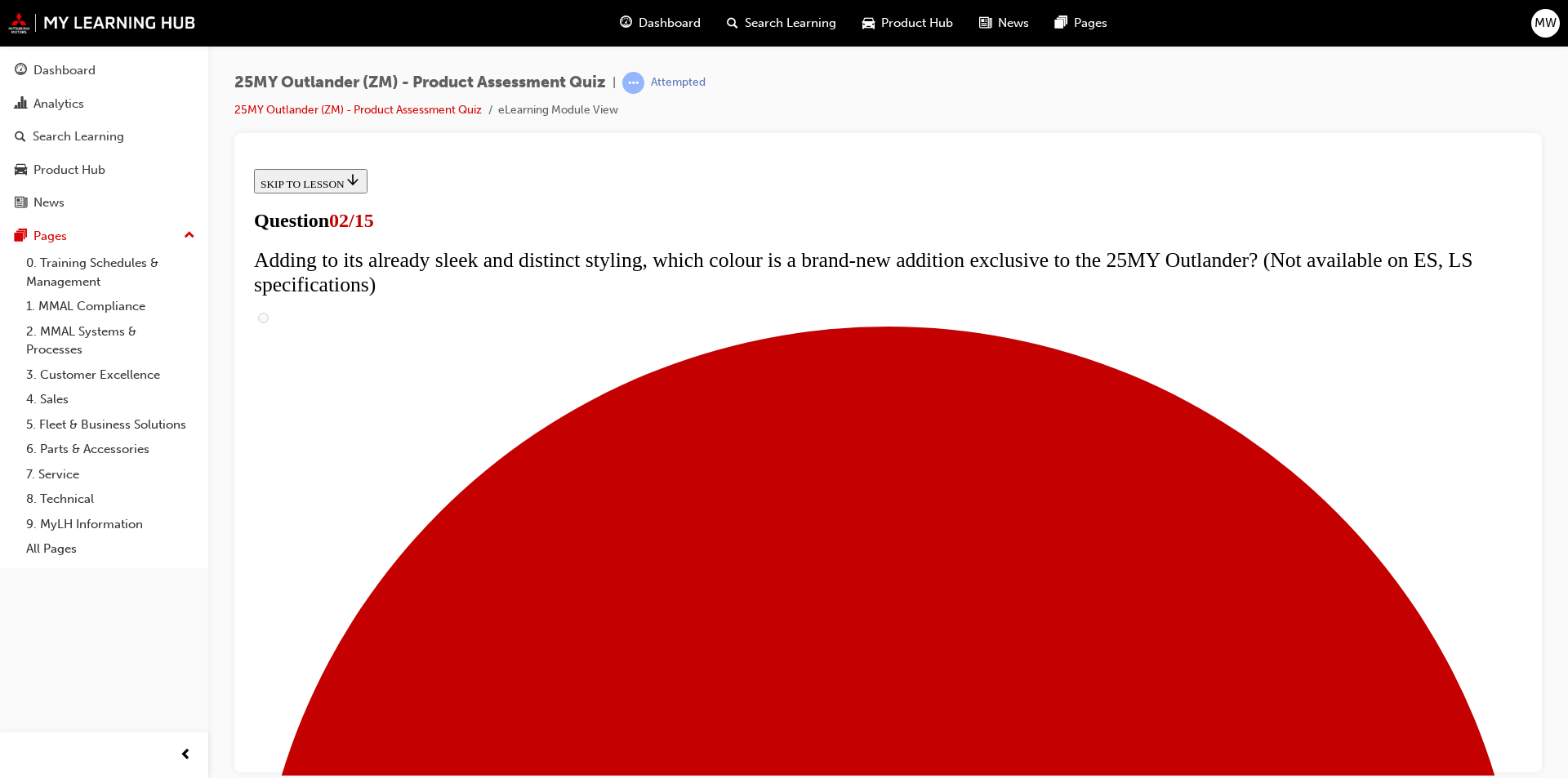
drag, startPoint x: 978, startPoint y: 344, endPoint x: 608, endPoint y: 325, distance: 370.5
copy span "The upgrades for the 25MY Outlander are not just superficial. Which mechanical …"
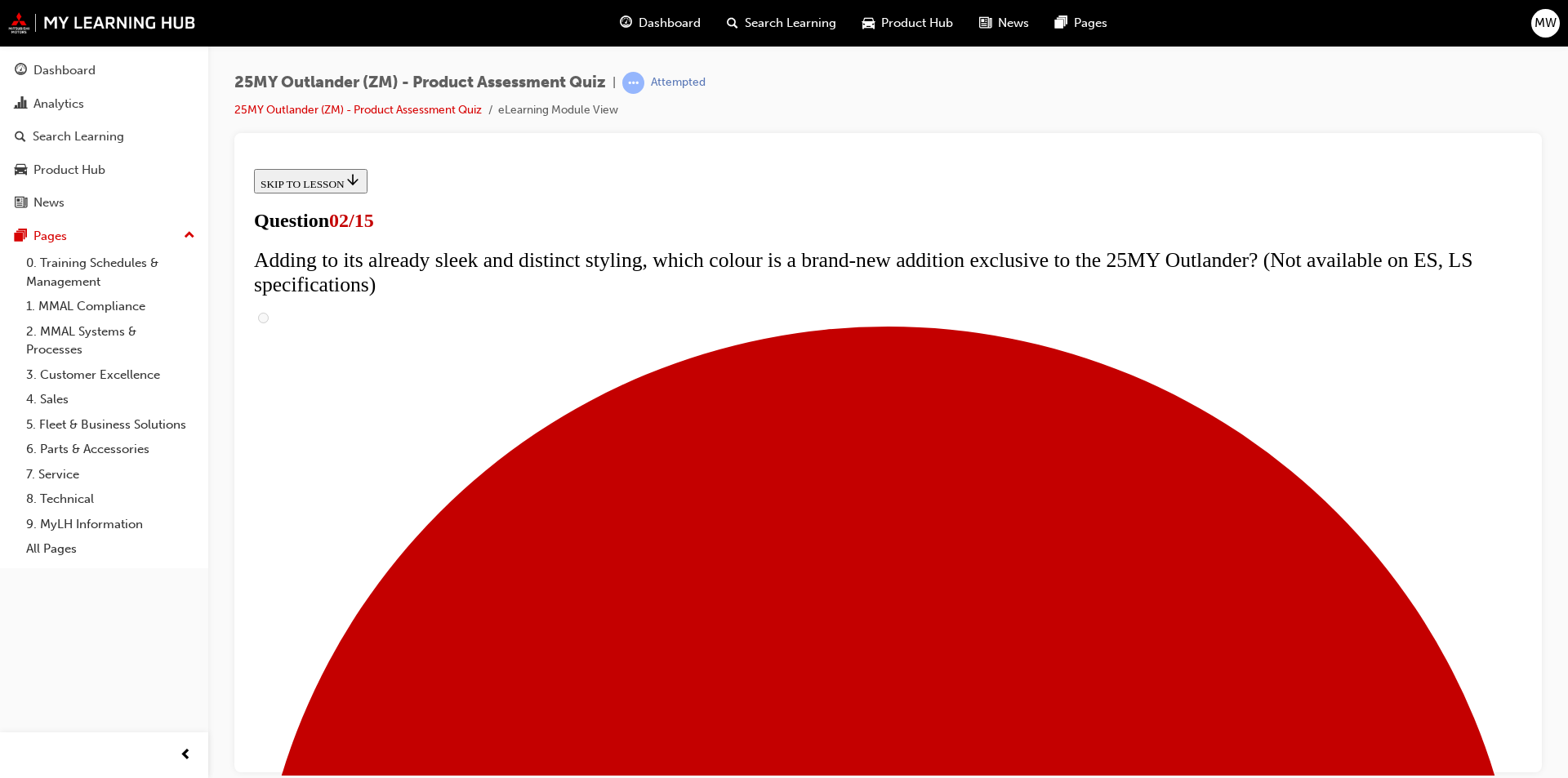
checkbox input "true"
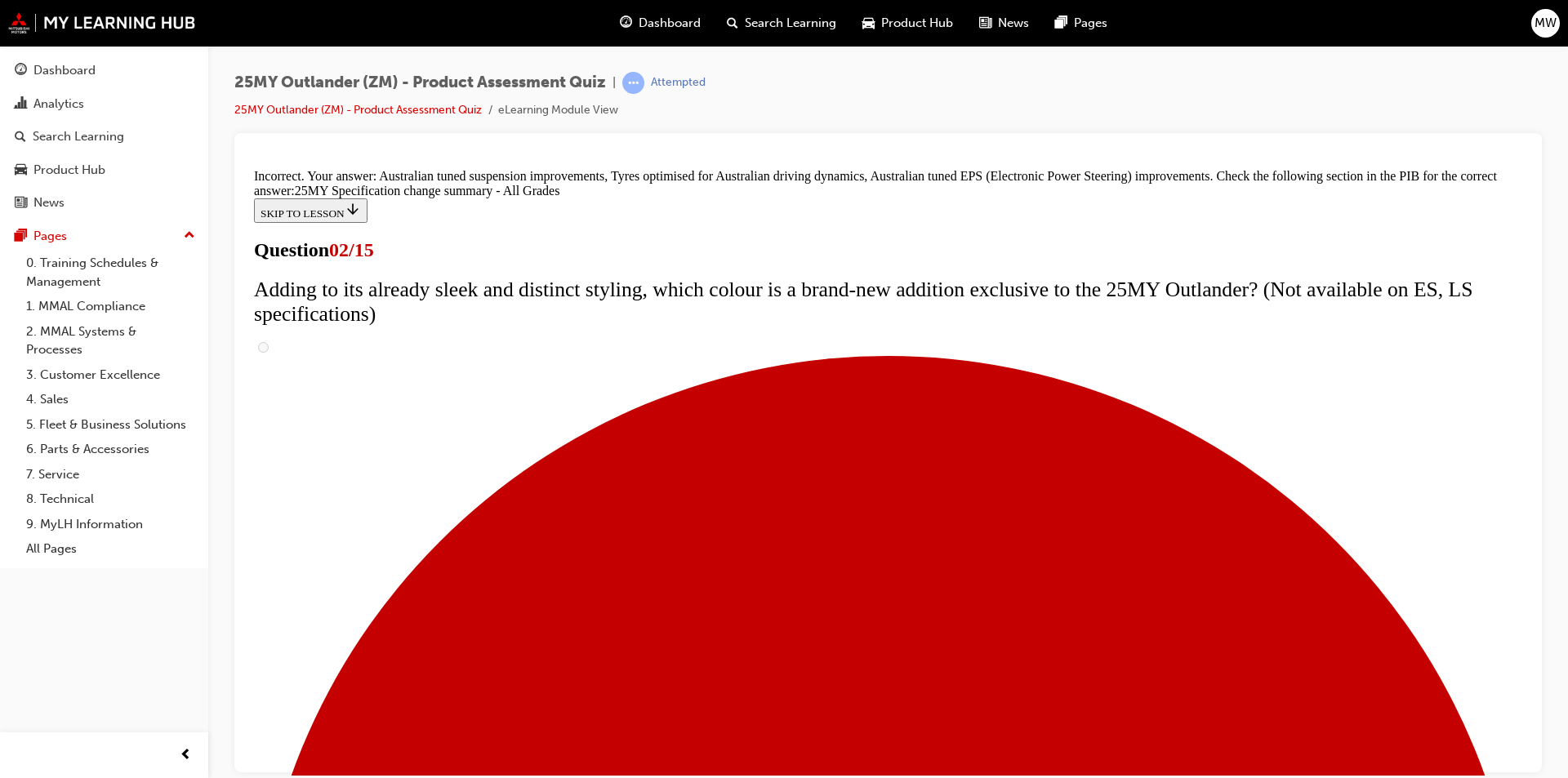
scroll to position [525, 0]
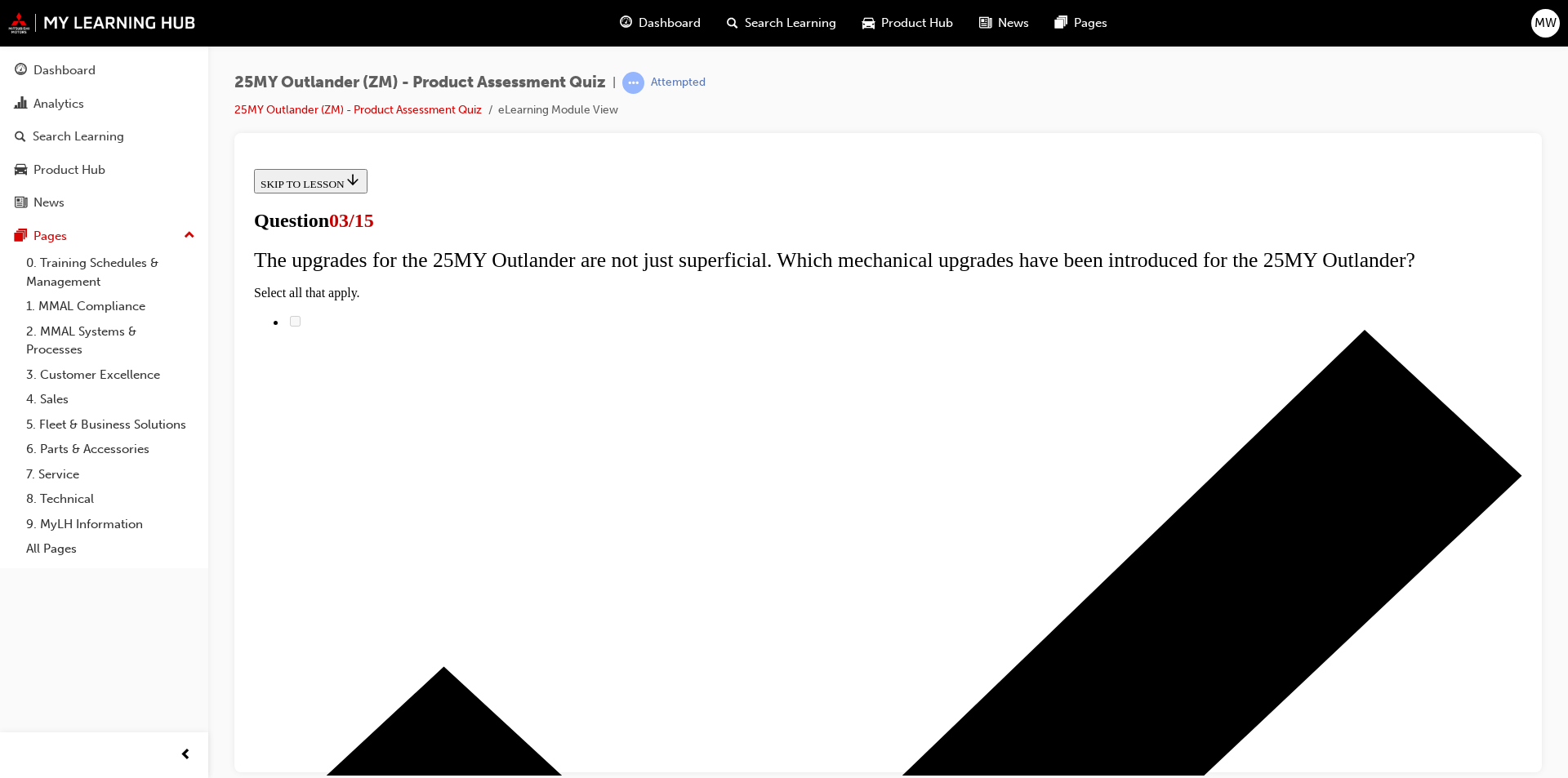
scroll to position [164, 0]
radio input "true"
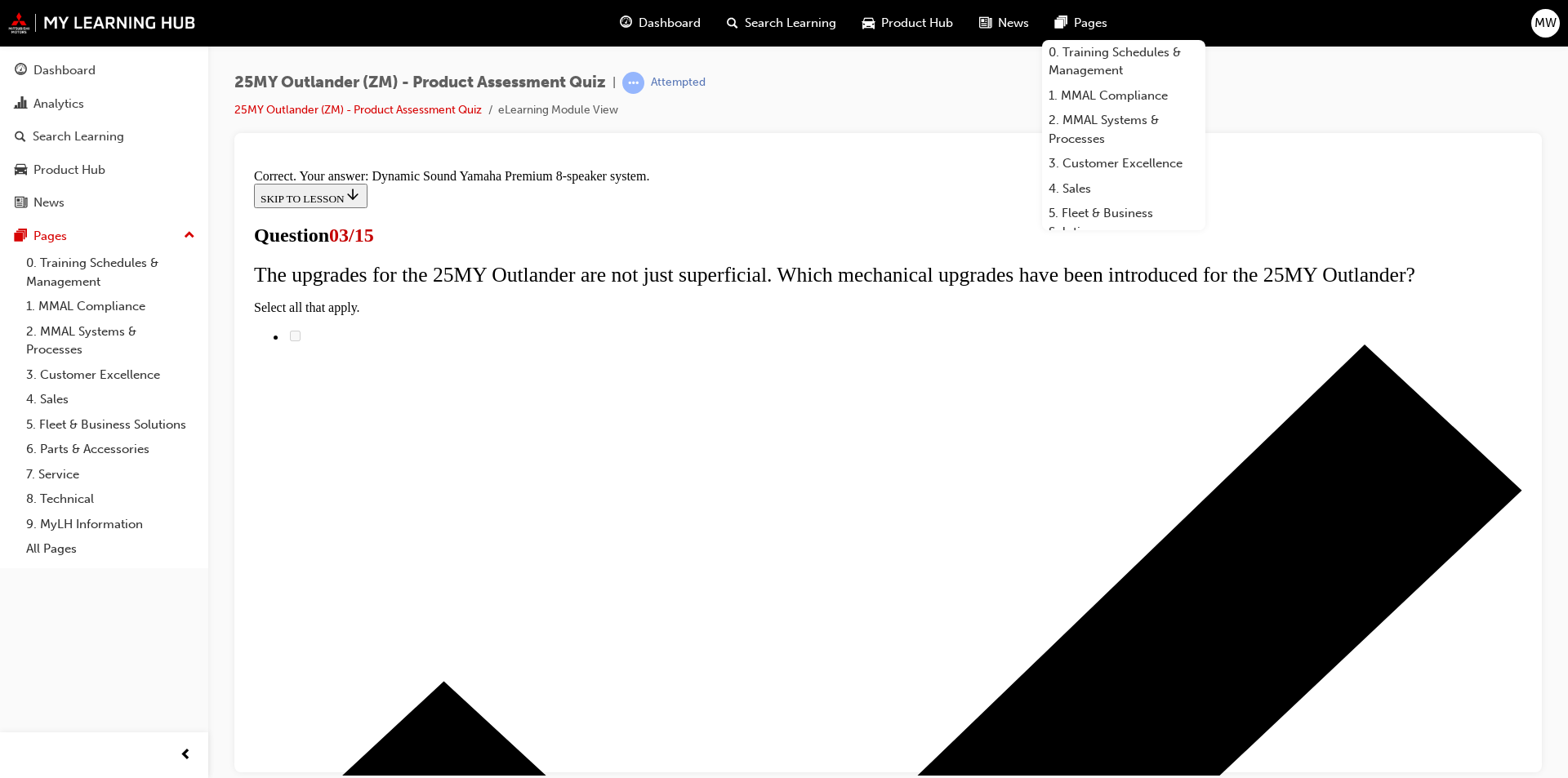
scroll to position [239, 0]
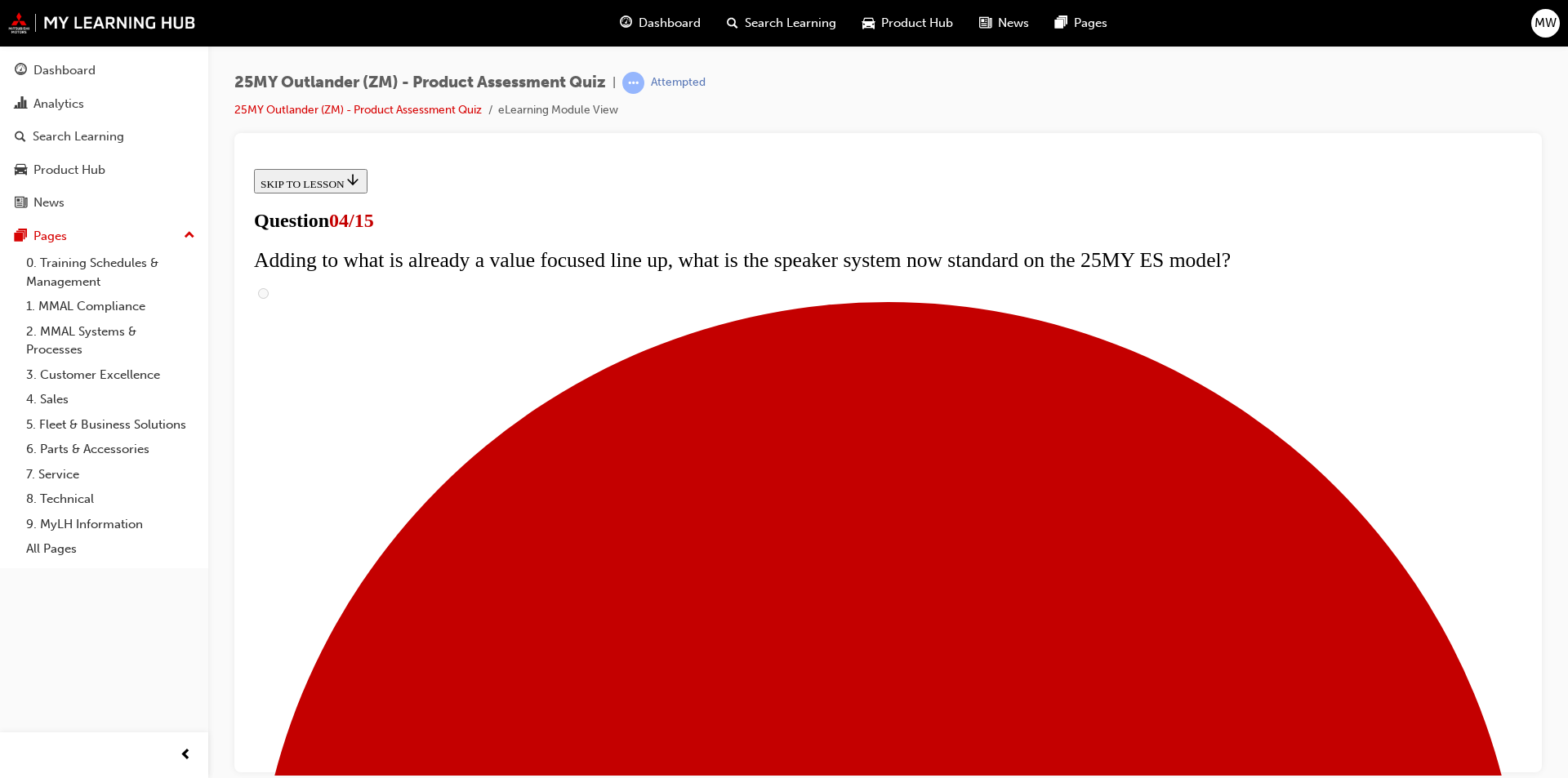
scroll to position [164, 0]
checkbox input "true"
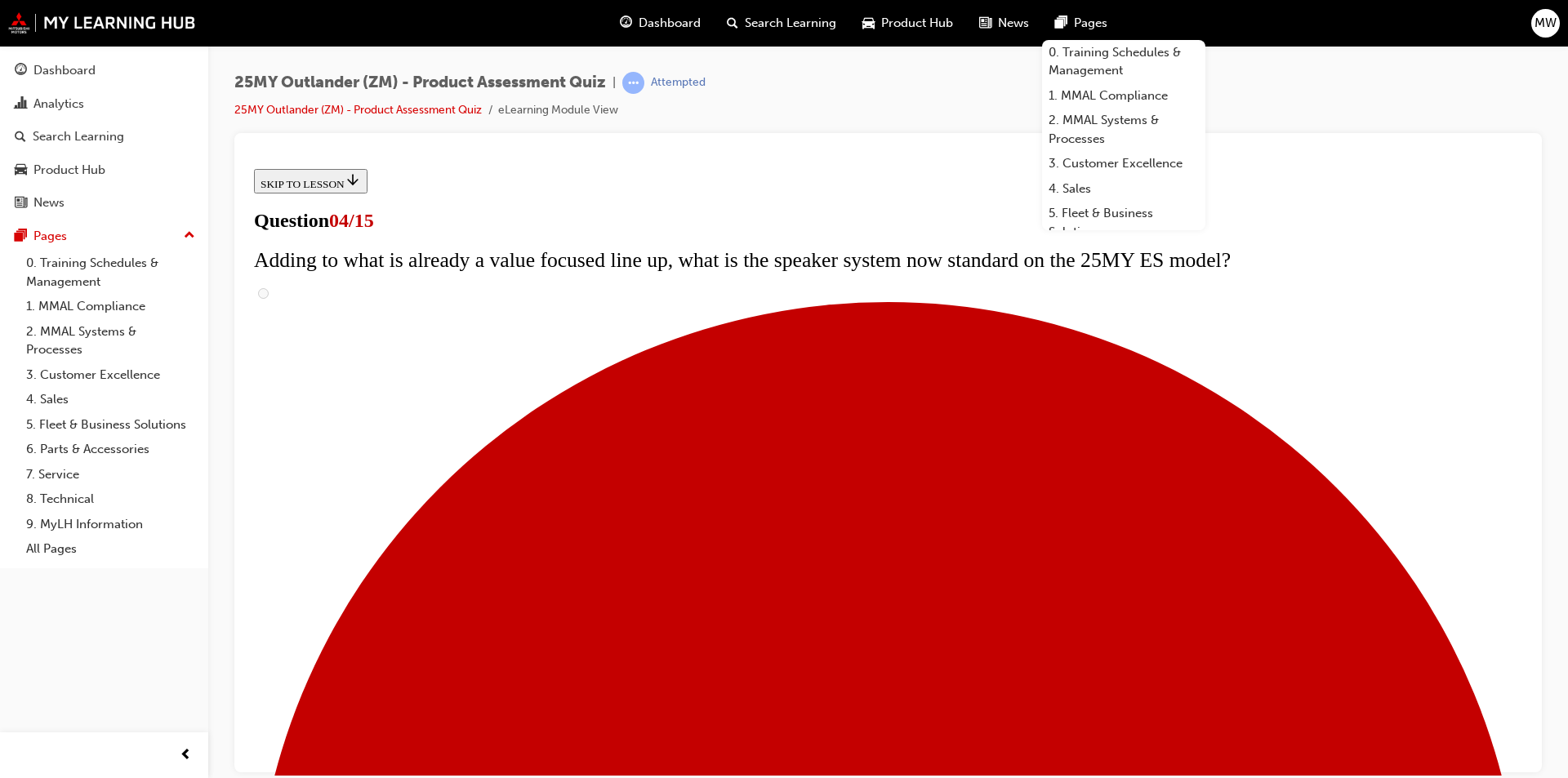
checkbox input "true"
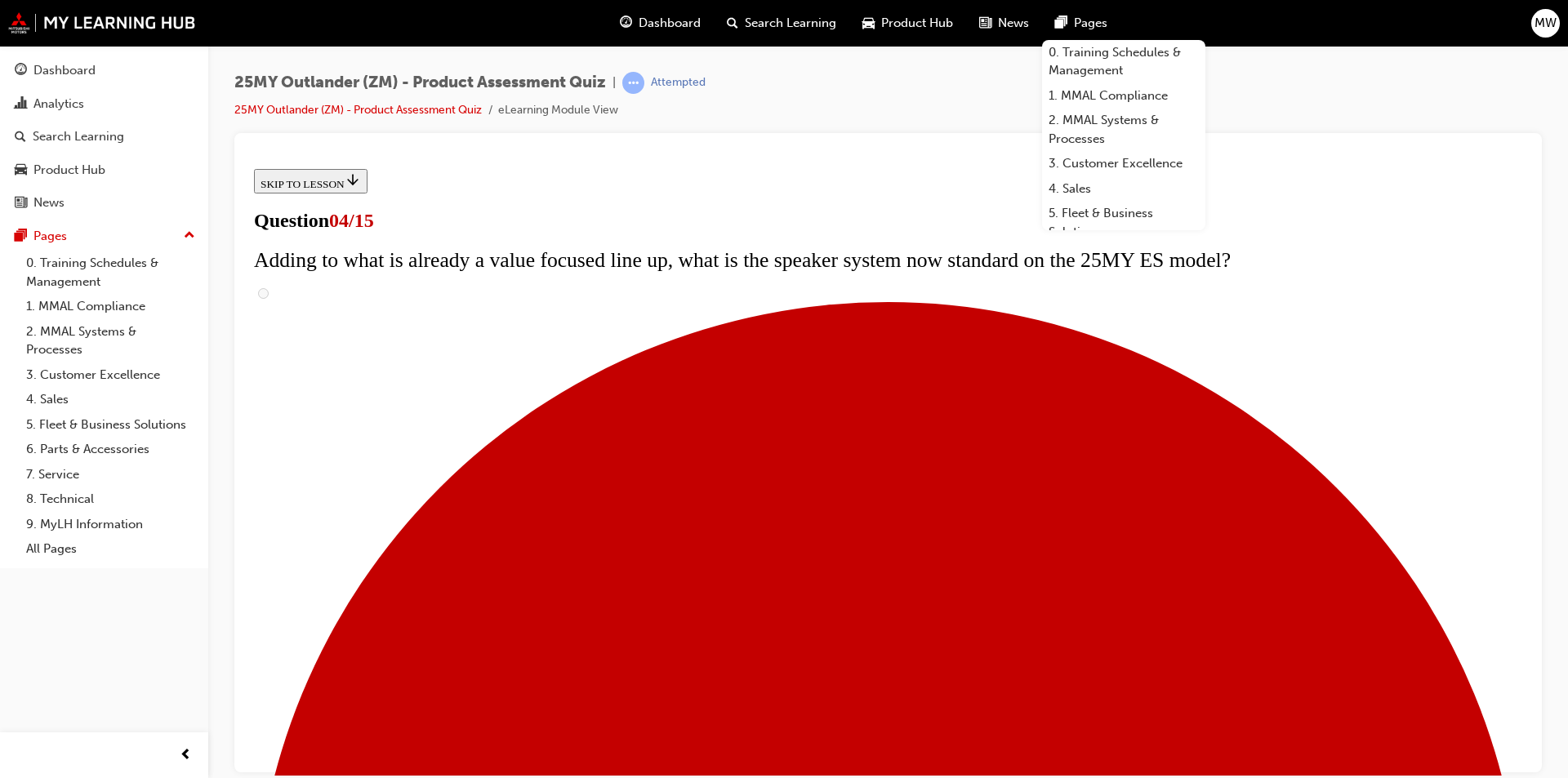
scroll to position [245, 0]
checkbox input "true"
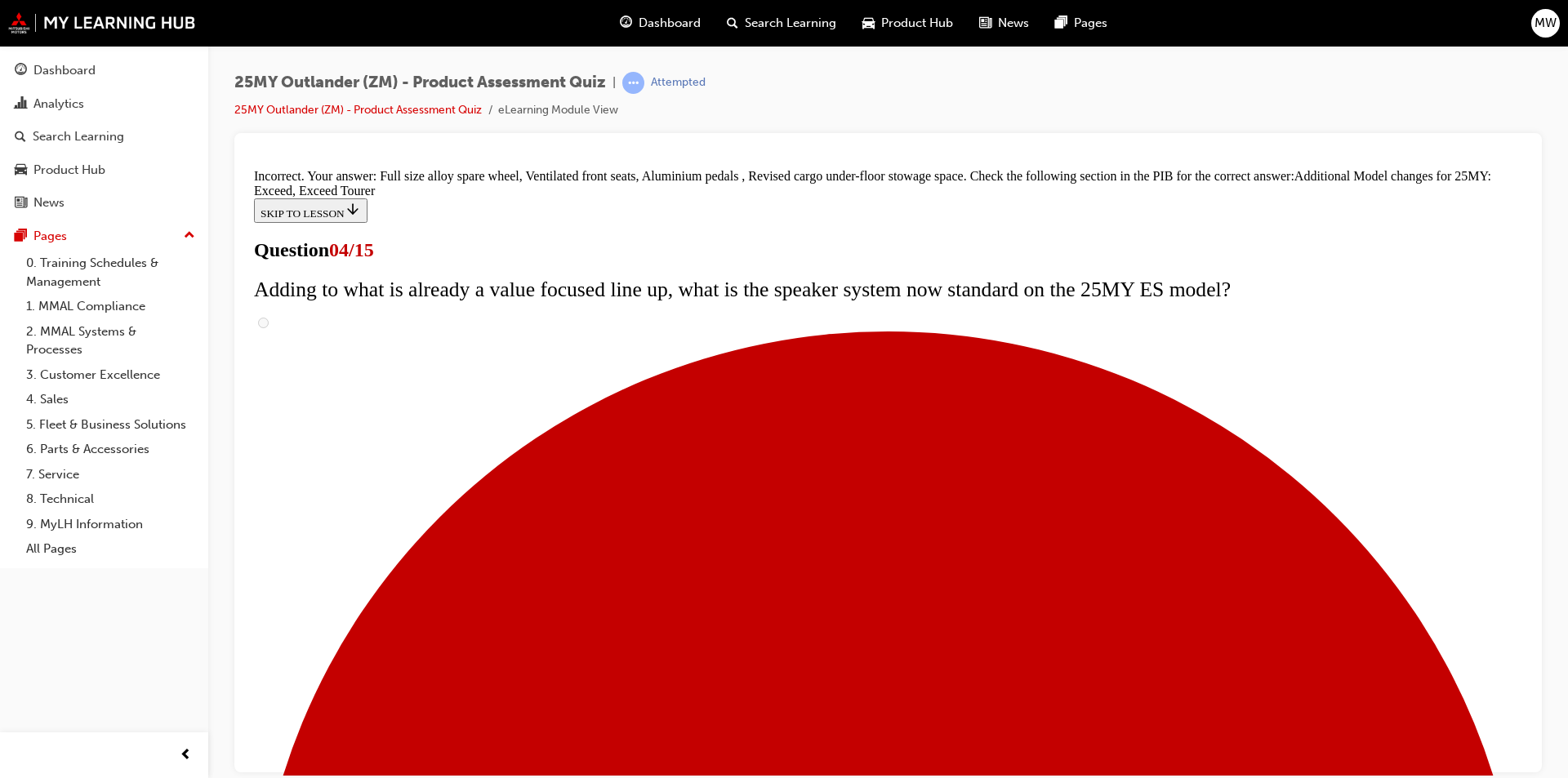
scroll to position [591, 0]
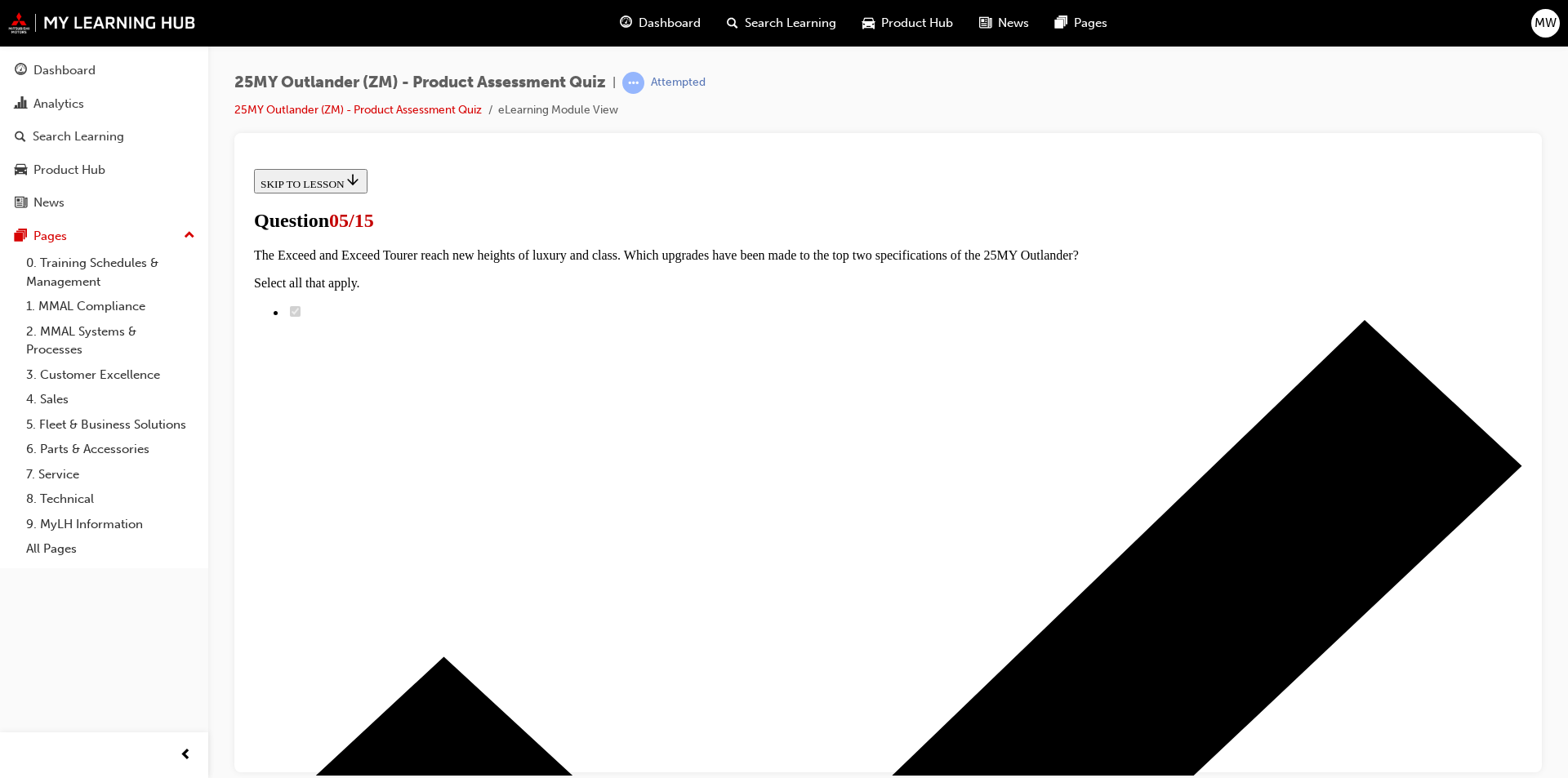
scroll to position [164, 0]
radio input "true"
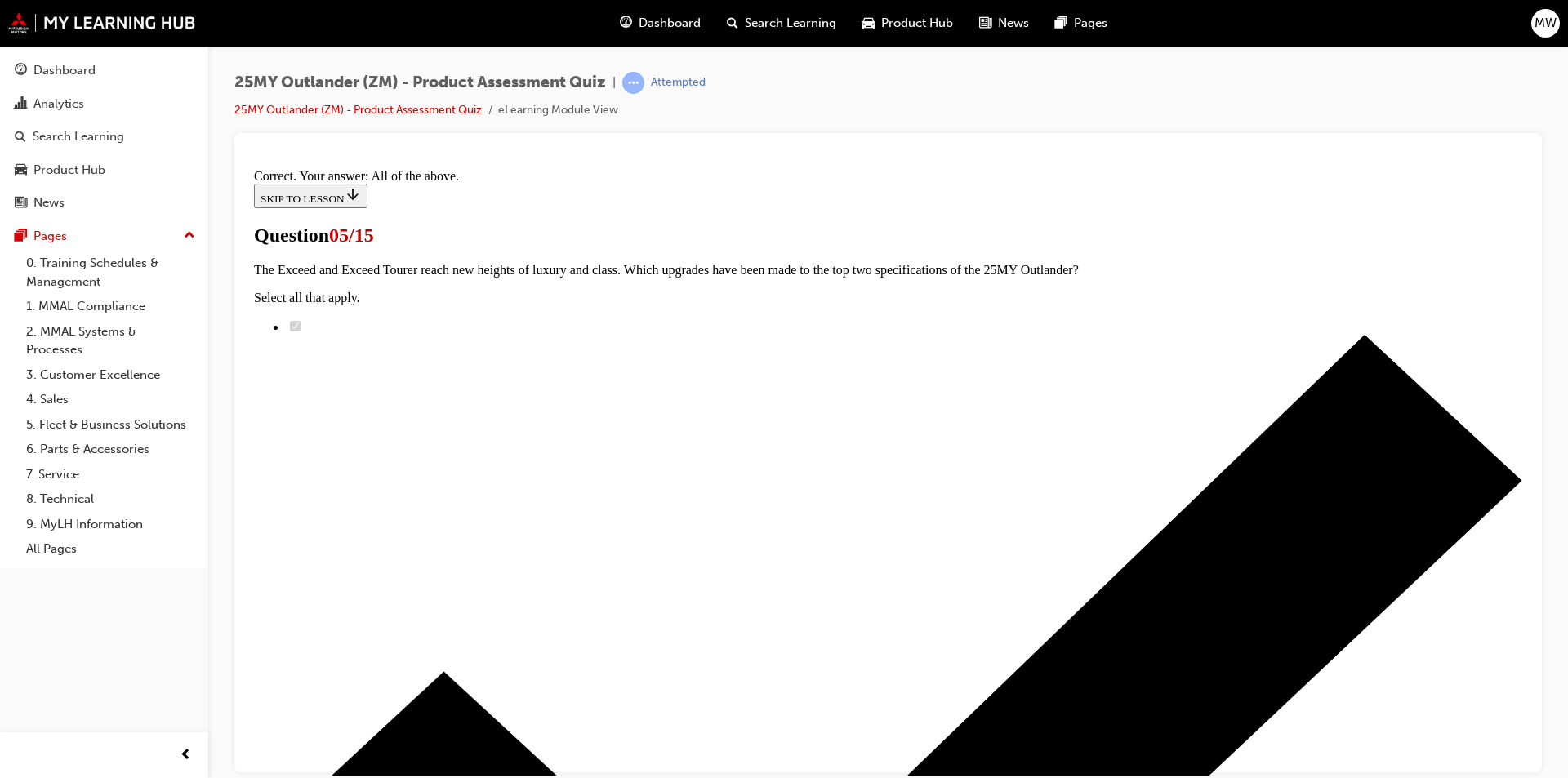
scroll to position [369, 0]
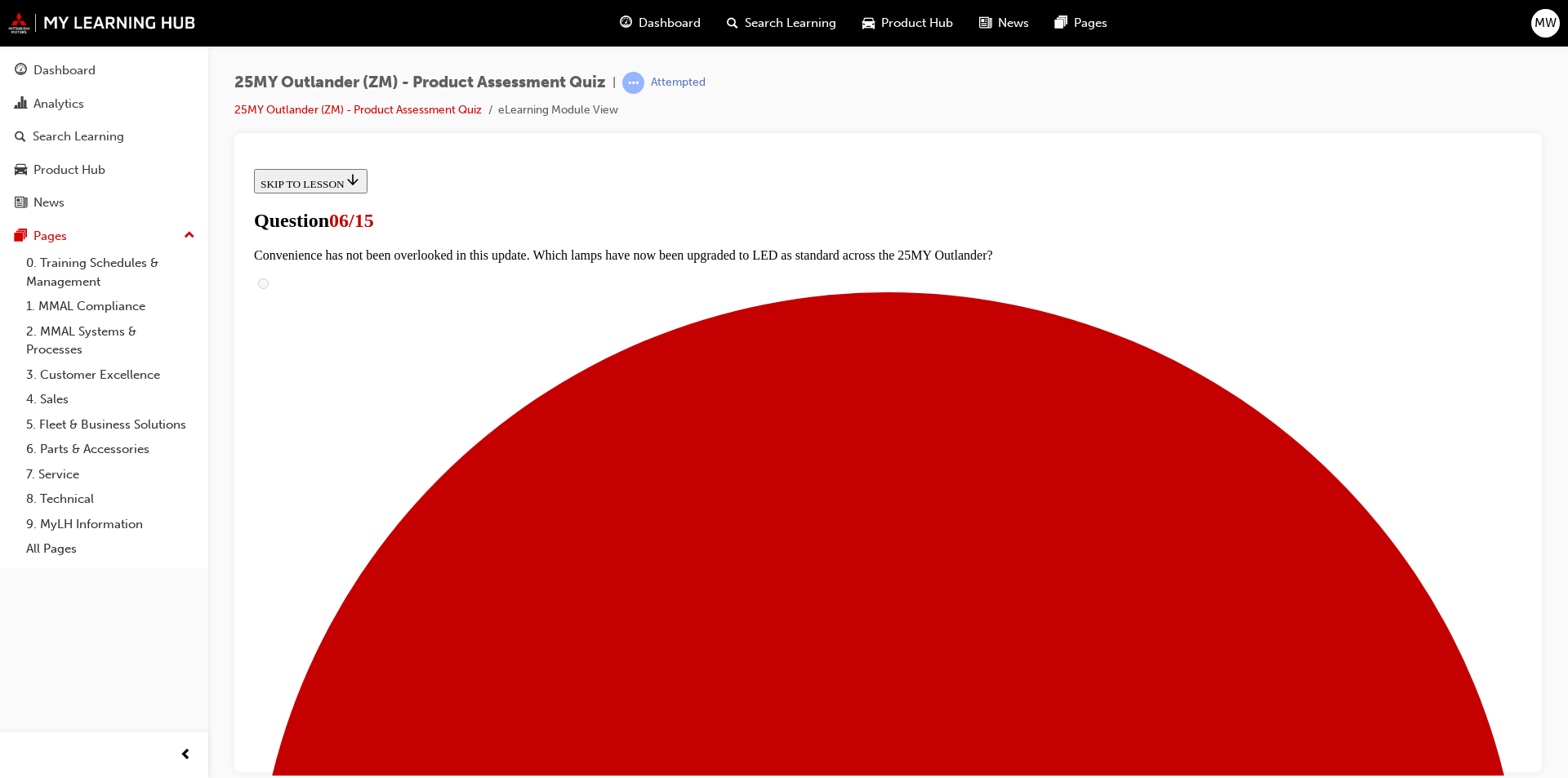
scroll to position [472, 0]
radio input "true"
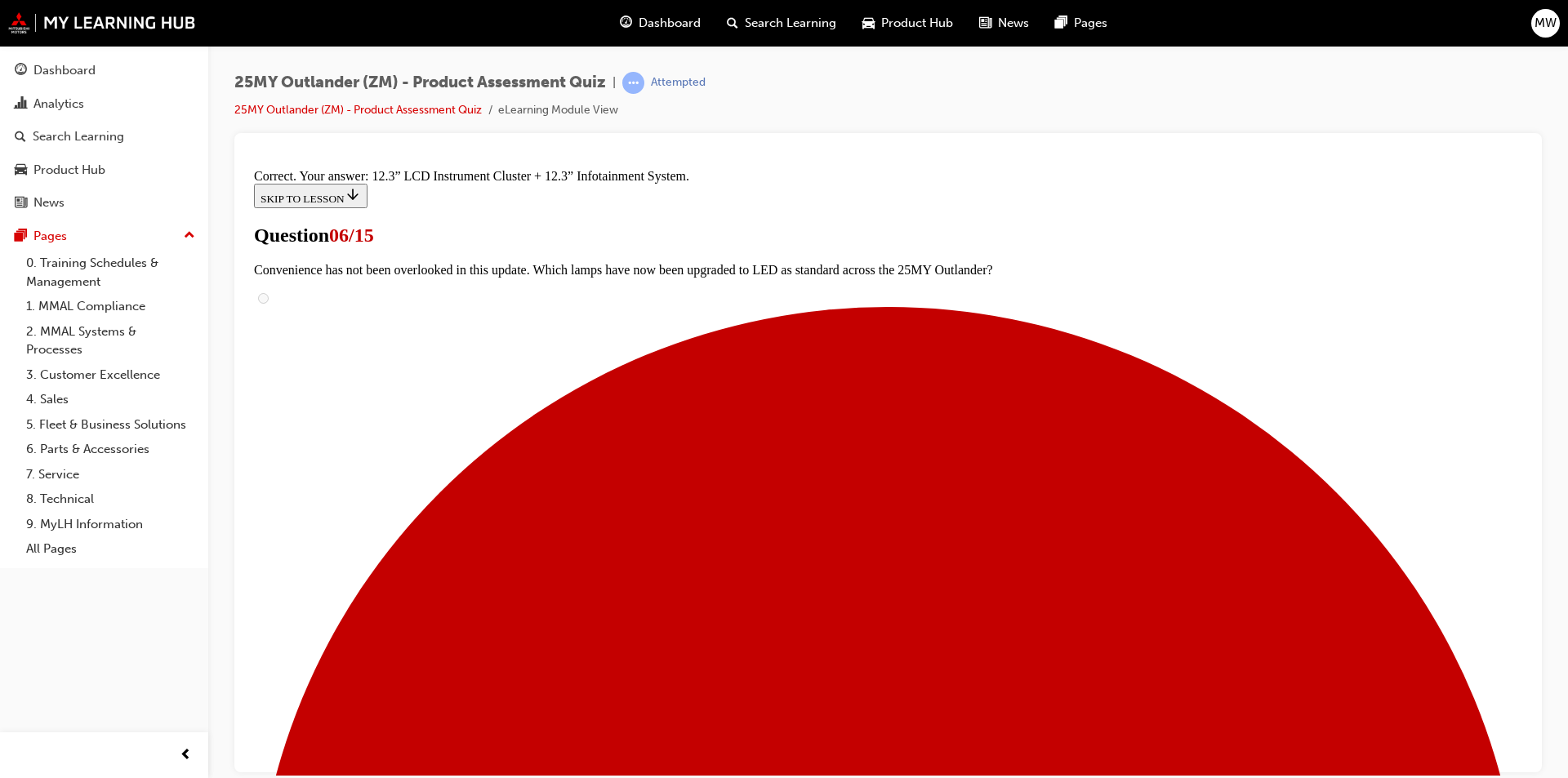
scroll to position [524, 0]
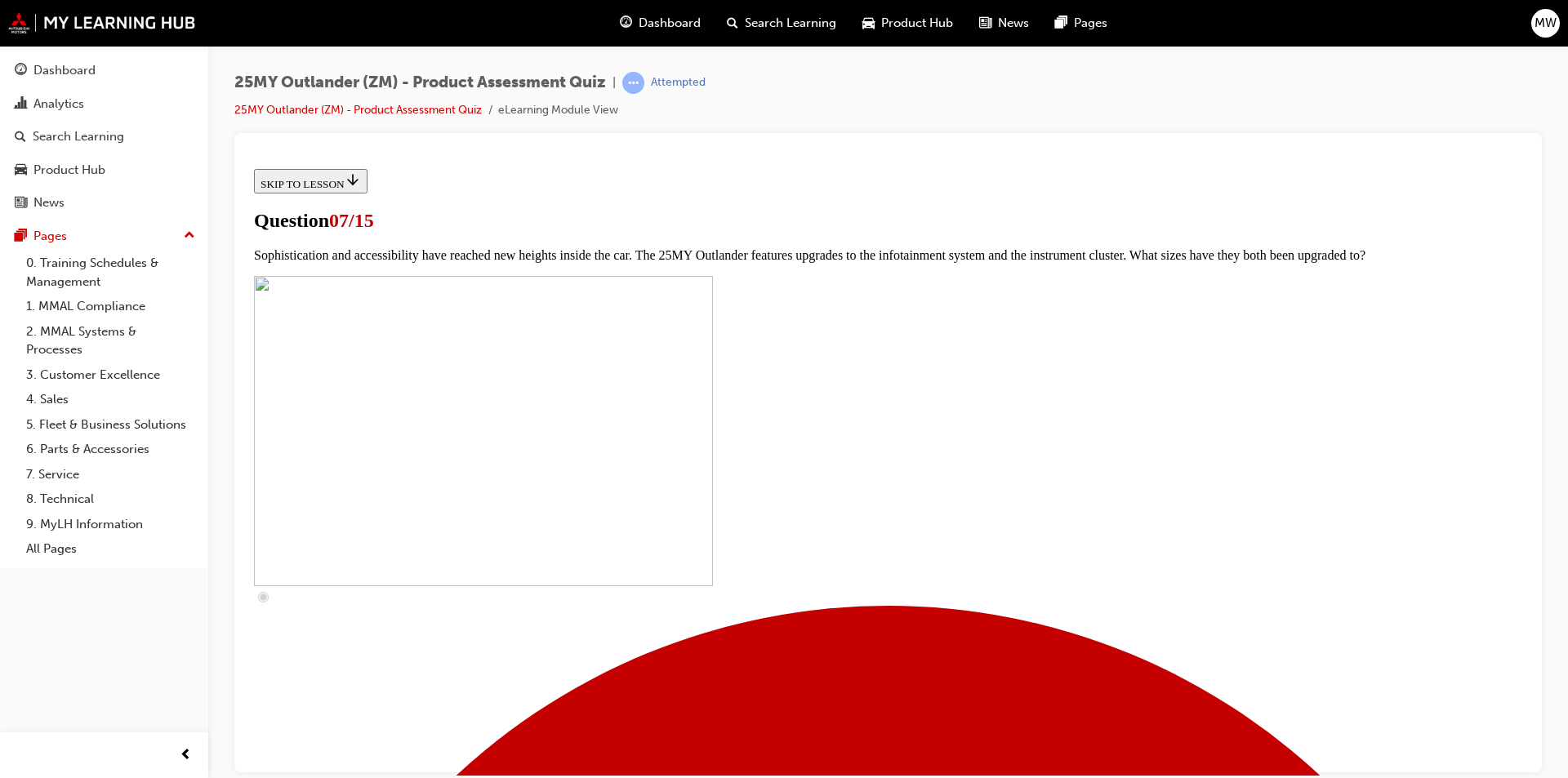
scroll to position [490, 0]
checkbox input "true"
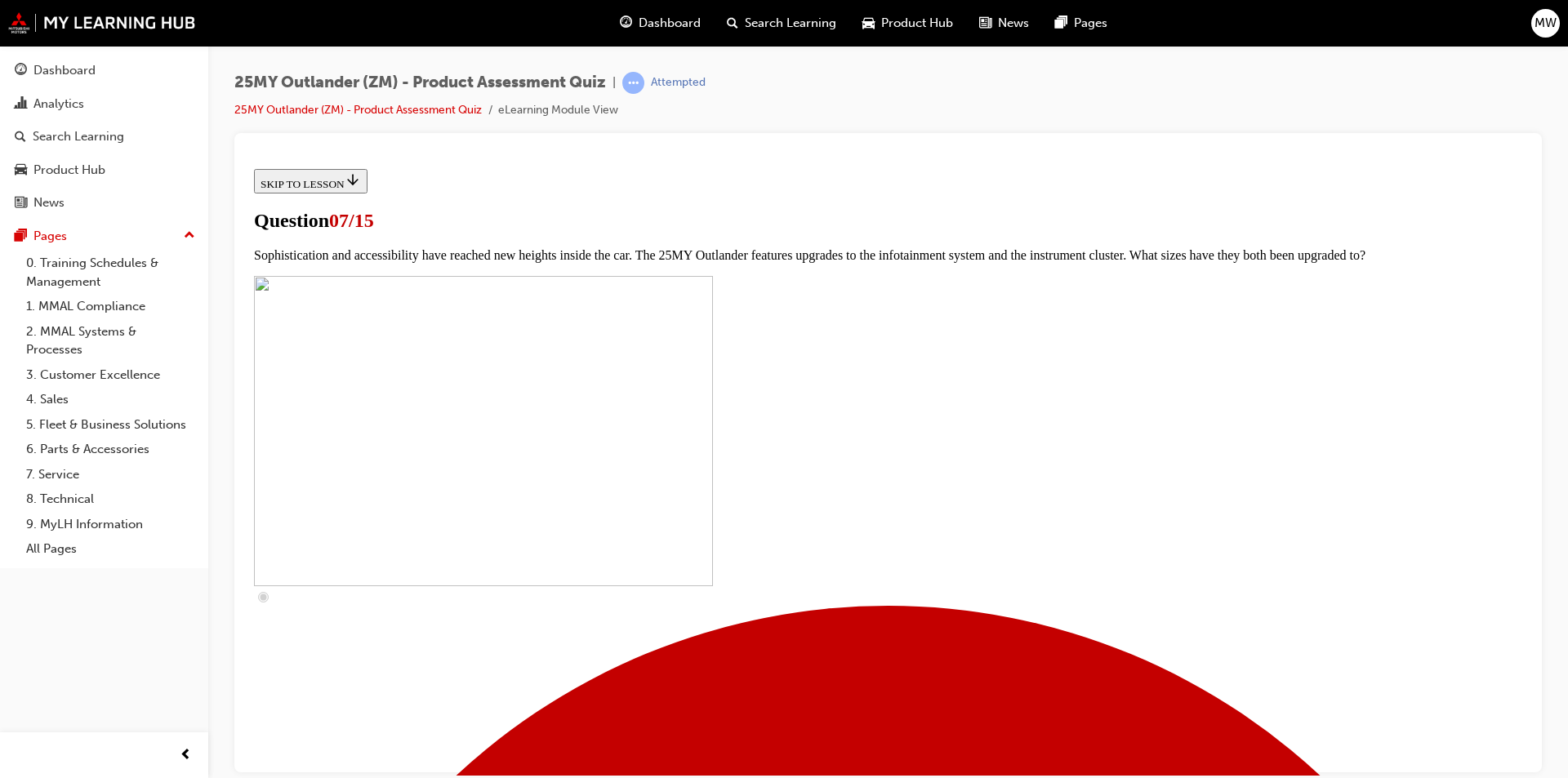
checkbox input "true"
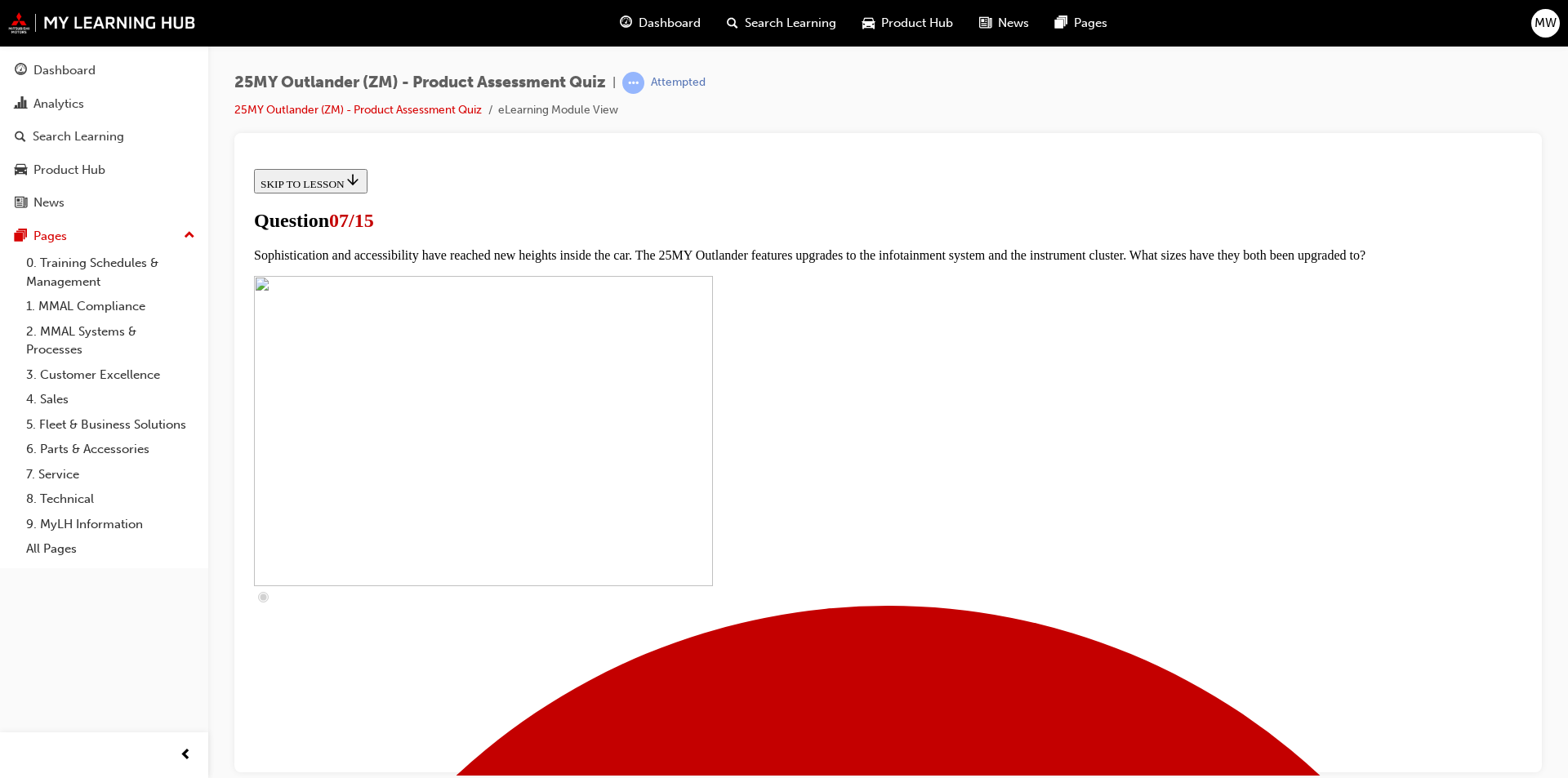
checkbox input "true"
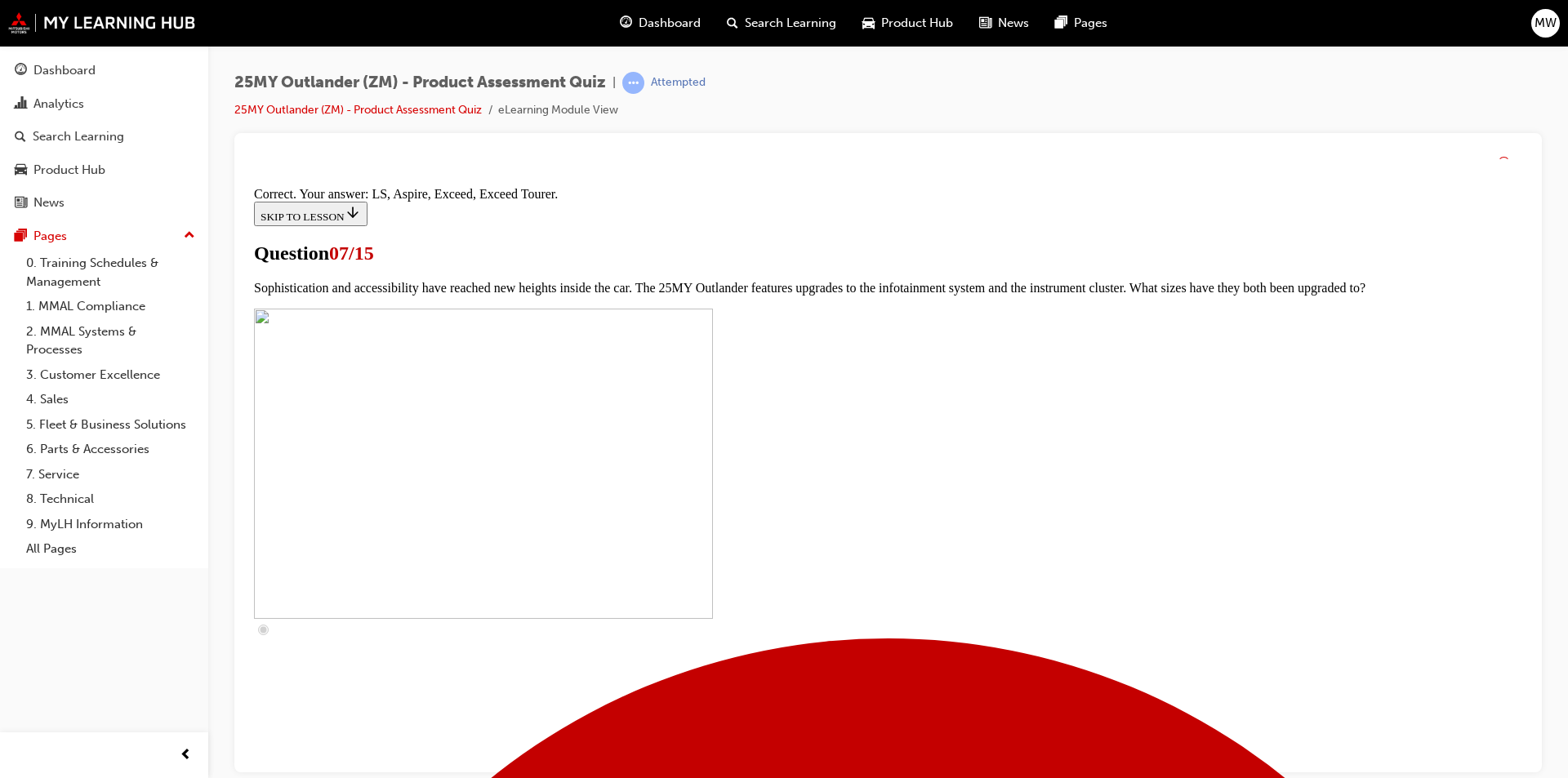
scroll to position [709, 0]
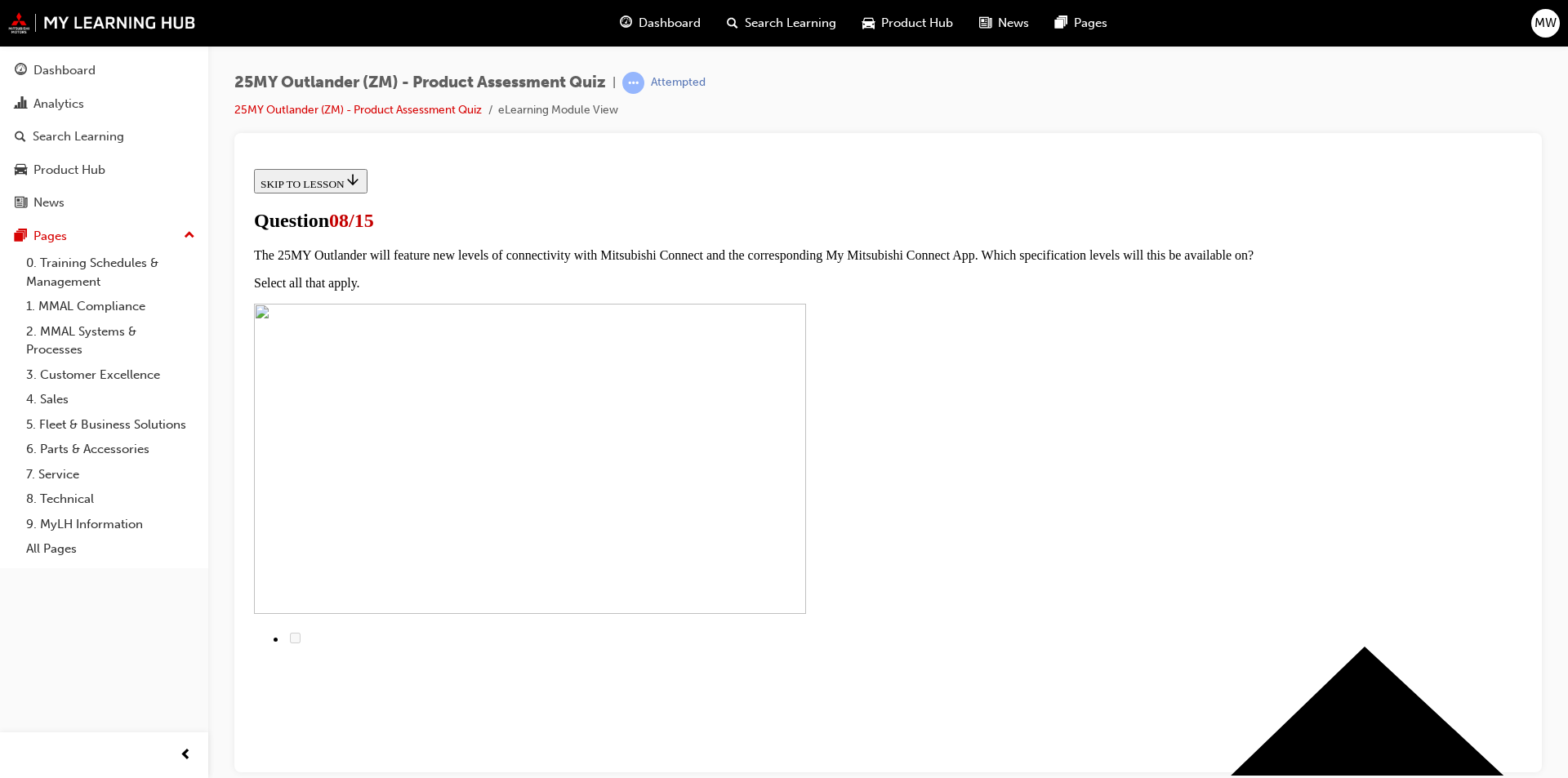
scroll to position [82, 0]
radio input "true"
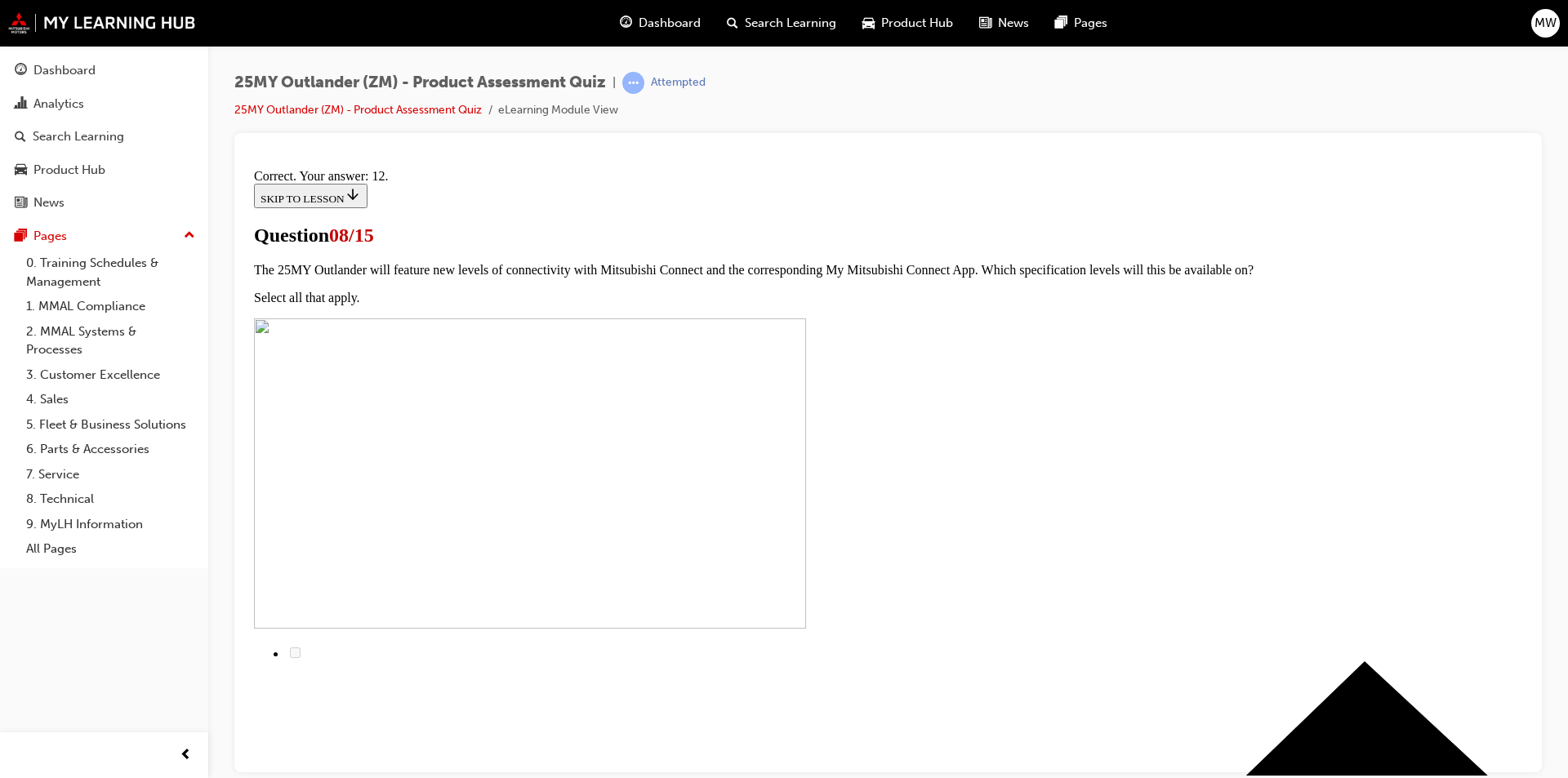
scroll to position [239, 0]
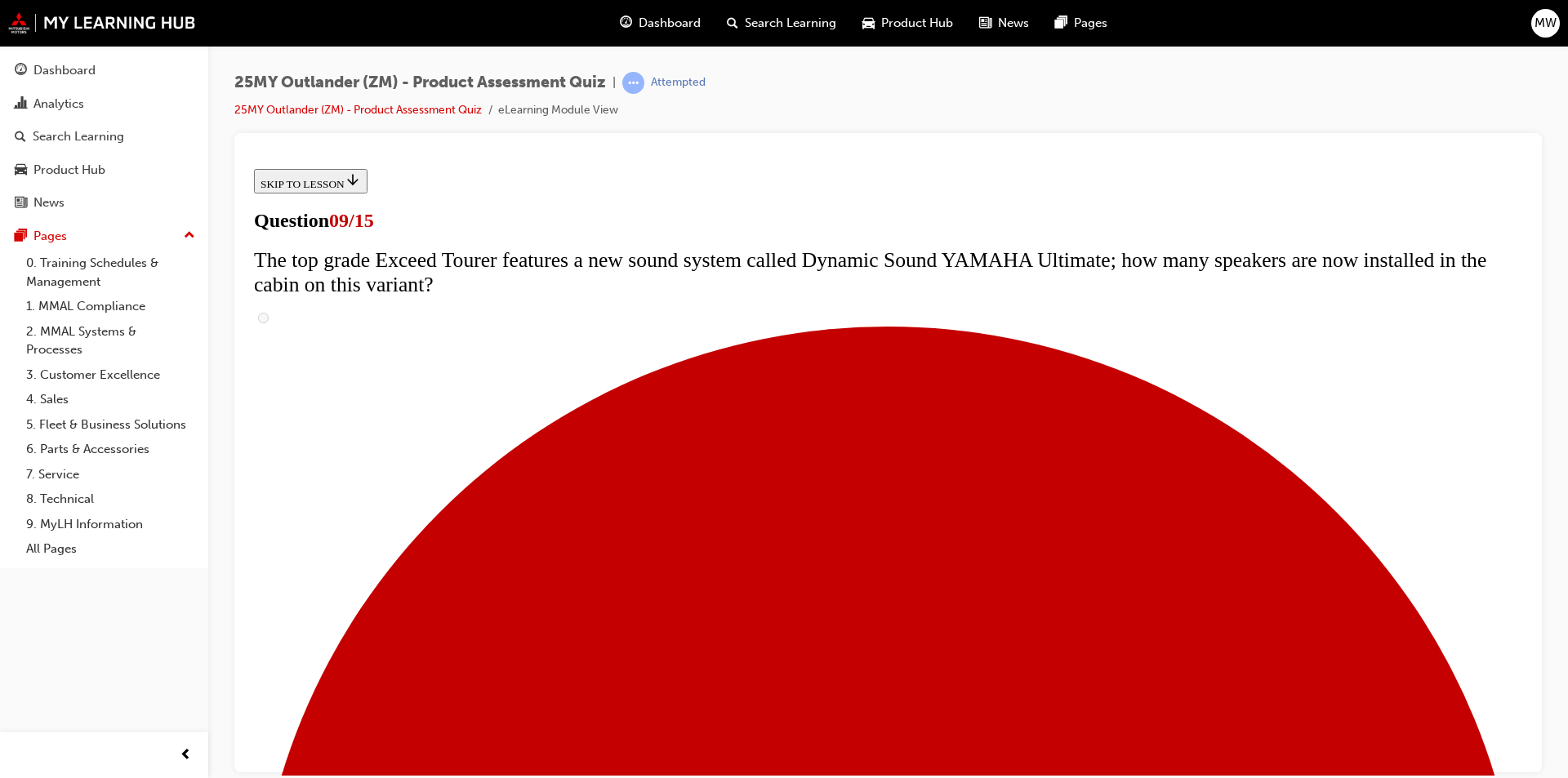
scroll to position [737, 0]
radio input "true"
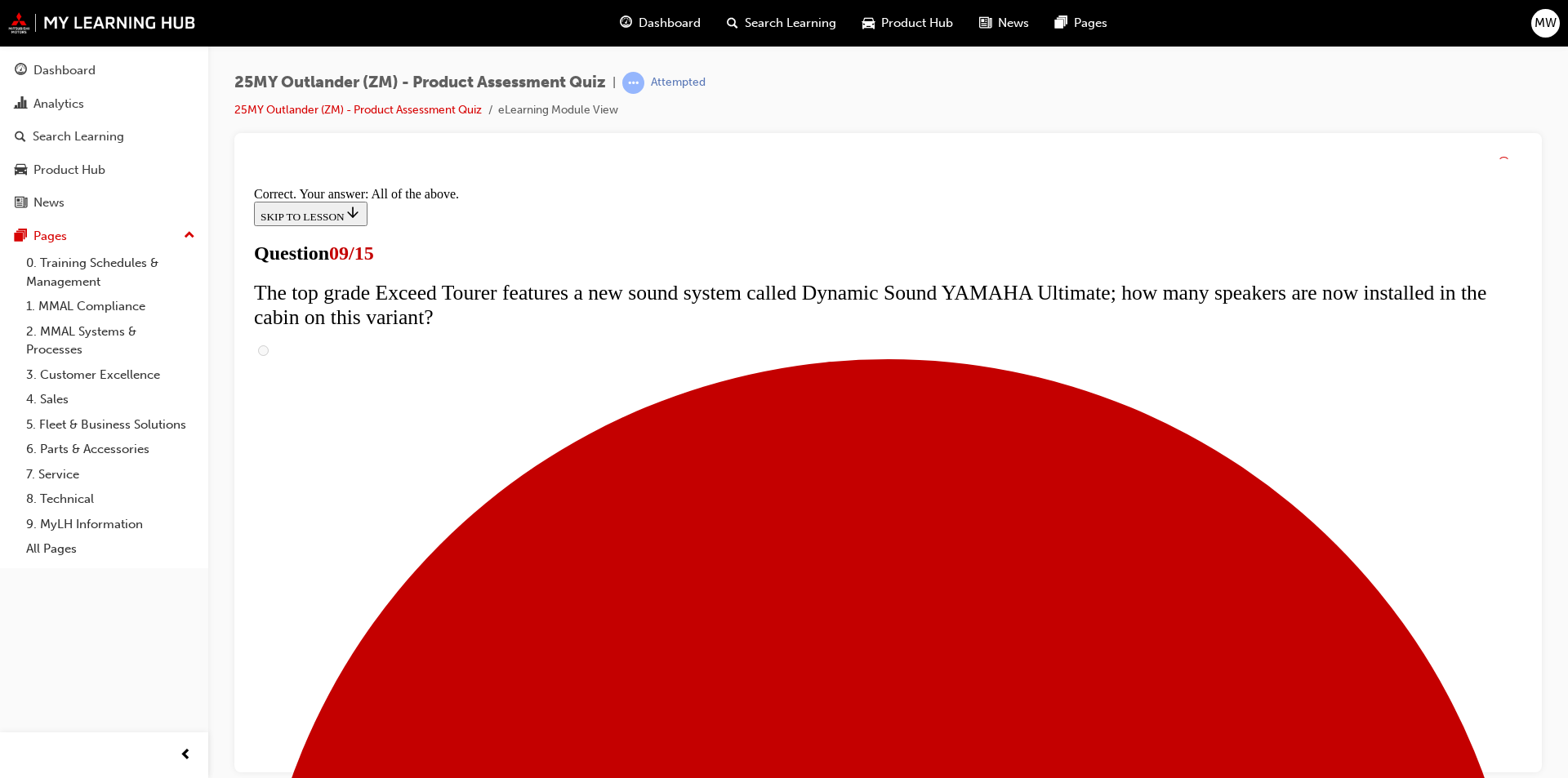
scroll to position [823, 0]
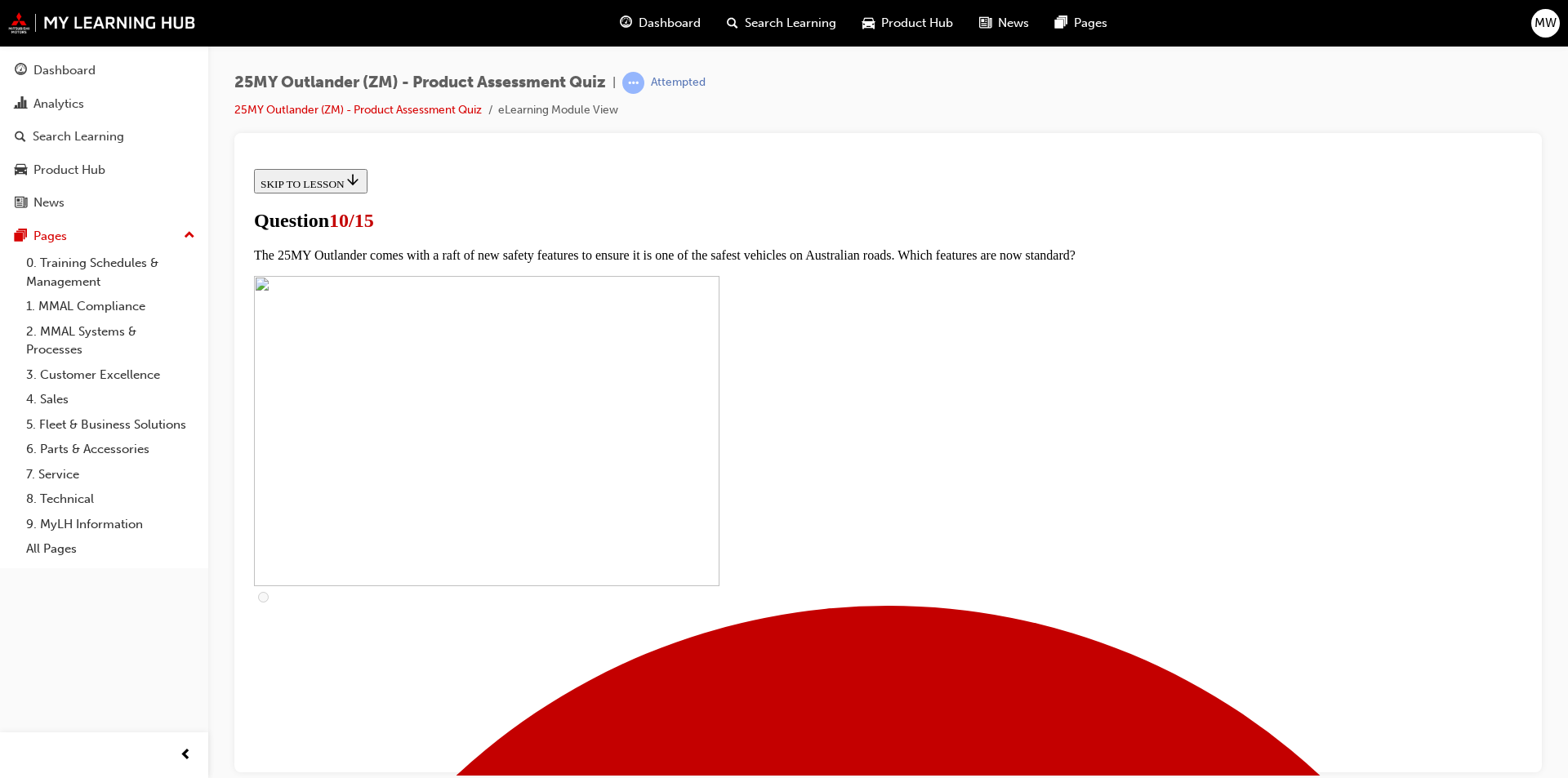
scroll to position [326, 0]
checkbox input "true"
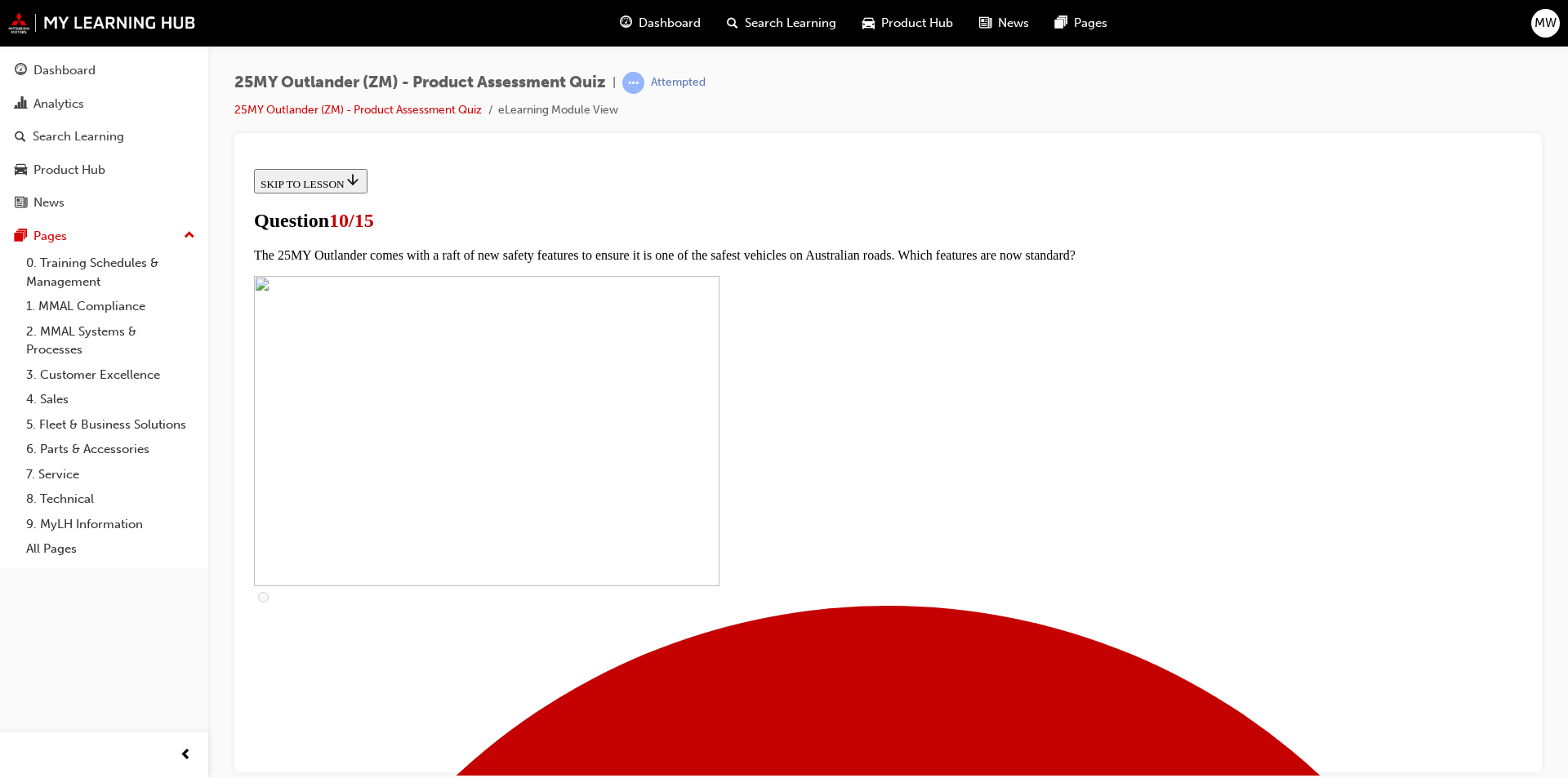
checkbox input "true"
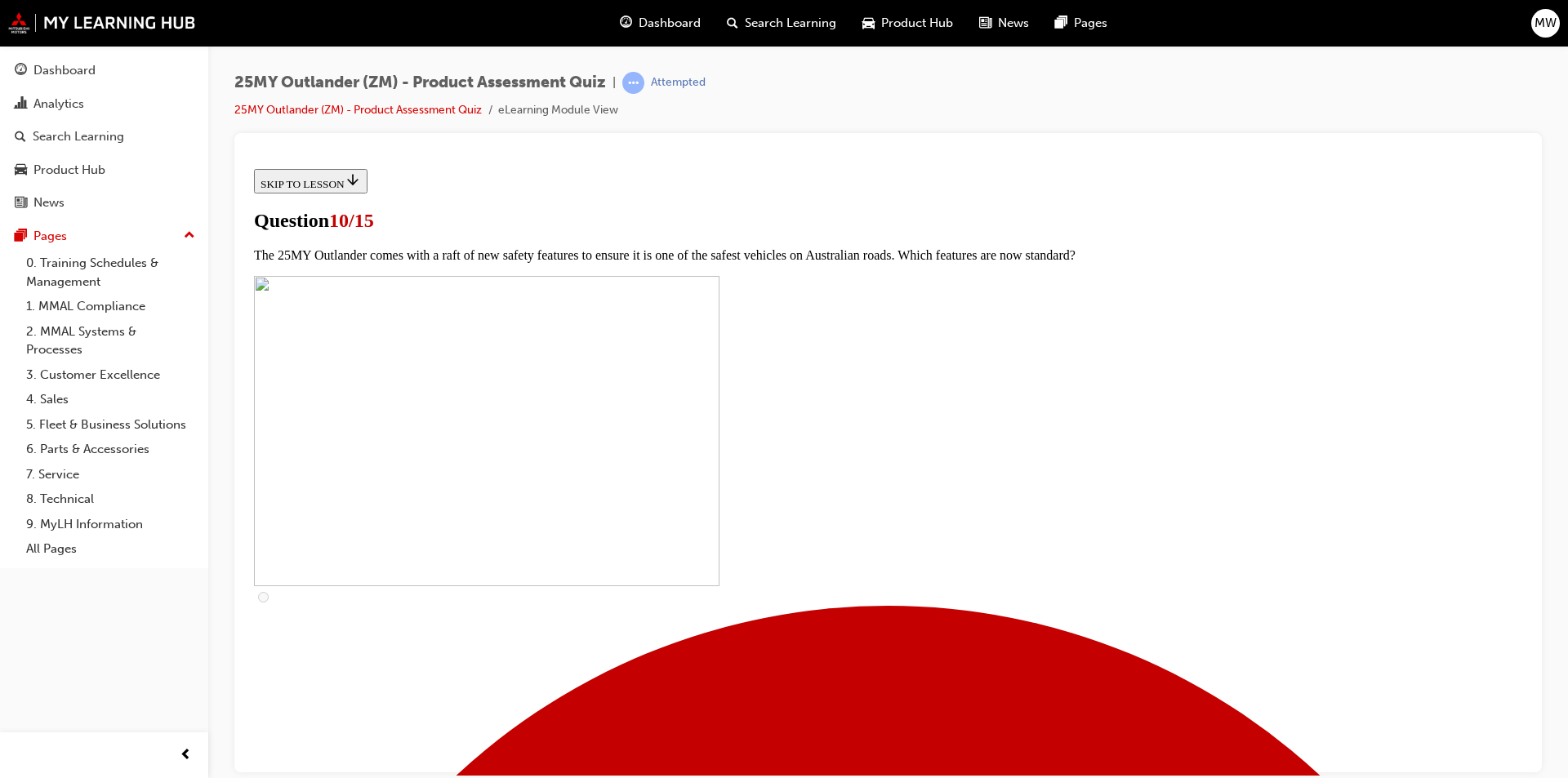
checkbox input "true"
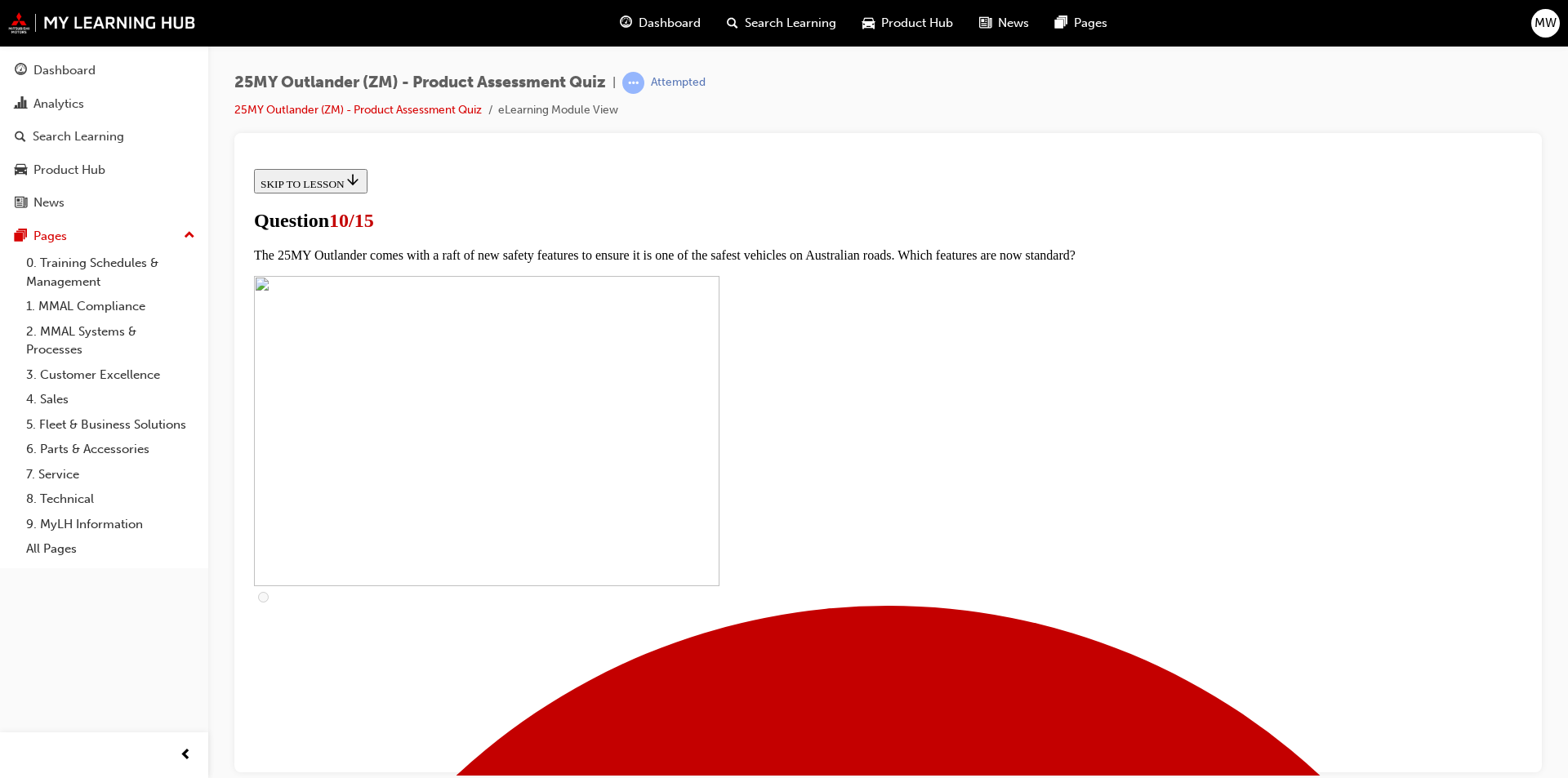
checkbox input "true"
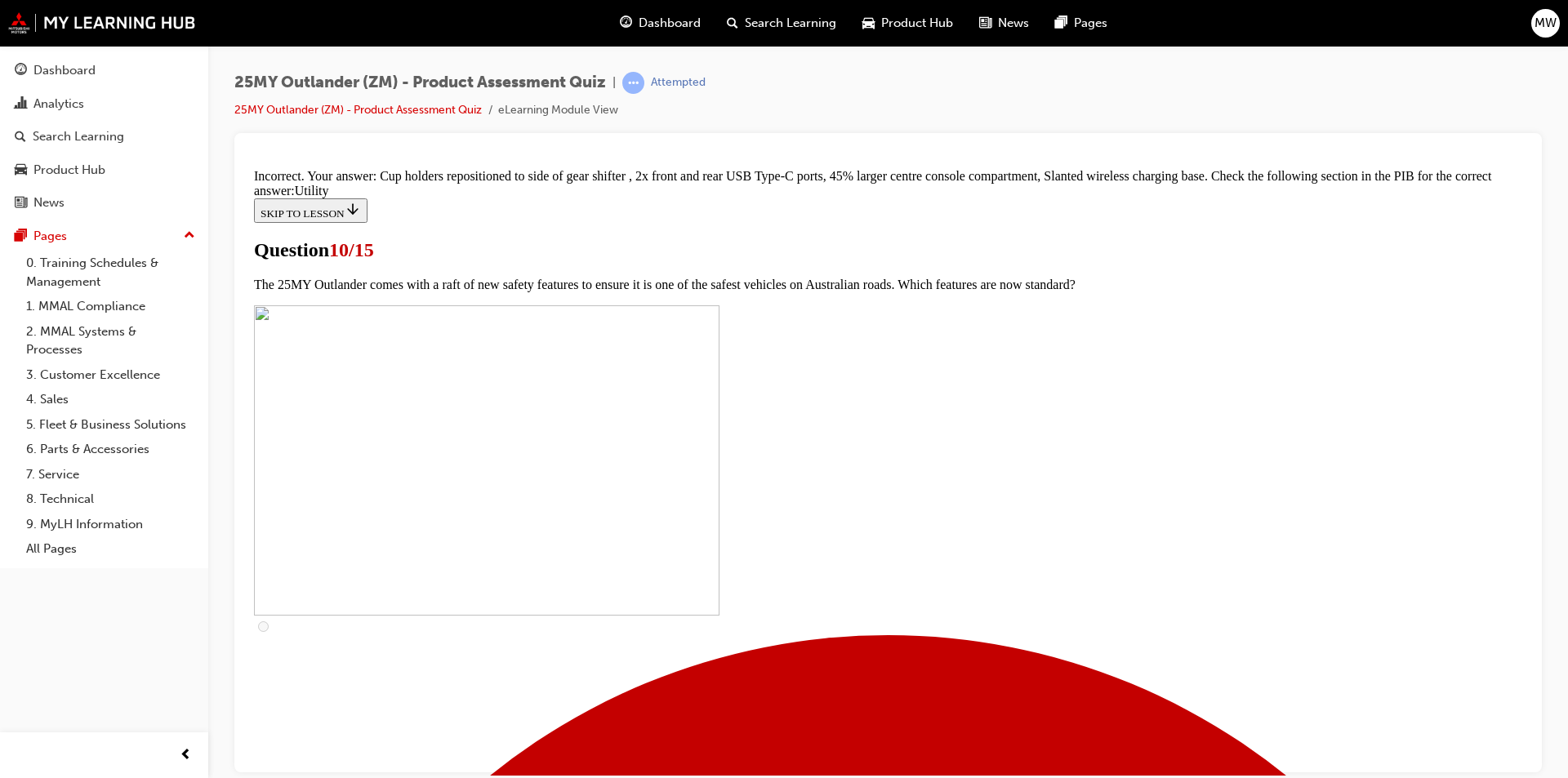
scroll to position [770, 0]
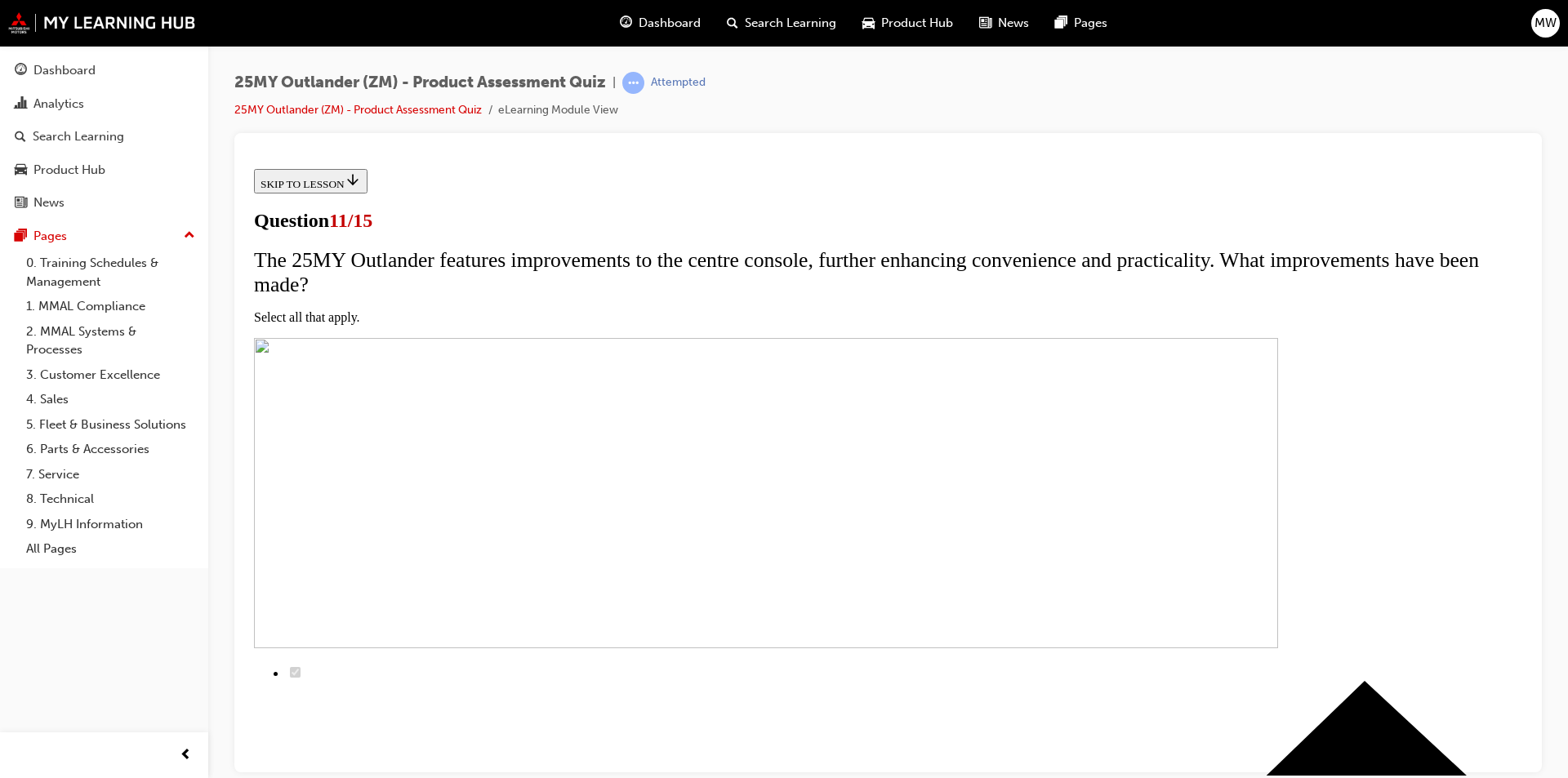
scroll to position [164, 0]
checkbox input "true"
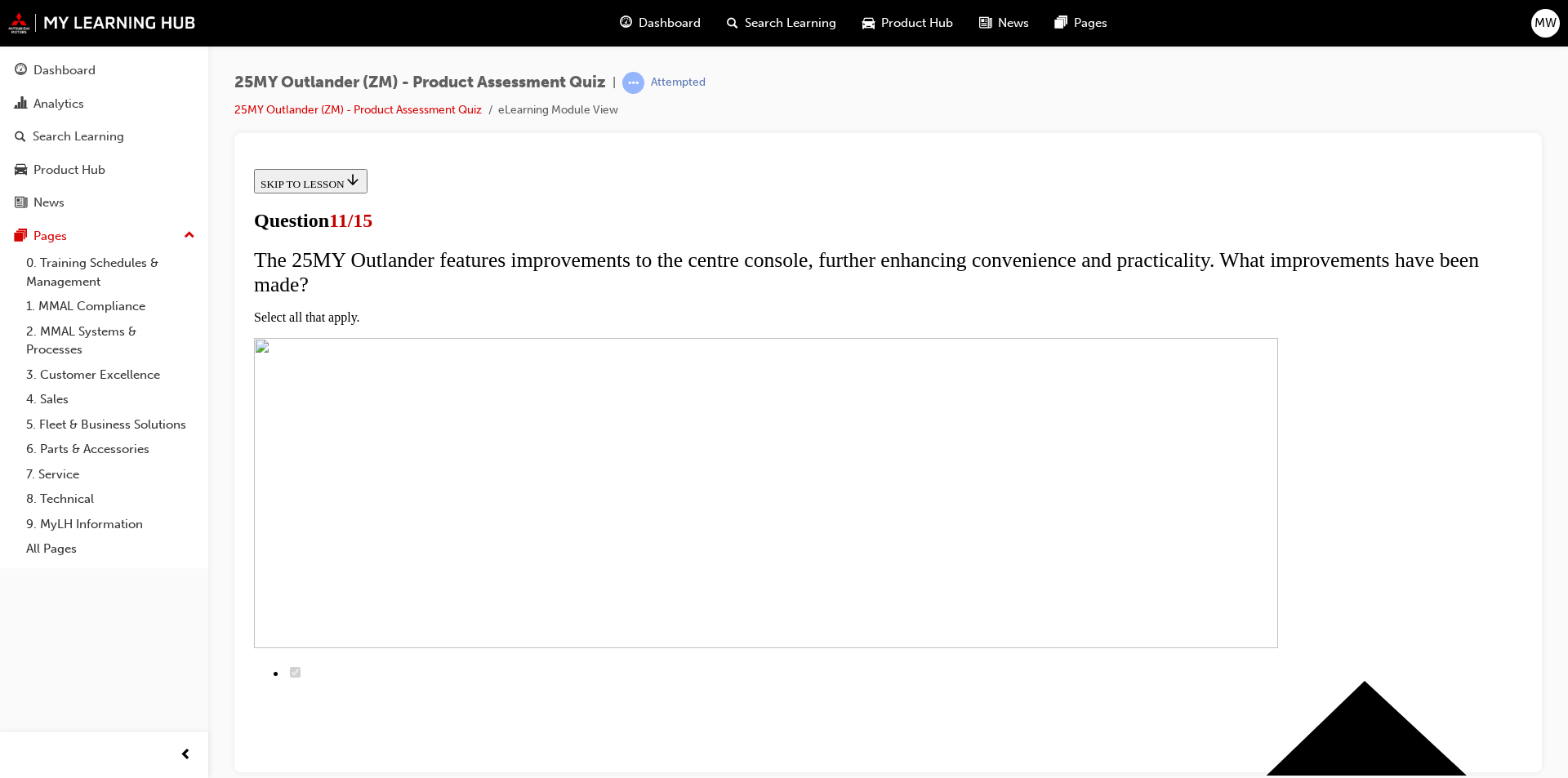
checkbox input "true"
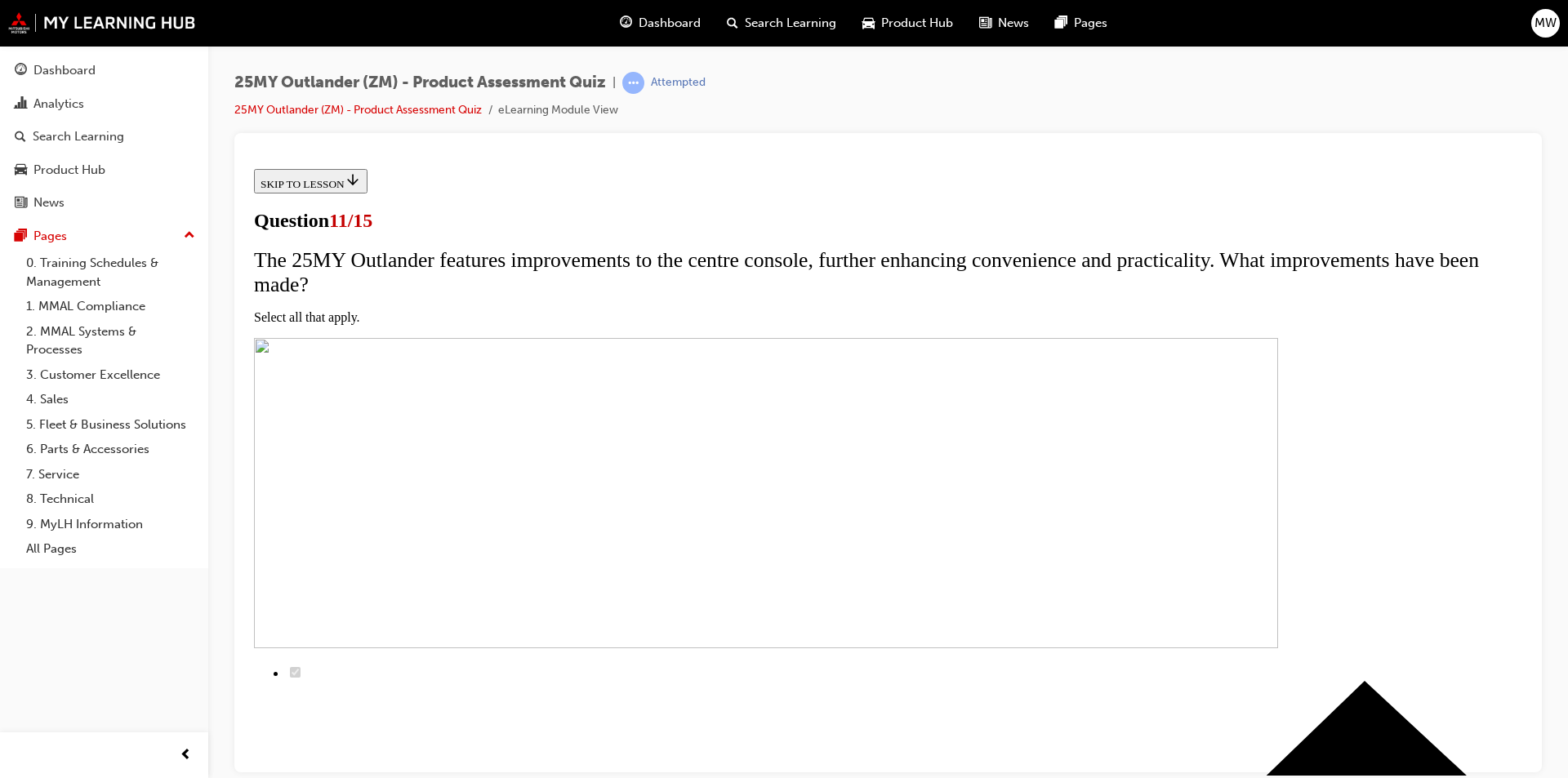
checkbox input "true"
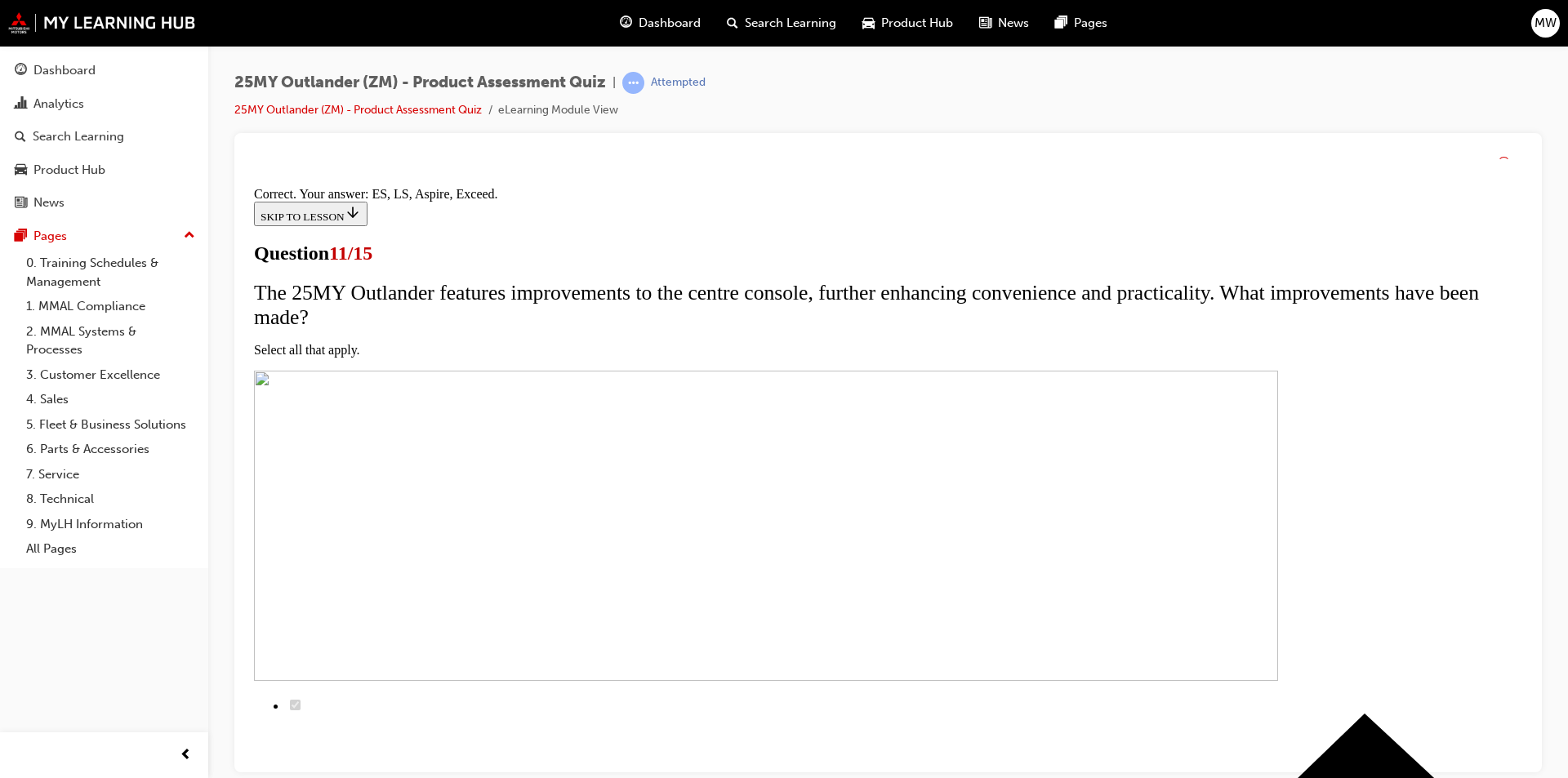
scroll to position [359, 0]
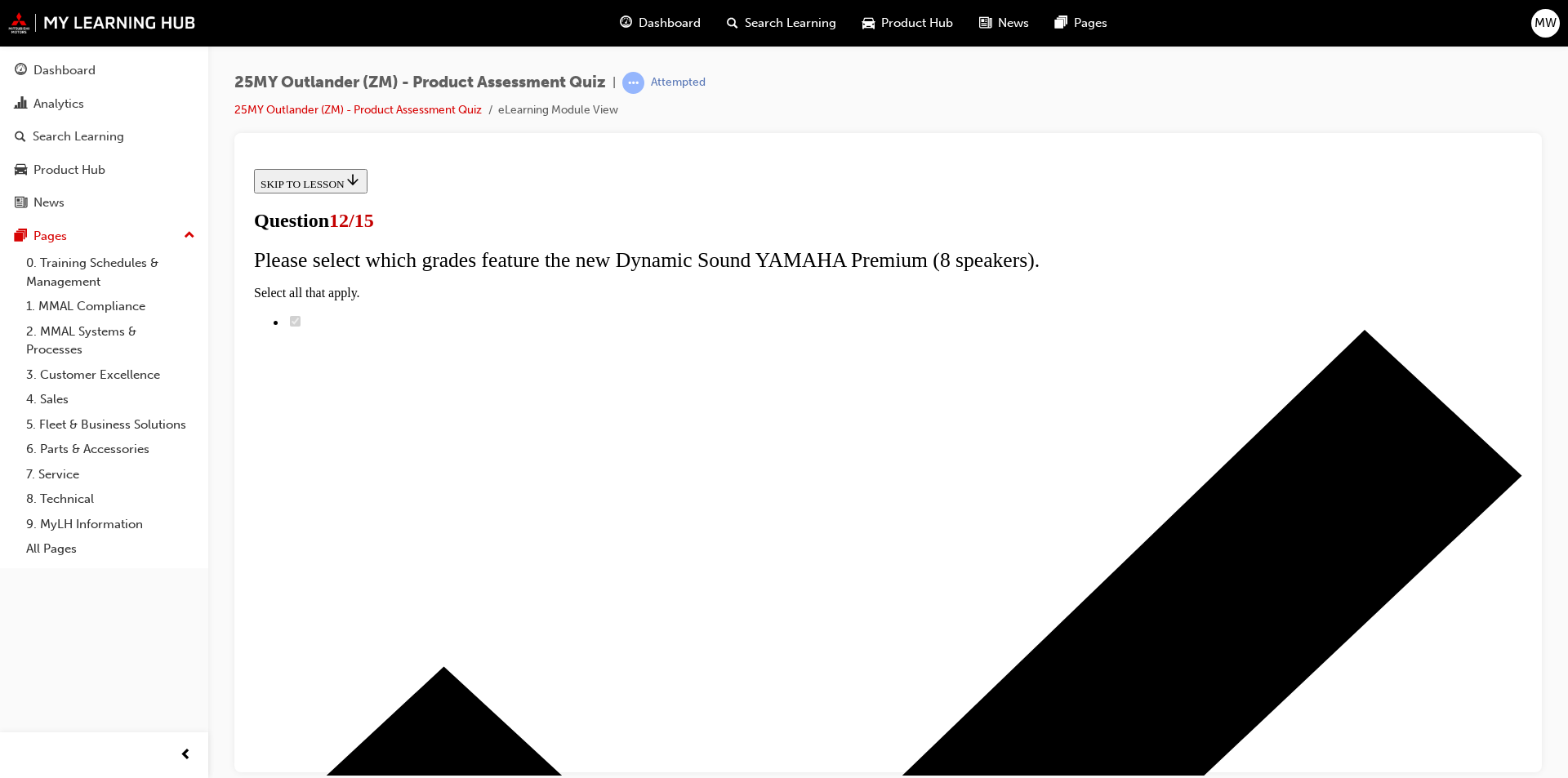
radio input "true"
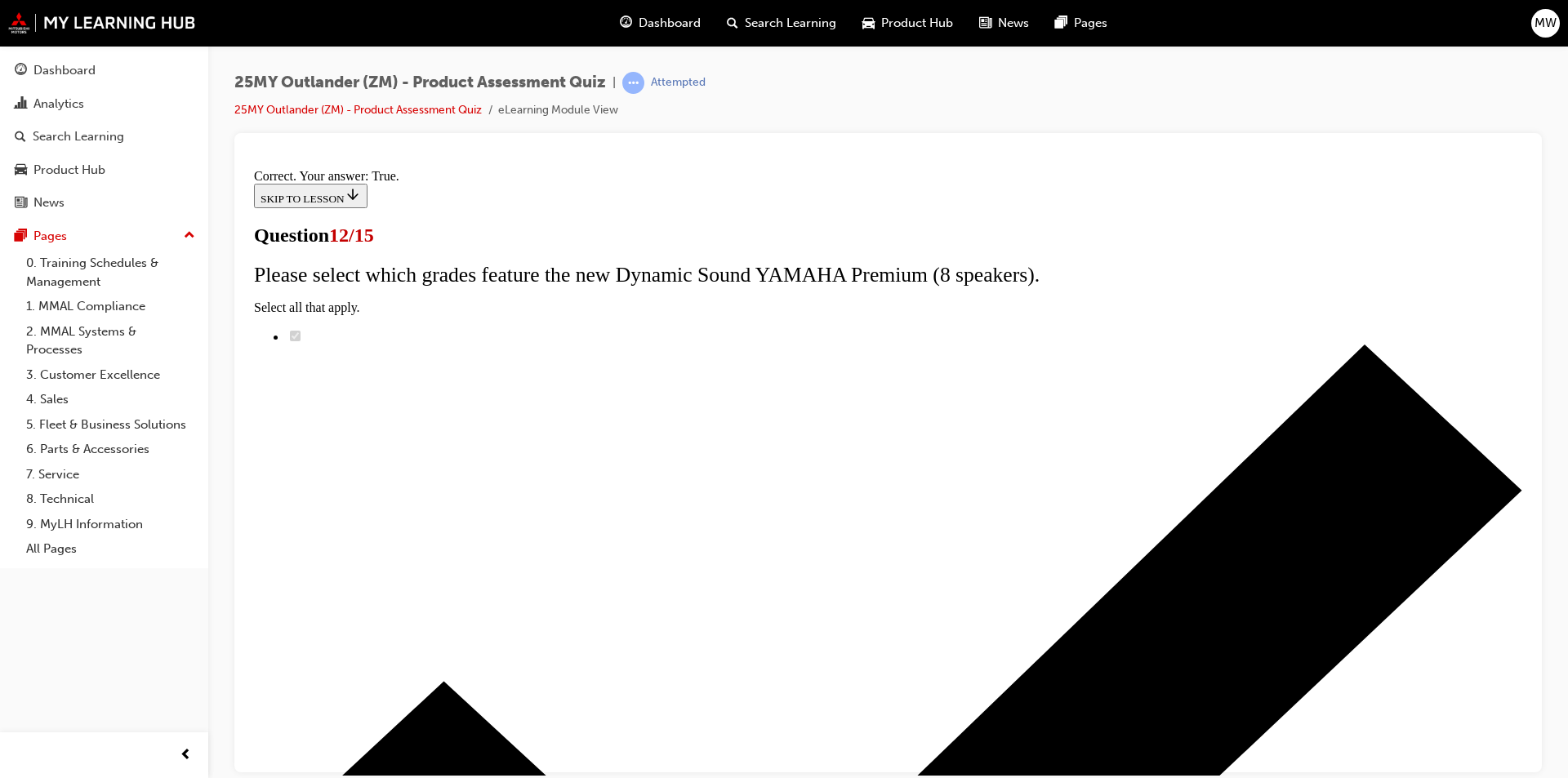
scroll to position [164, 0]
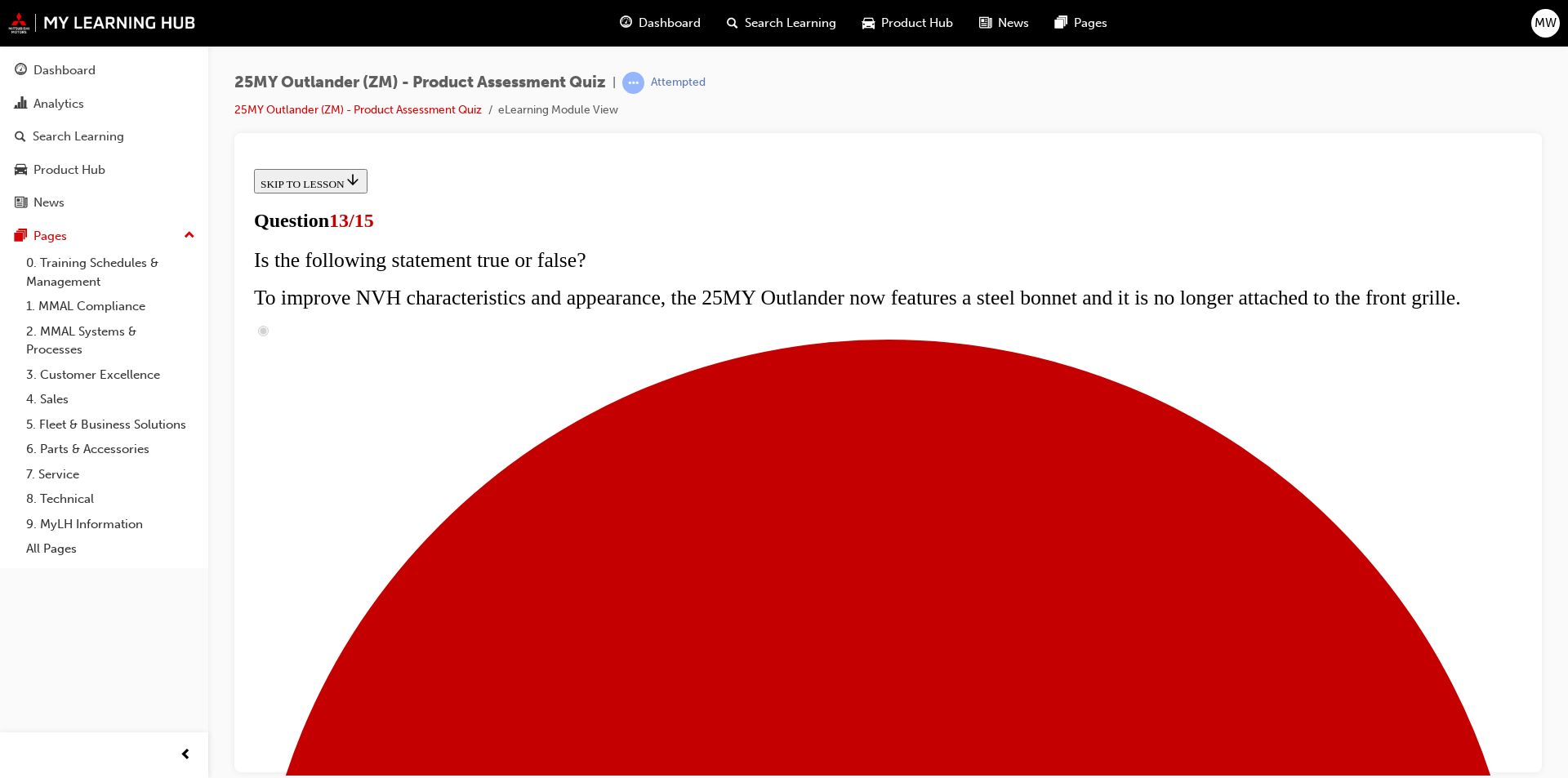
scroll to position [196, 0]
radio input "true"
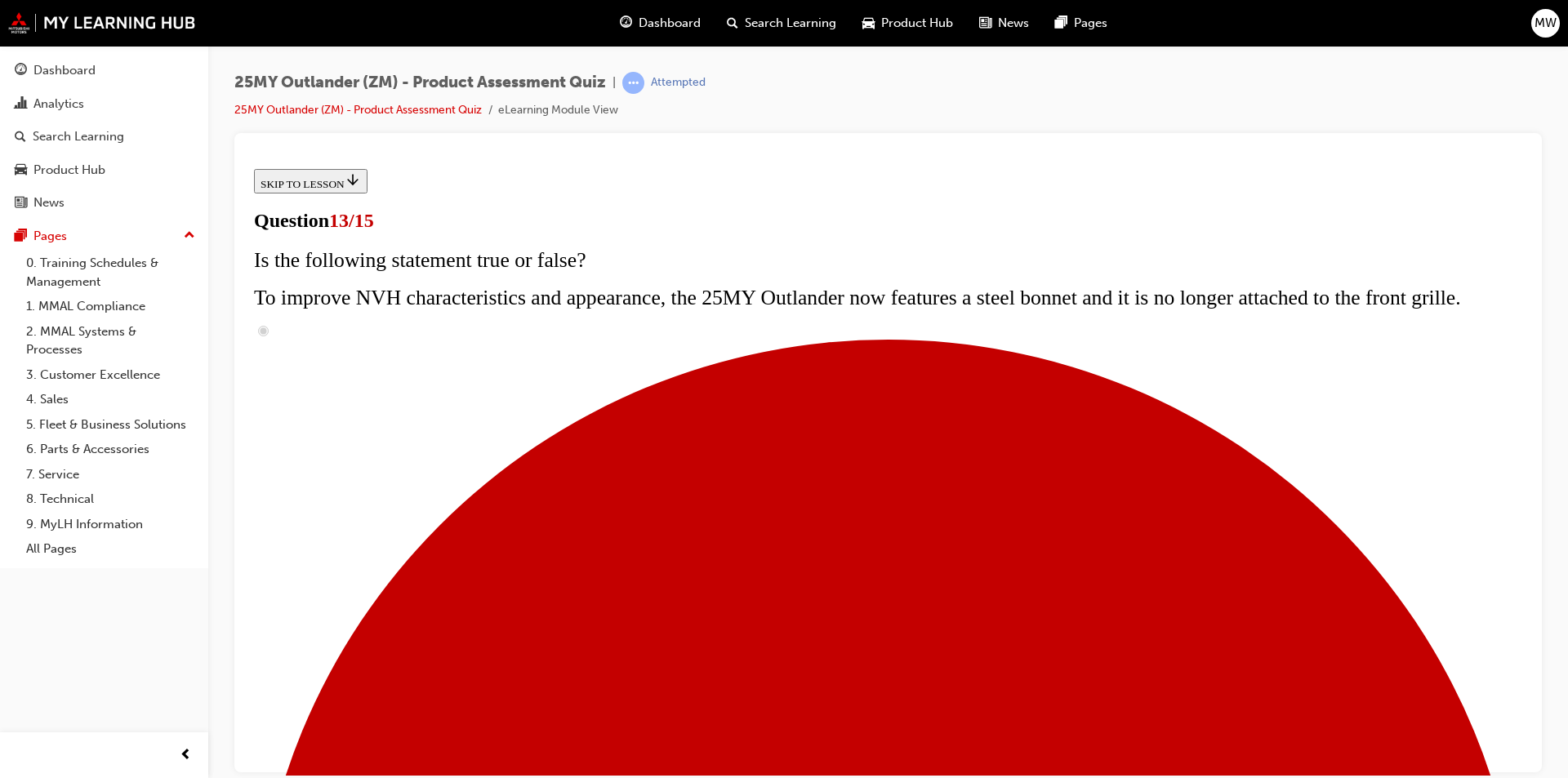
radio input "true"
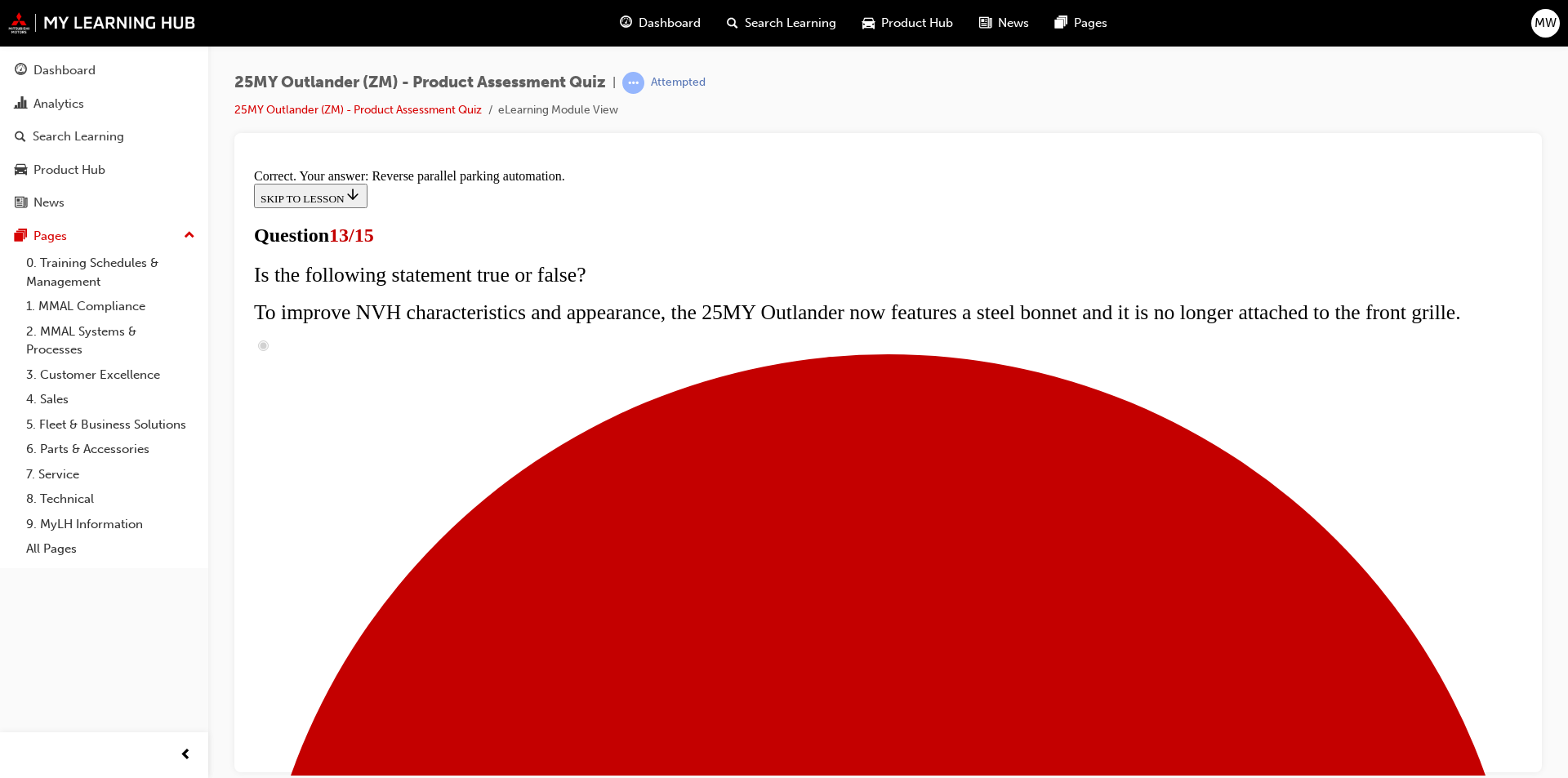
scroll to position [396, 0]
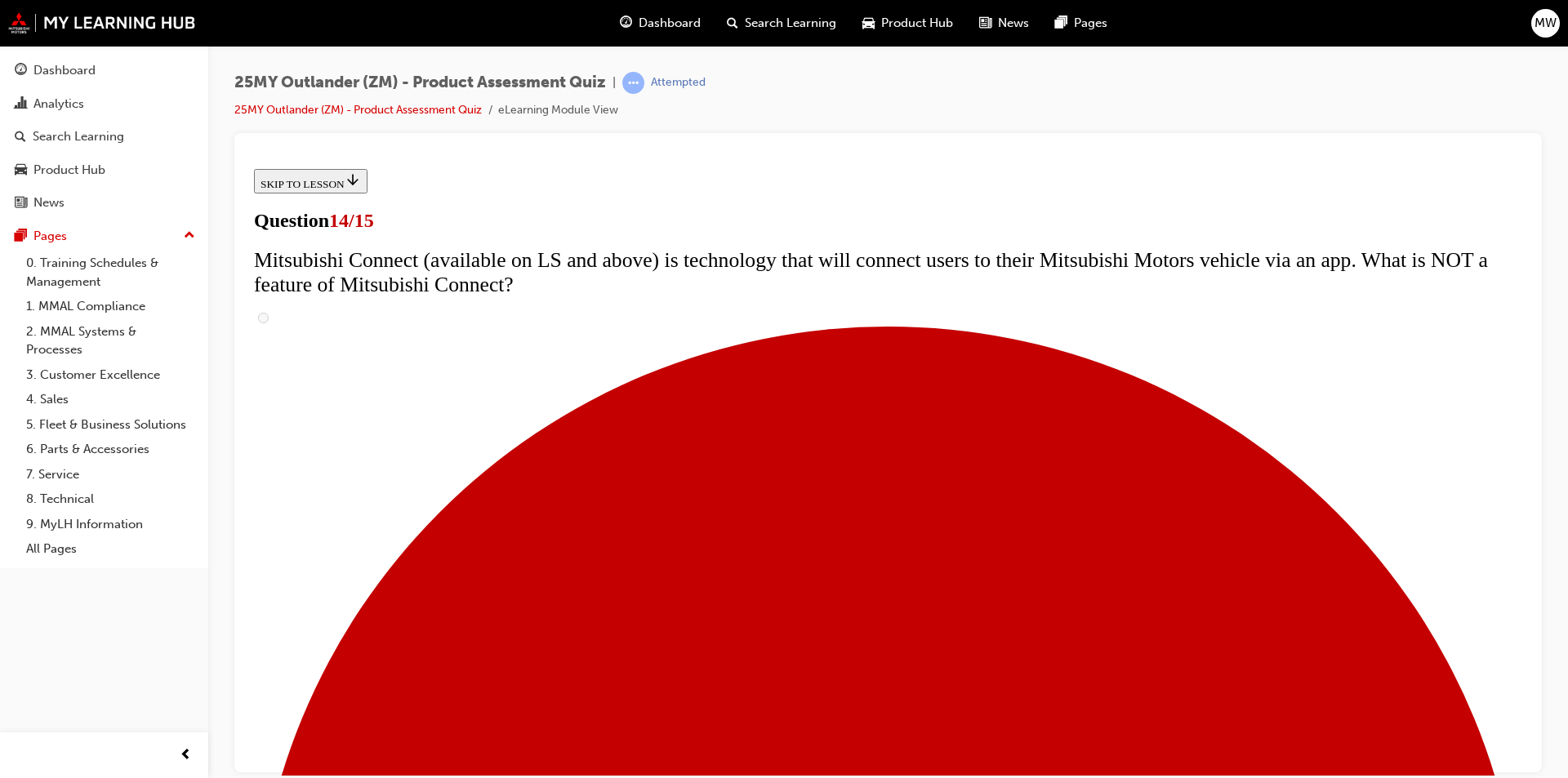
scroll to position [408, 0]
radio input "true"
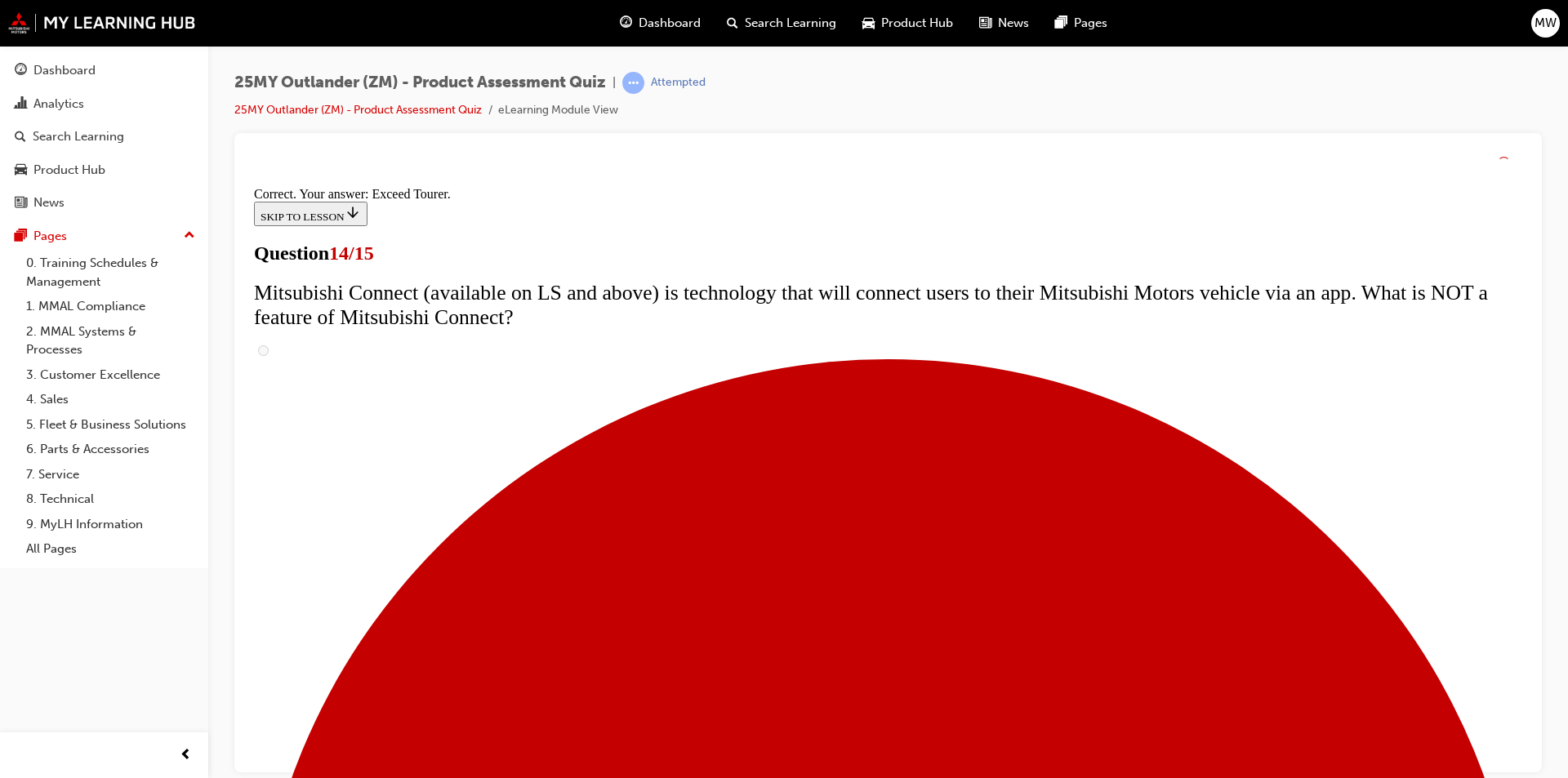
scroll to position [654, 0]
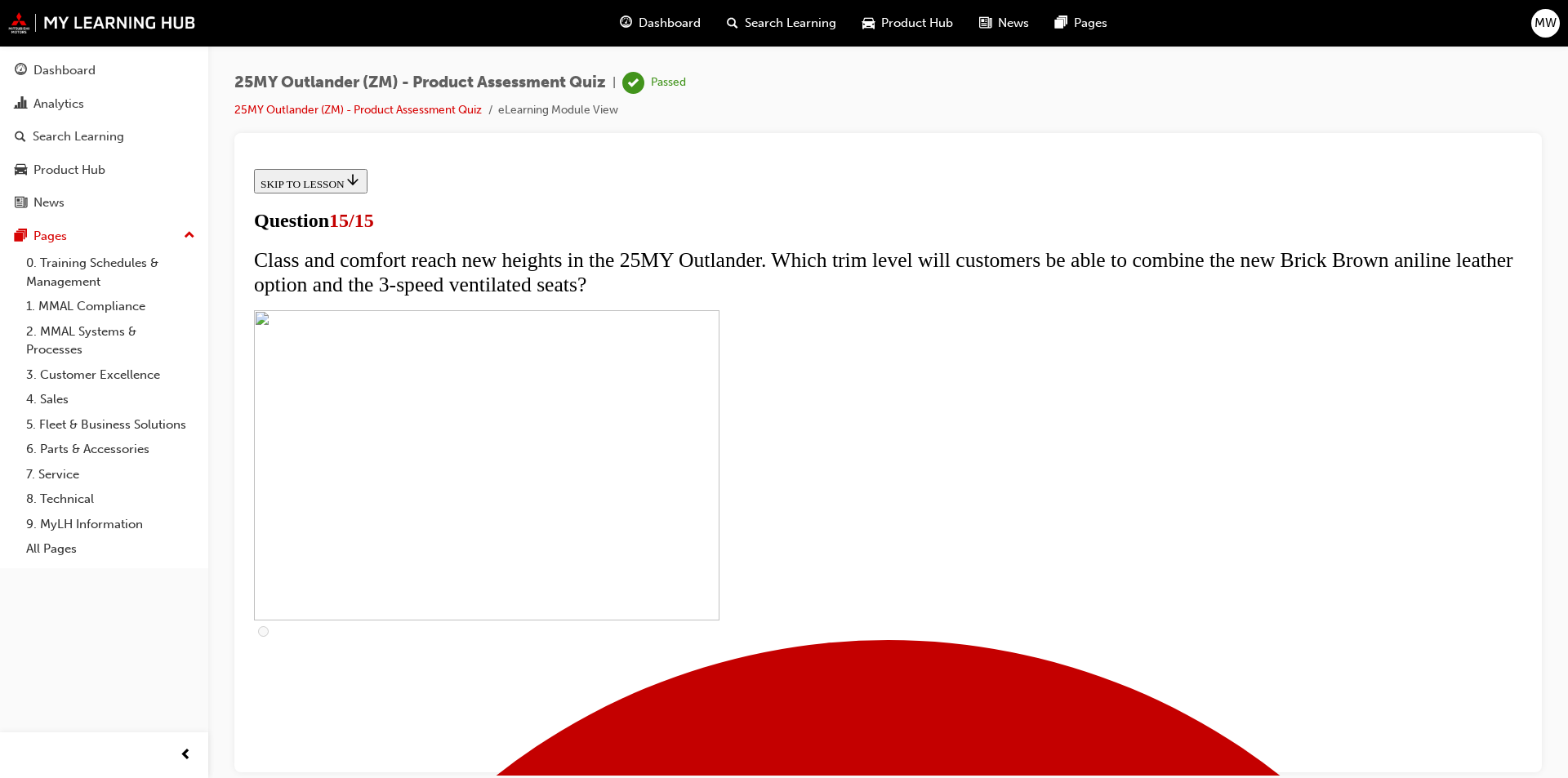
scroll to position [164, 0]
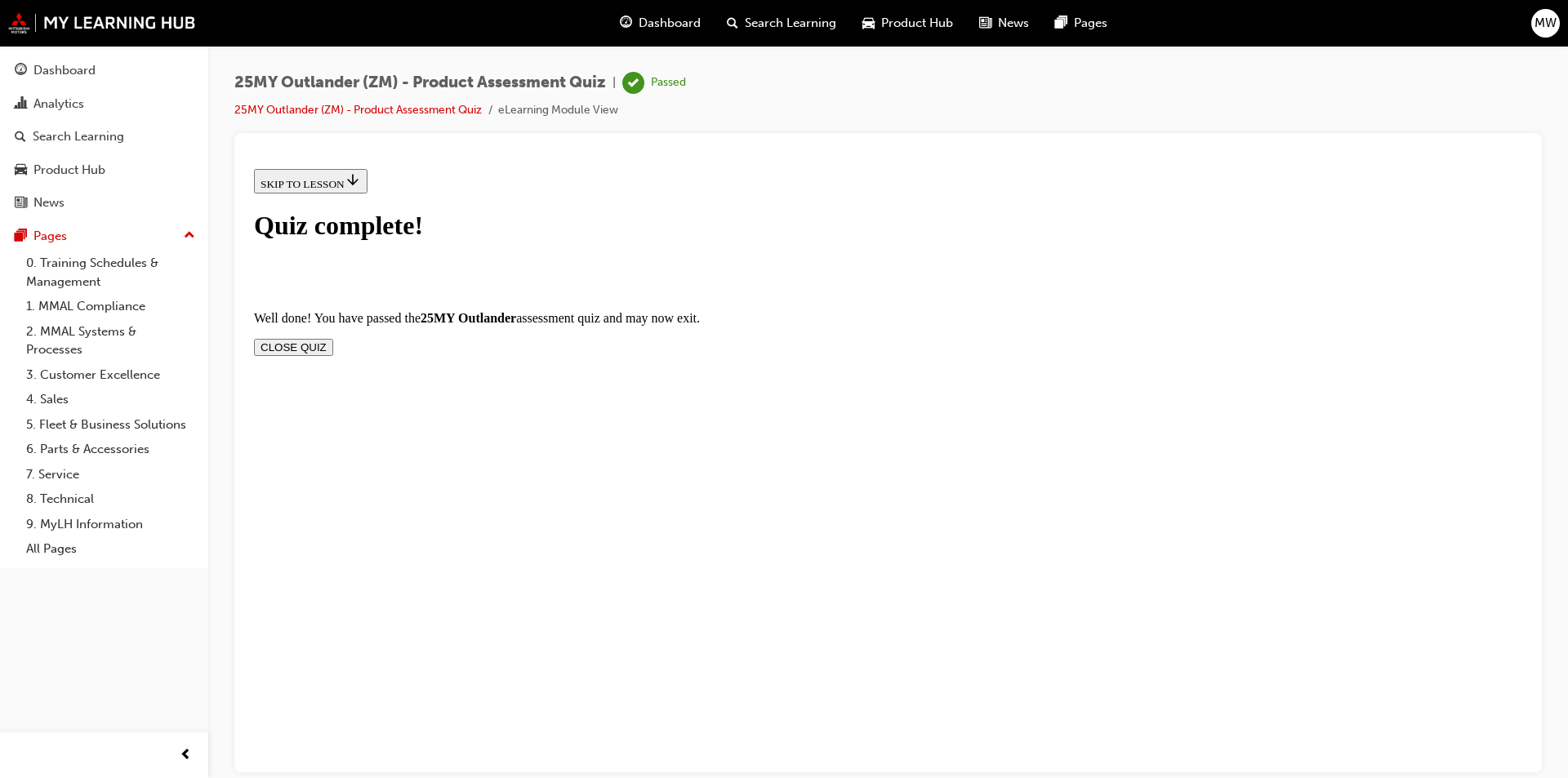
click at [333, 338] on button "CLOSE QUIZ" at bounding box center [293, 346] width 79 height 17
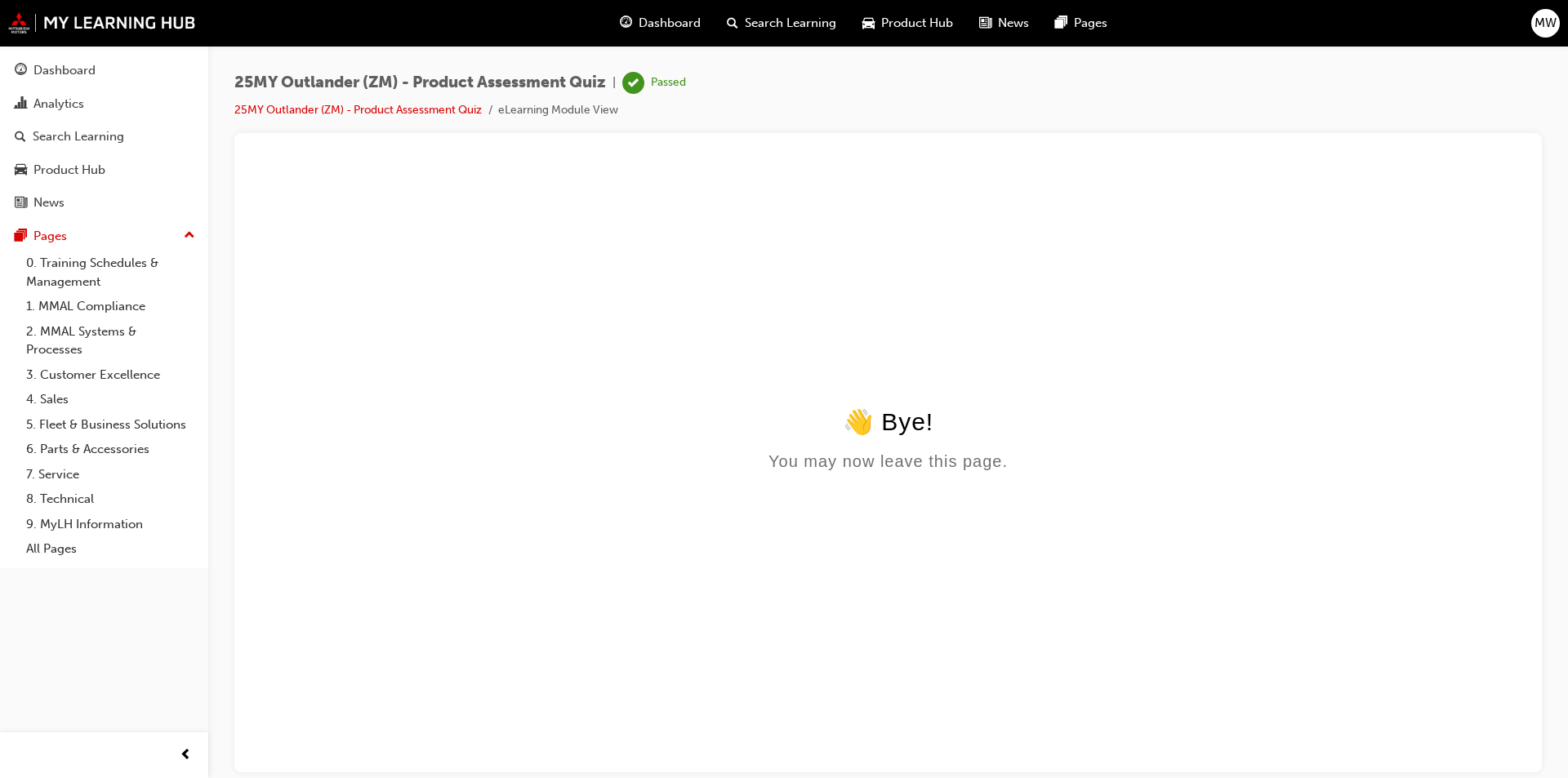
scroll to position [0, 0]
